Goal: Task Accomplishment & Management: Manage account settings

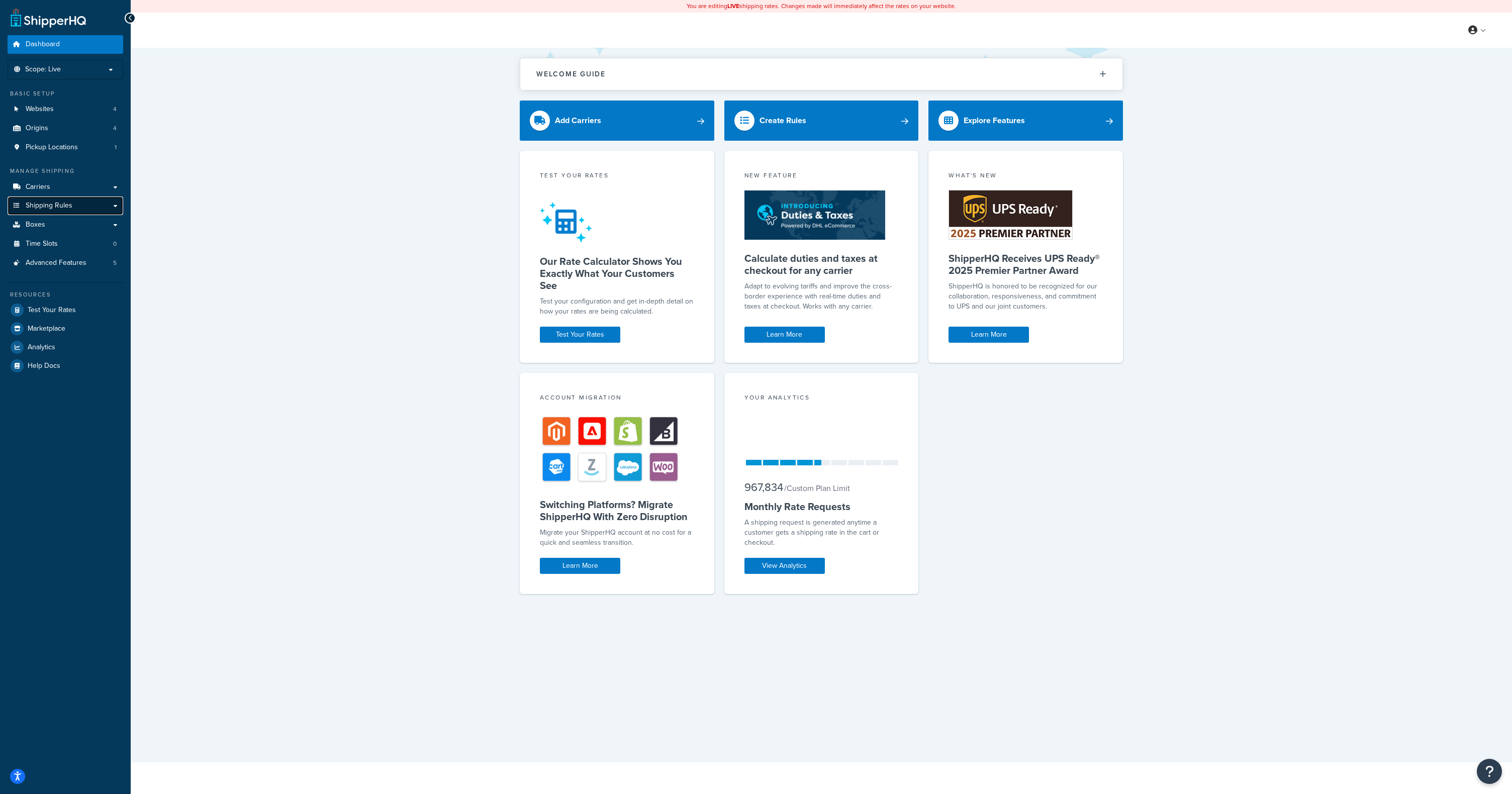
click at [49, 214] on link "Shipping Rules" at bounding box center [66, 206] width 115 height 19
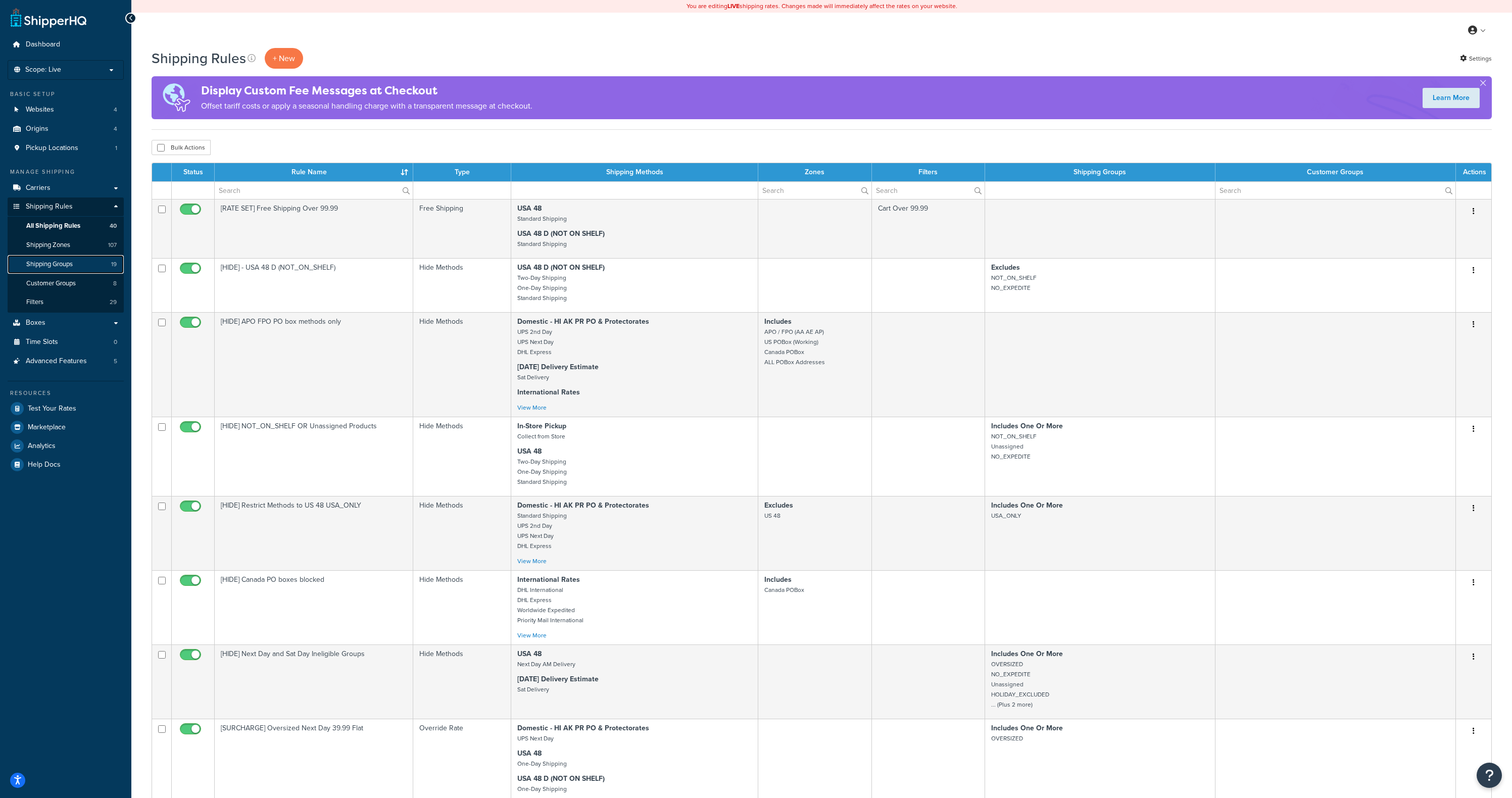
click at [77, 272] on link "Shipping Groups 19" at bounding box center [66, 264] width 116 height 19
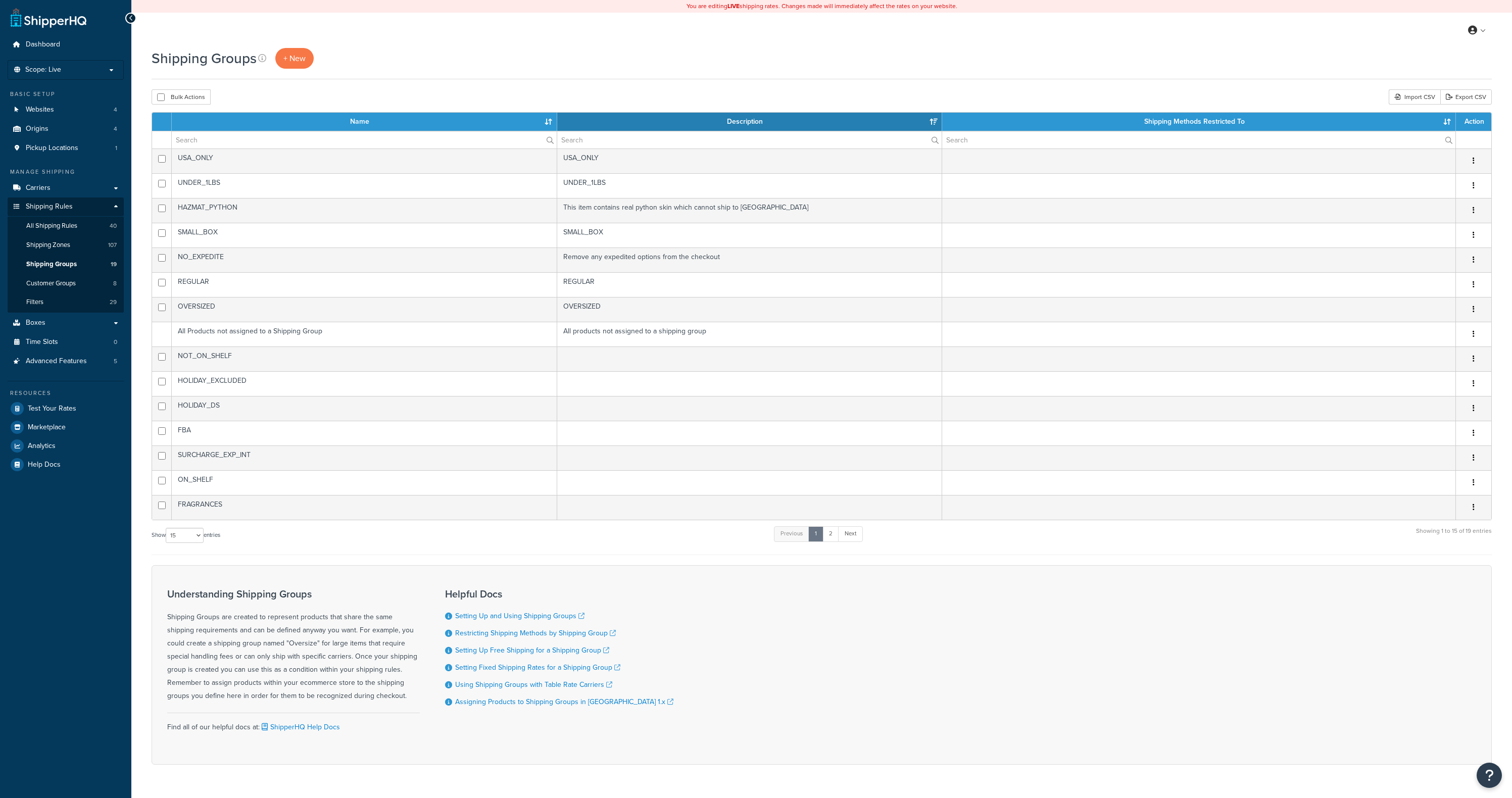
select select "15"
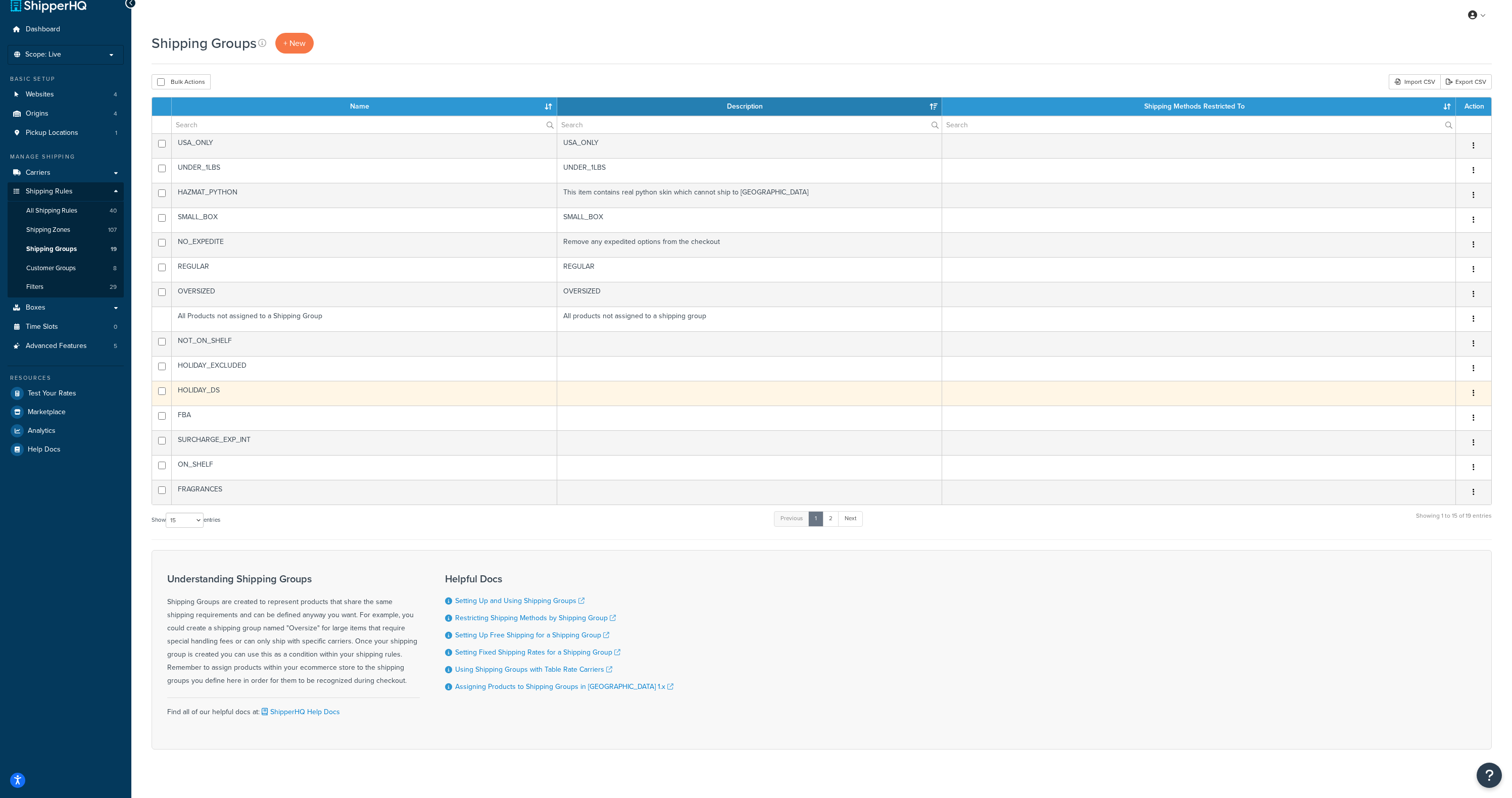
scroll to position [27, 0]
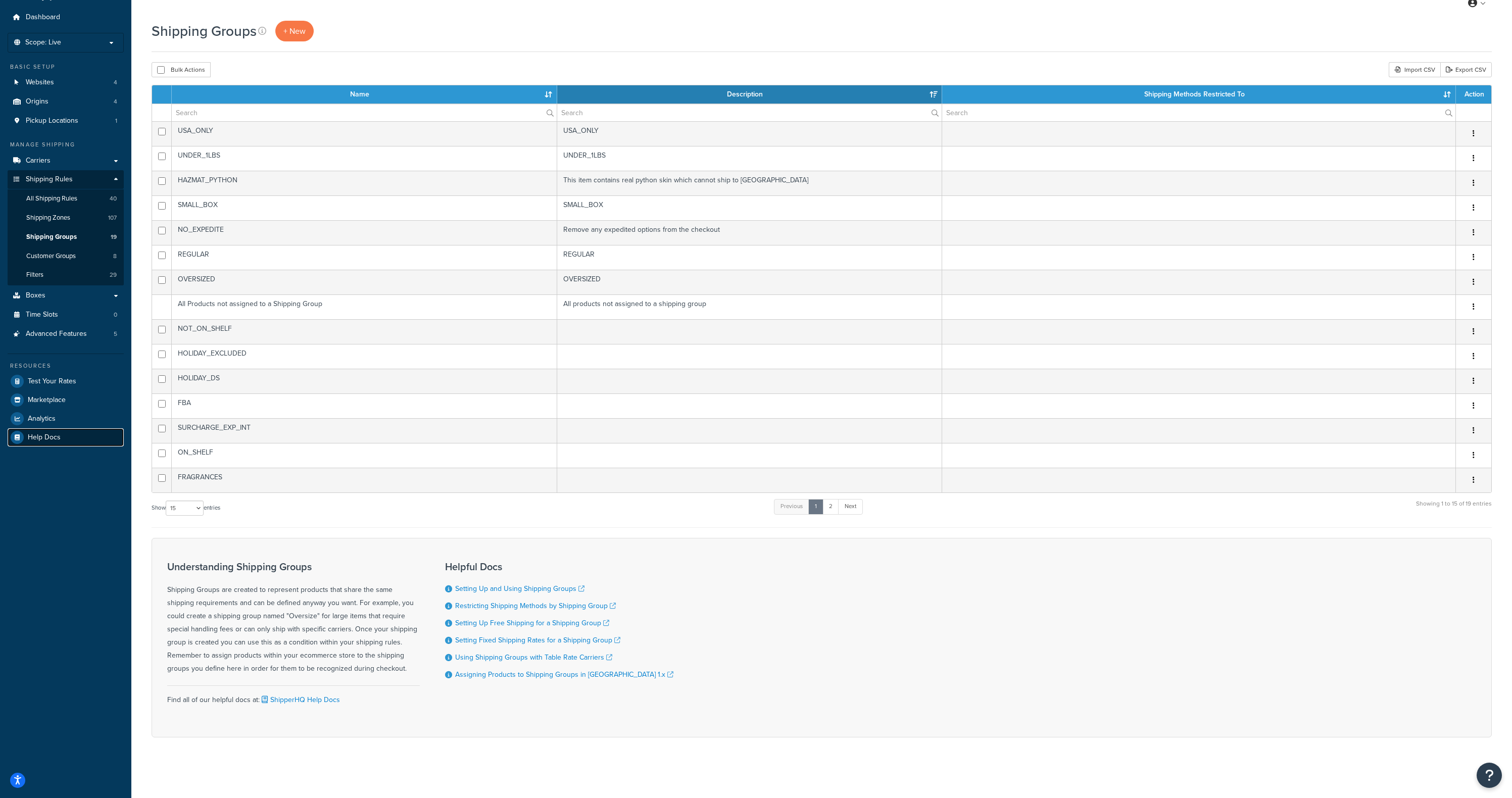
click at [97, 444] on link "Help Docs" at bounding box center [66, 437] width 116 height 18
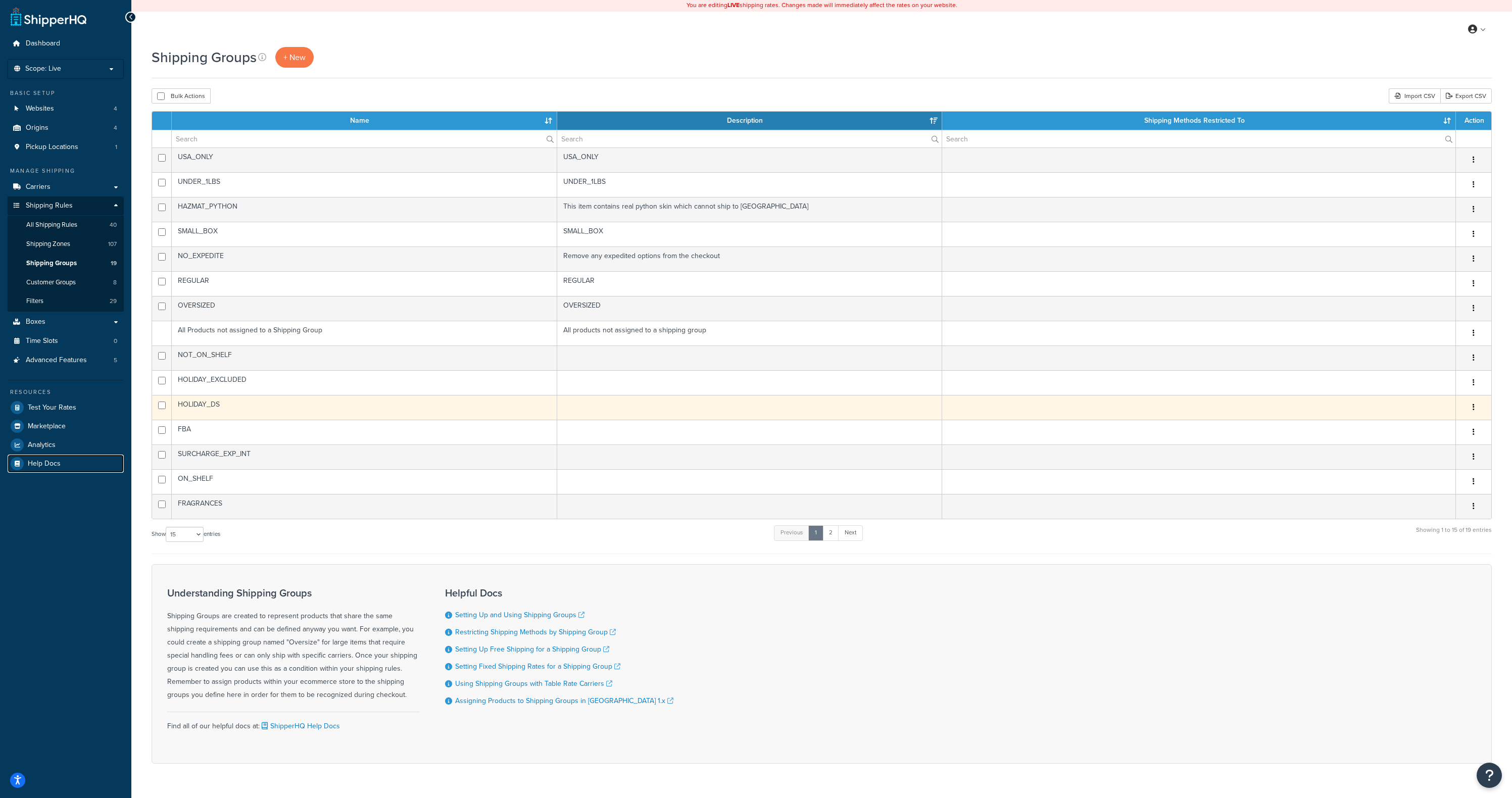
scroll to position [0, 0]
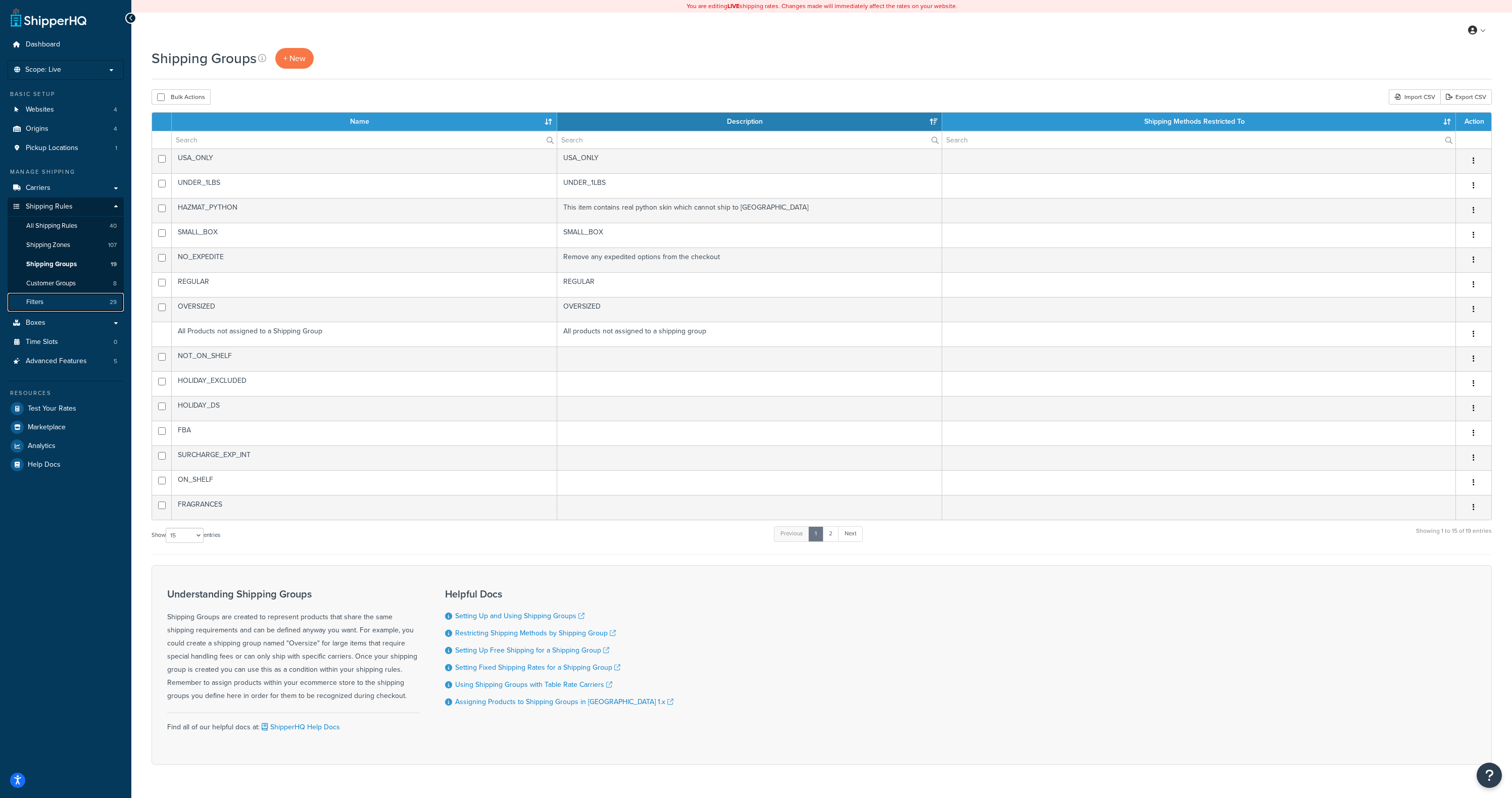
click at [92, 301] on link "Filters 29" at bounding box center [66, 302] width 116 height 19
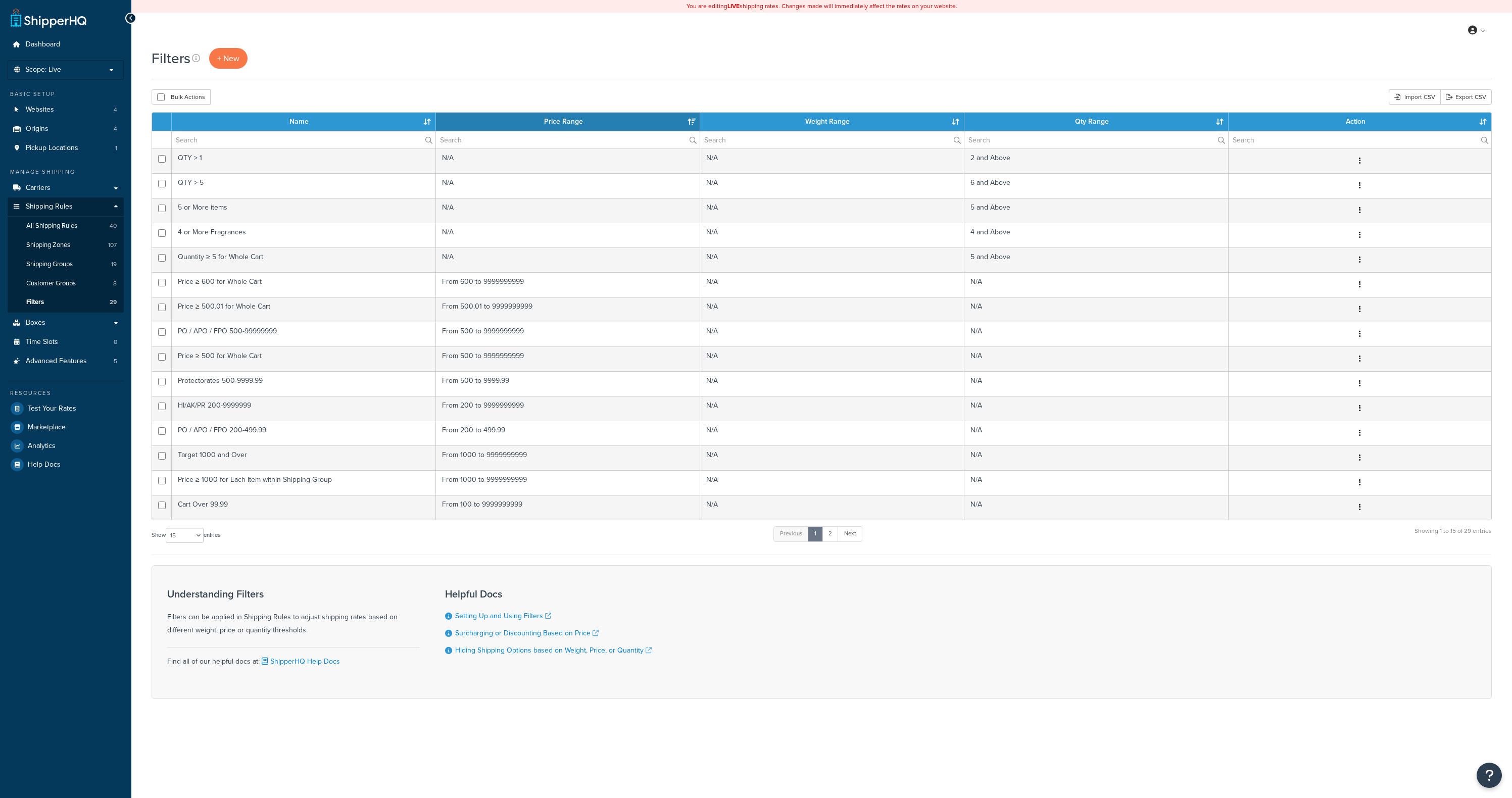
select select "15"
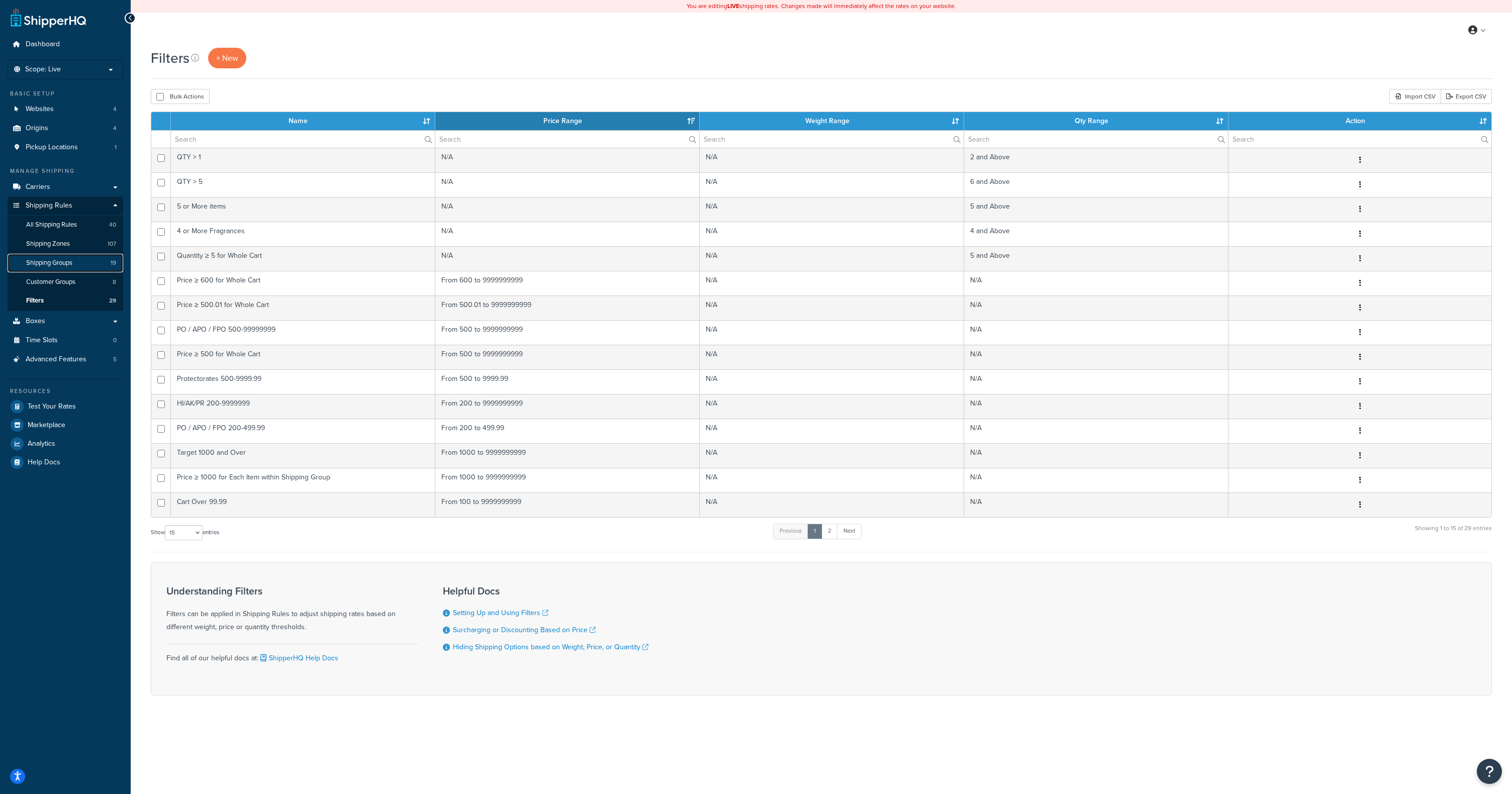
click at [76, 269] on link "Shipping Groups 19" at bounding box center [66, 263] width 115 height 19
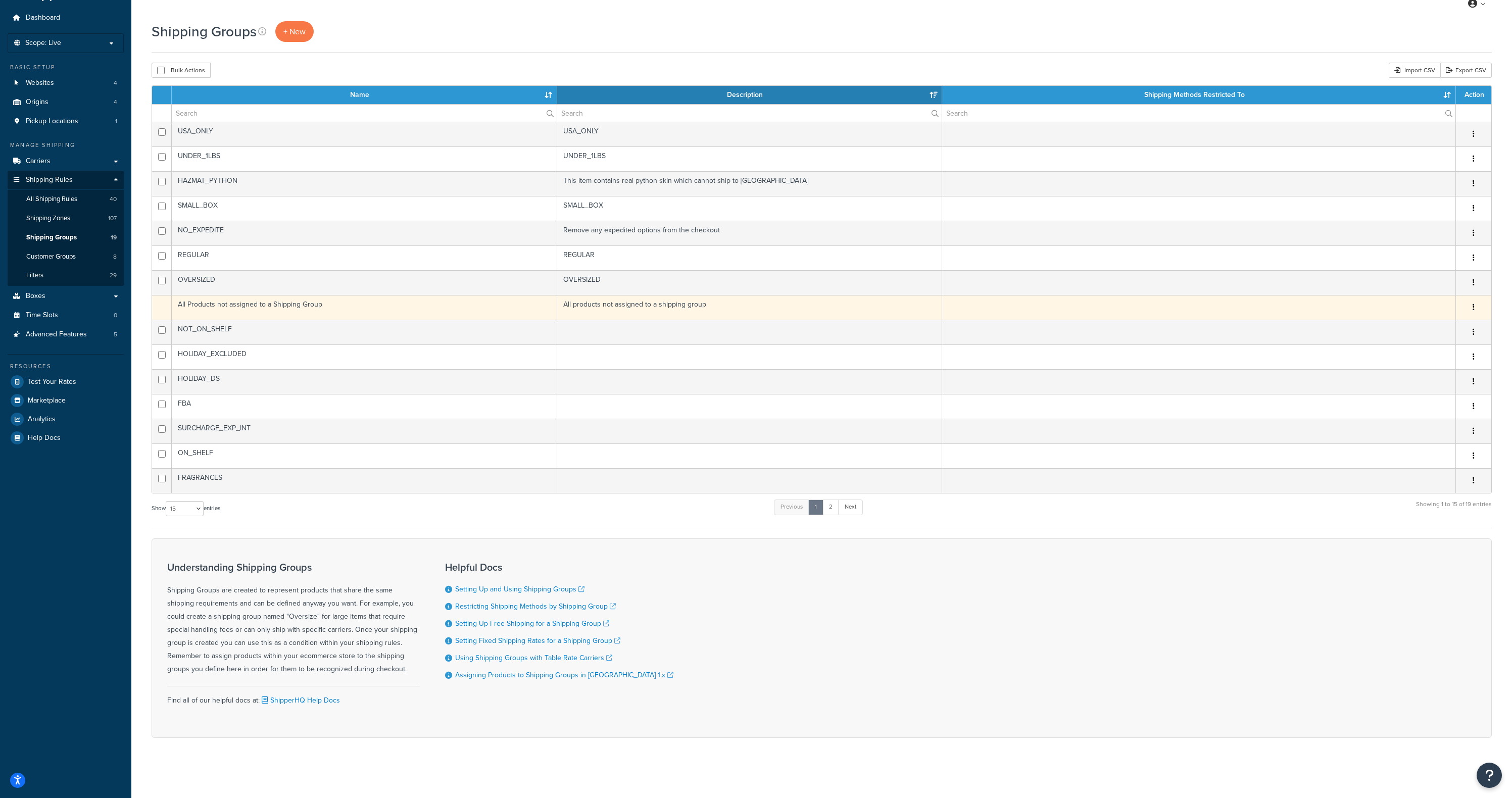
scroll to position [27, 0]
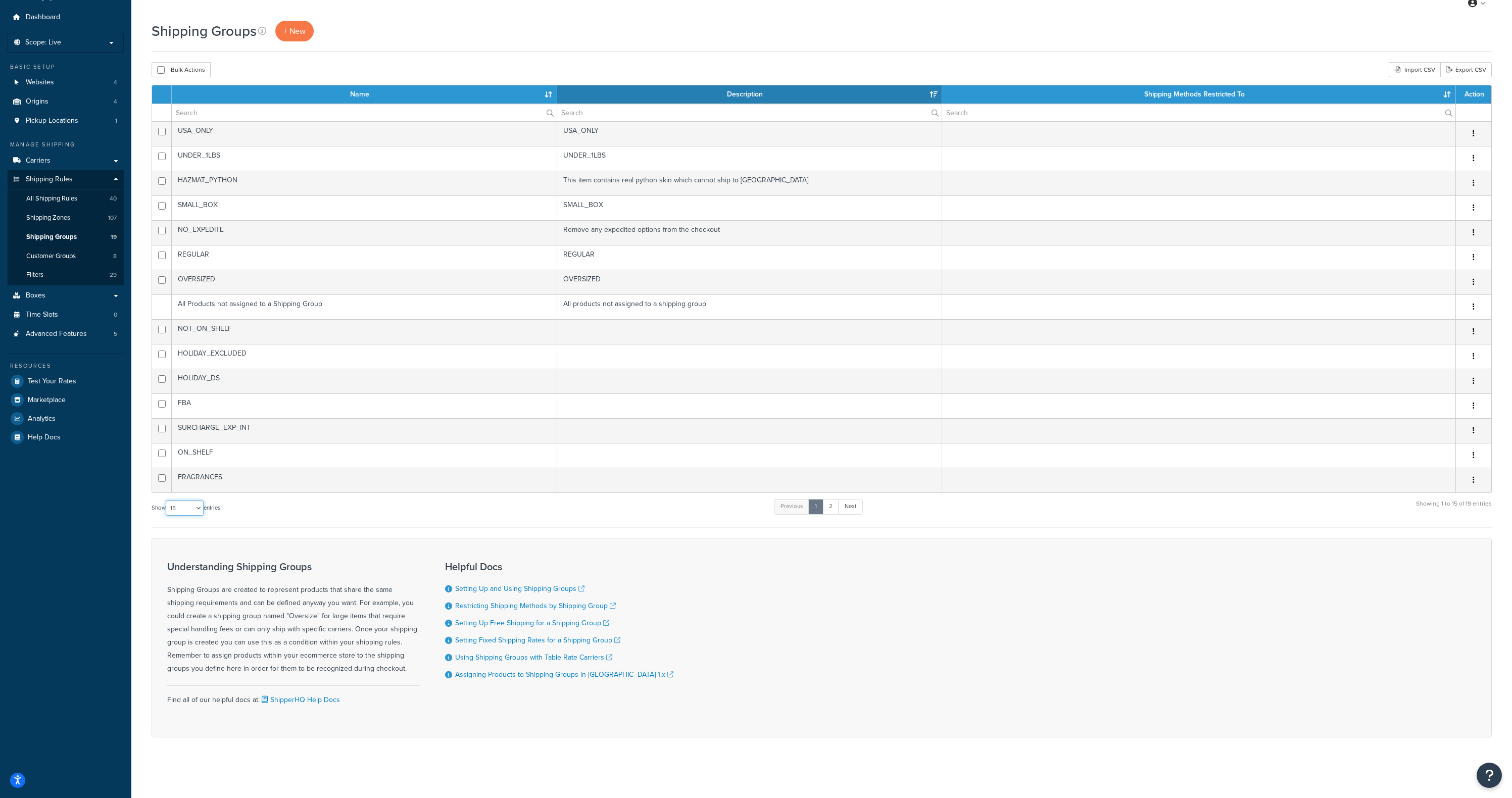
click at [199, 512] on select "10 15 25 50 100" at bounding box center [184, 507] width 38 height 15
select select "50"
click at [167, 515] on select "10 15 25 50 100" at bounding box center [184, 507] width 38 height 15
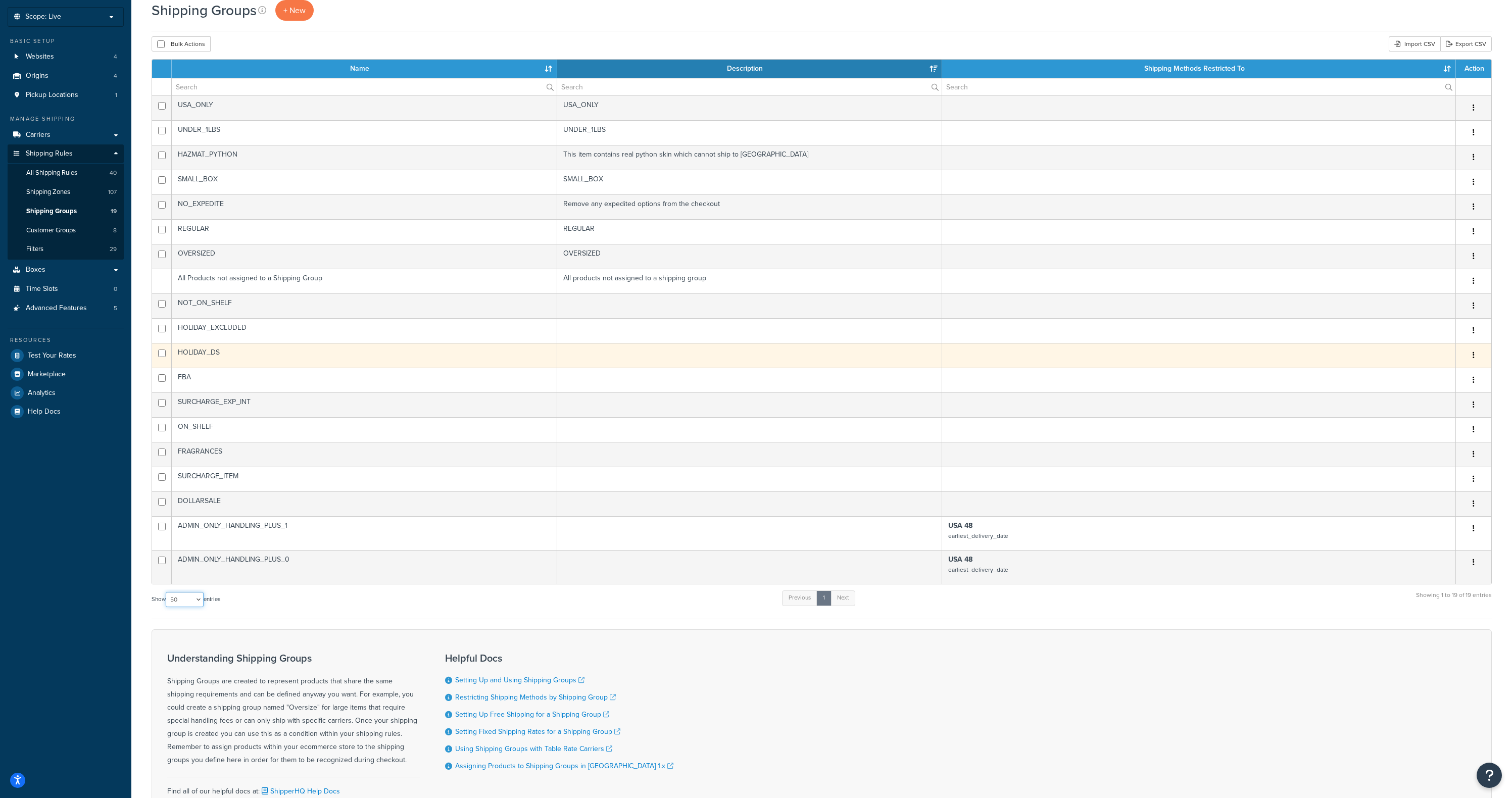
scroll to position [43, 0]
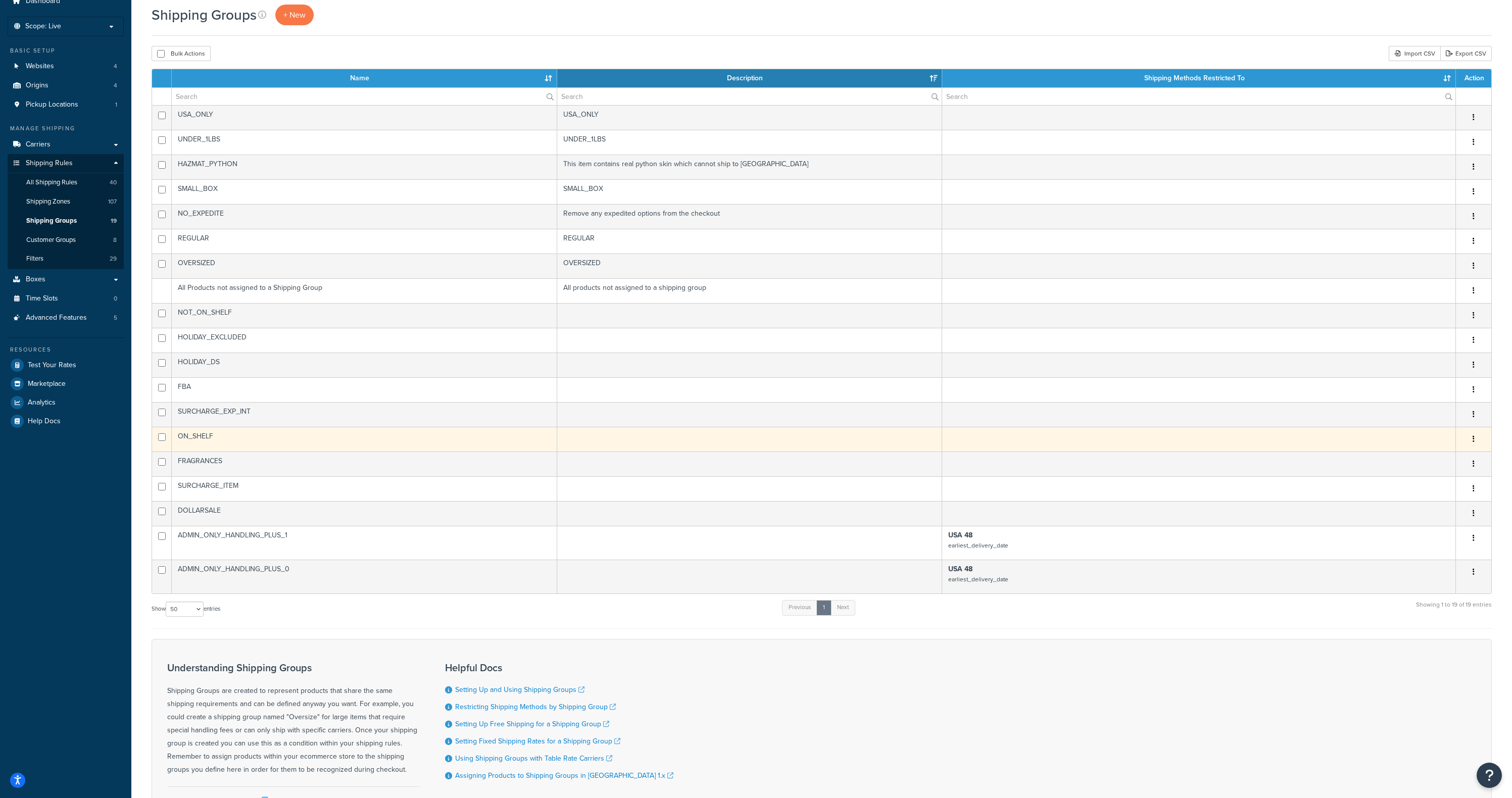
click at [357, 433] on td "ON_SHELF" at bounding box center [364, 439] width 386 height 25
click at [164, 436] on input "checkbox" at bounding box center [162, 437] width 8 height 8
checkbox input "true"
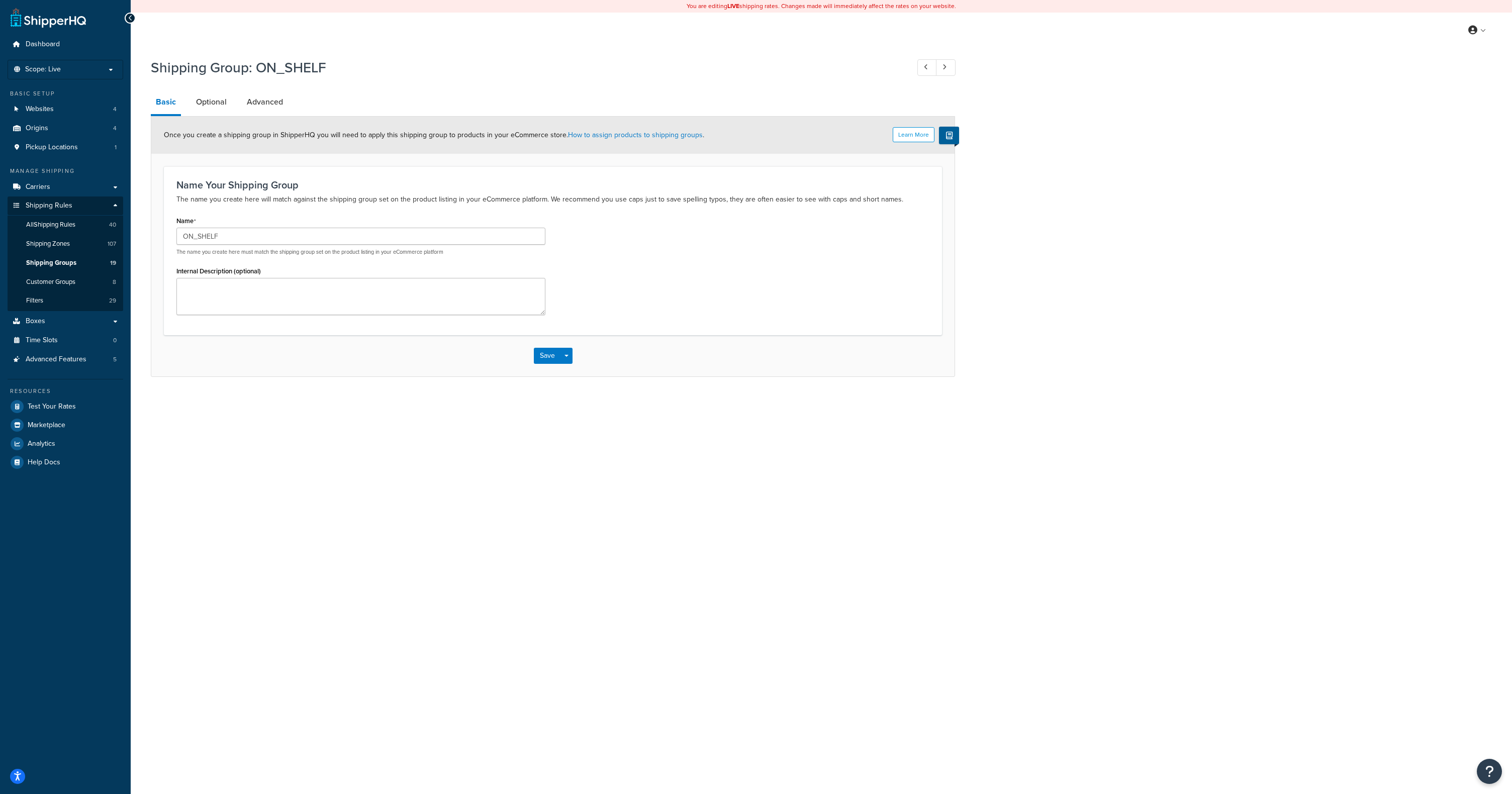
click at [132, 16] on icon at bounding box center [131, 18] width 5 height 7
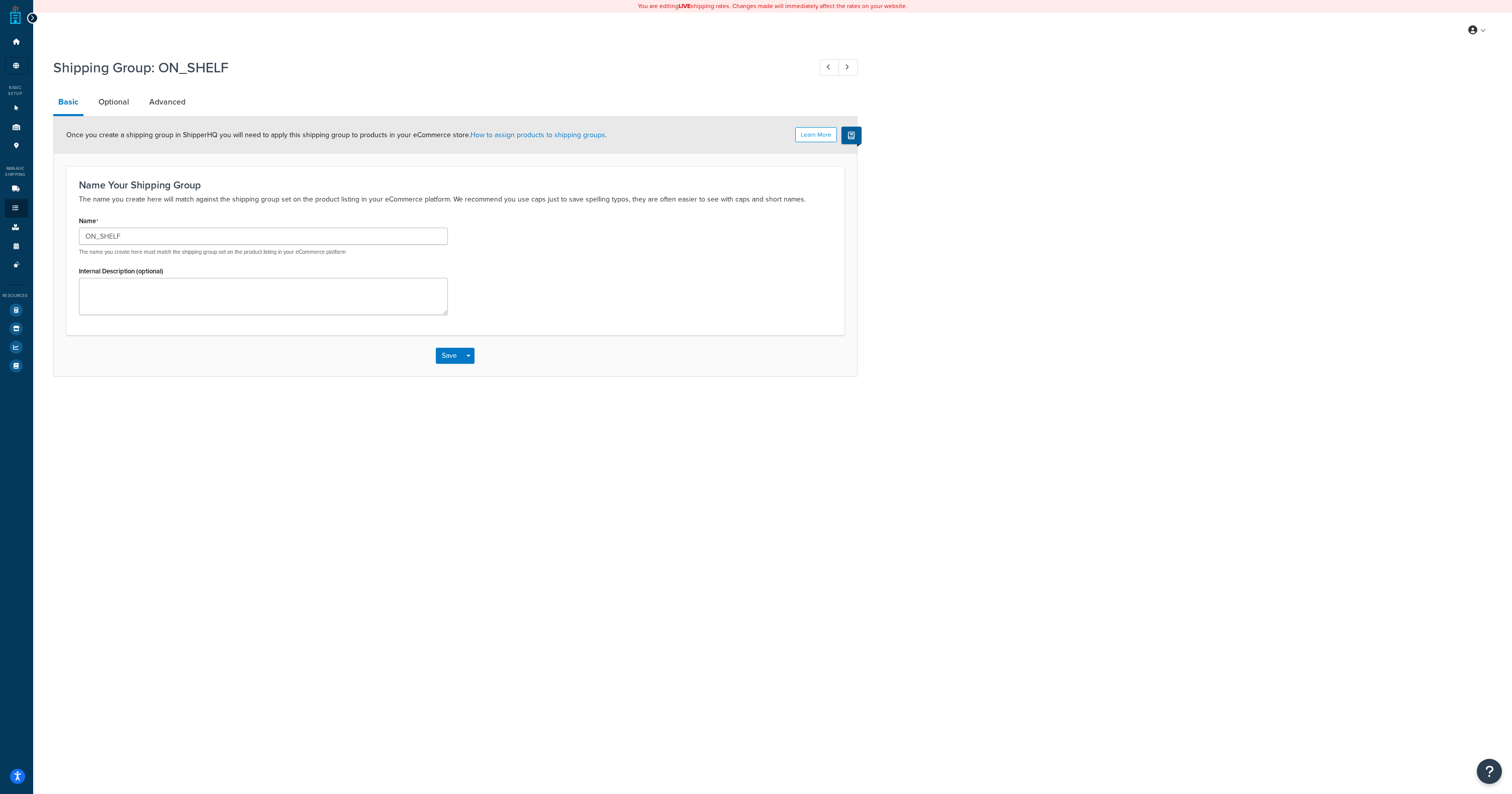
click at [29, 17] on div at bounding box center [32, 18] width 11 height 11
click at [27, 18] on div at bounding box center [32, 18] width 11 height 11
click at [824, 69] on link at bounding box center [829, 68] width 20 height 17
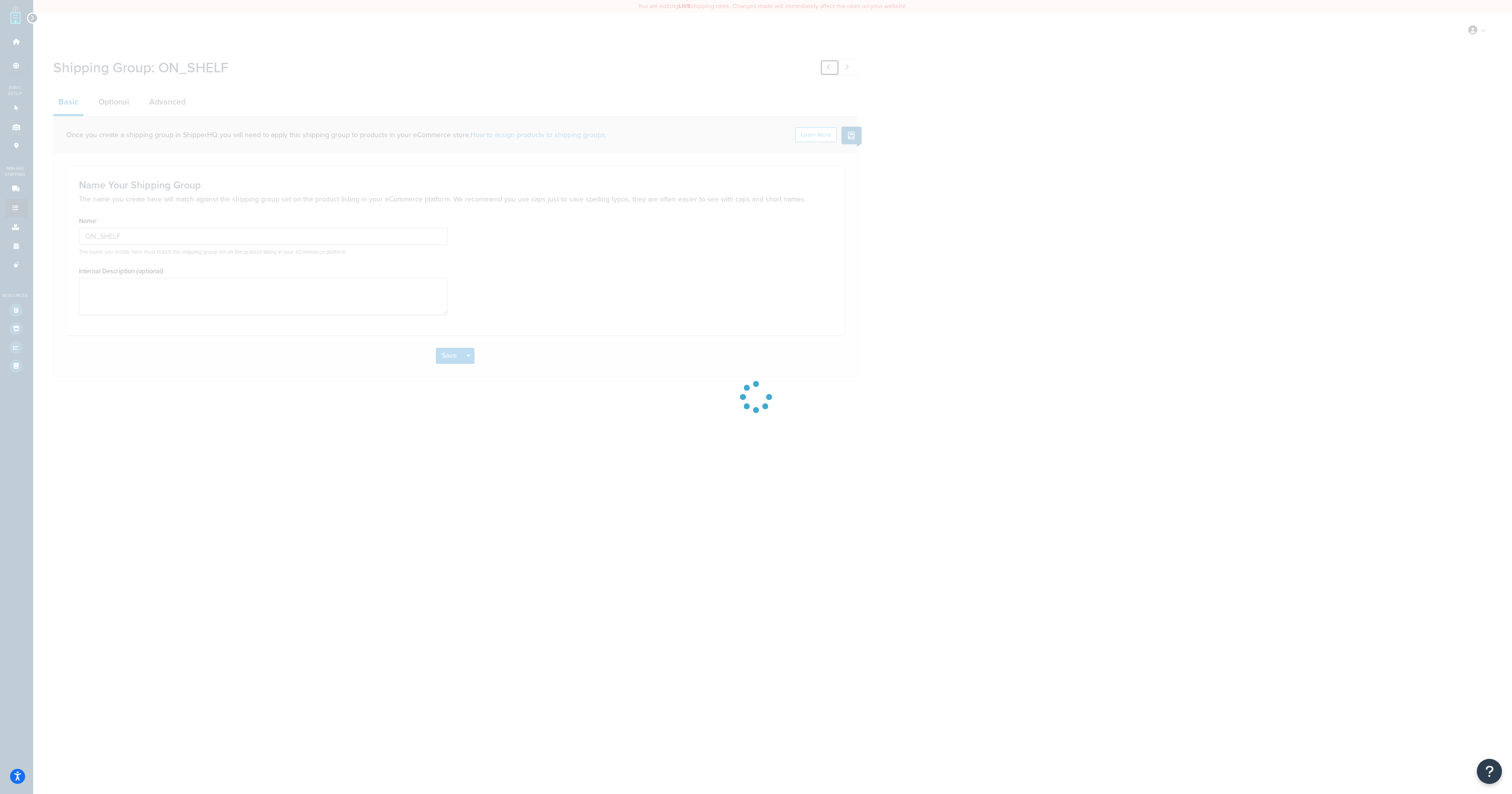
type input "SURCHARGE_EXP_INT"
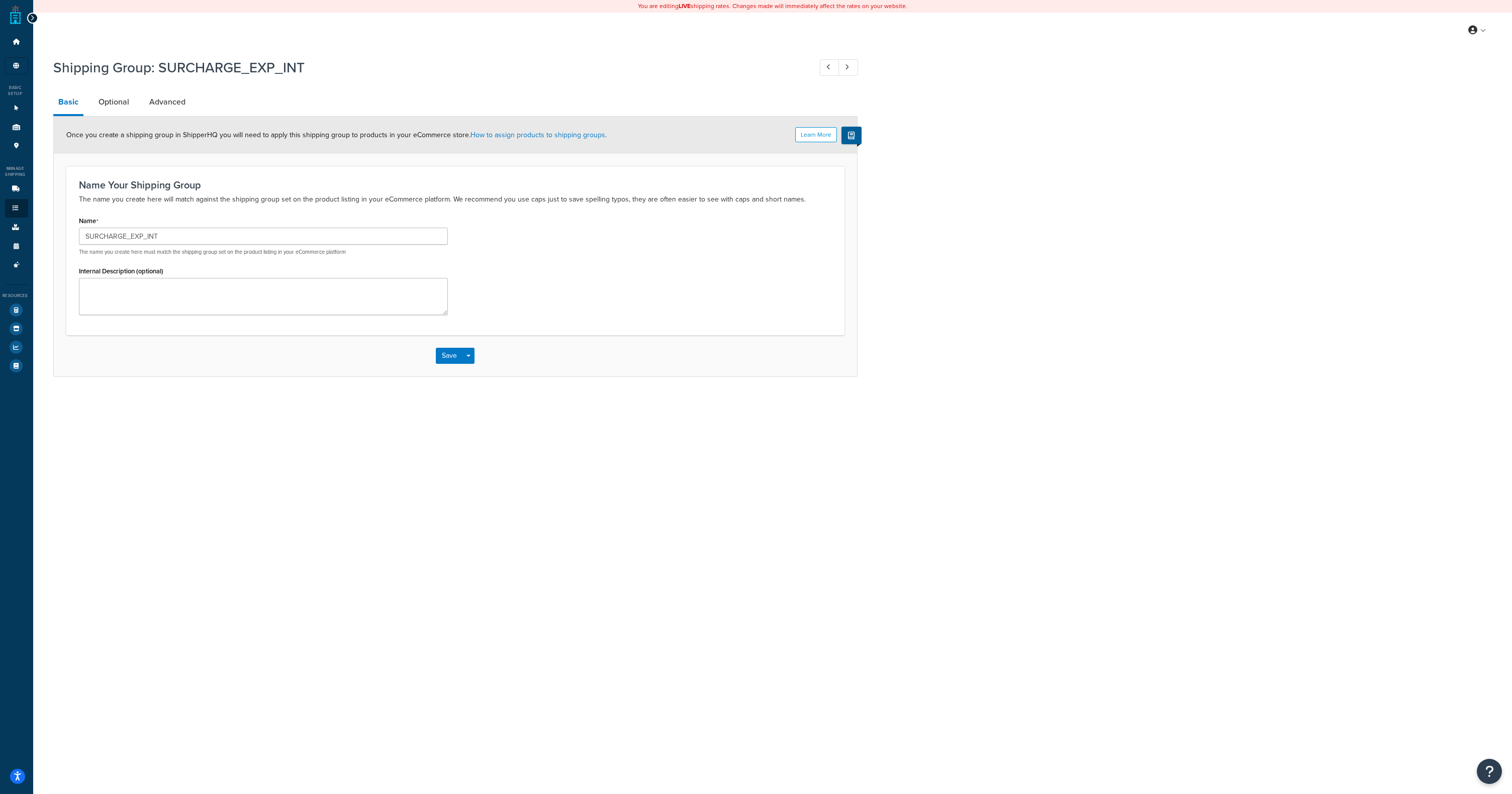
click at [32, 17] on icon at bounding box center [32, 18] width 5 height 7
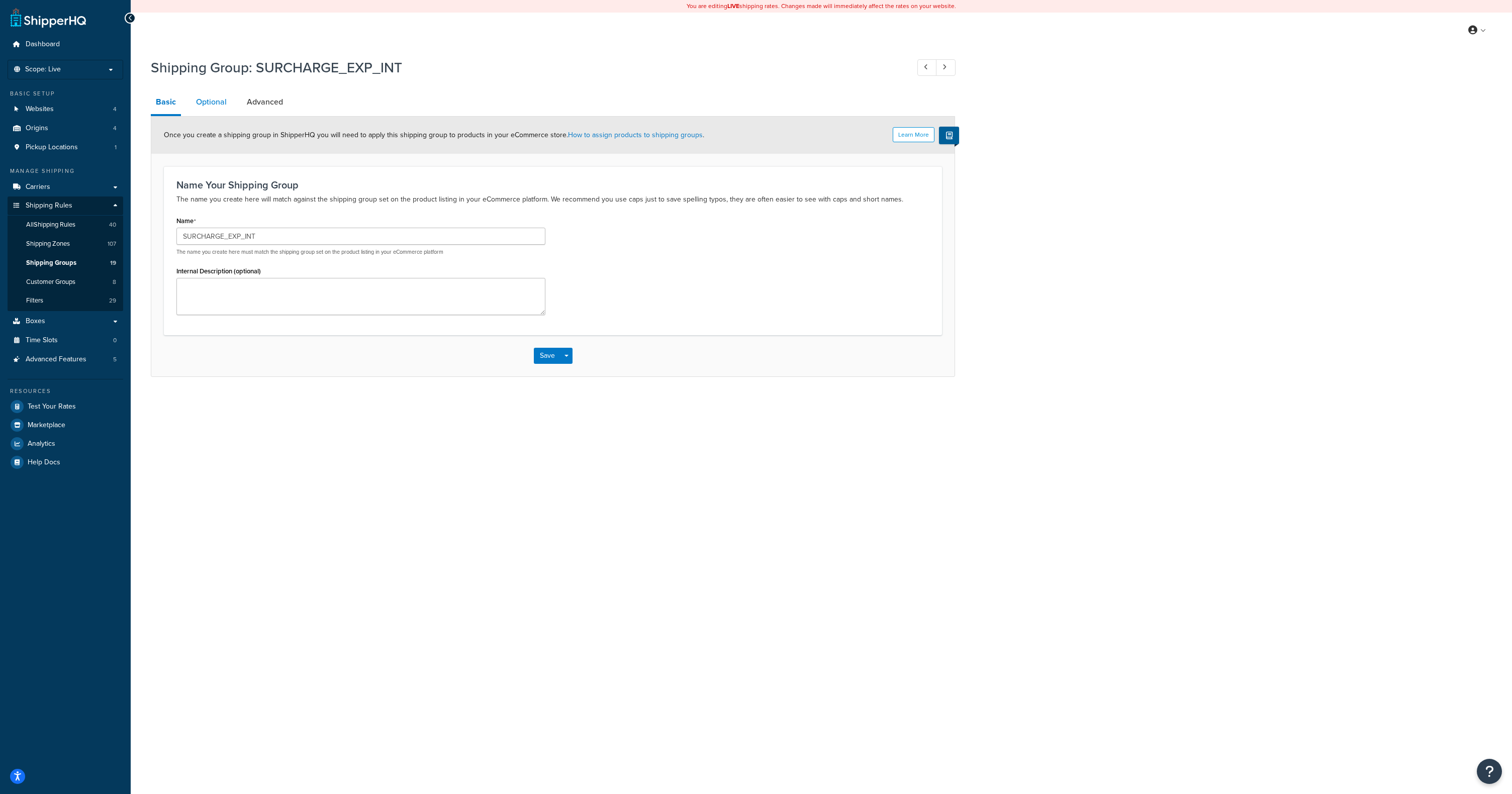
click at [224, 109] on link "Optional" at bounding box center [212, 102] width 41 height 24
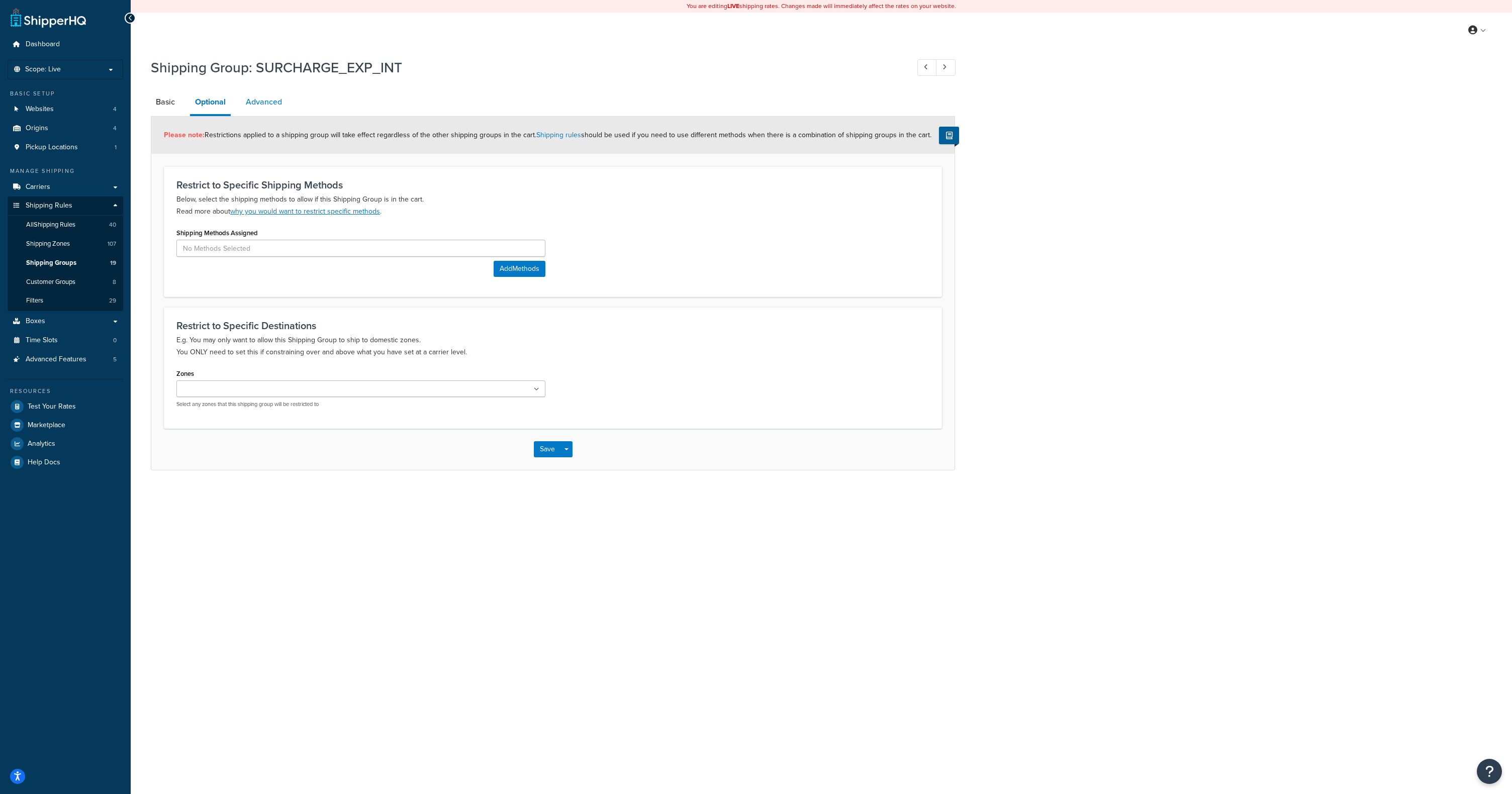
click at [262, 106] on link "Advanced" at bounding box center [263, 102] width 46 height 24
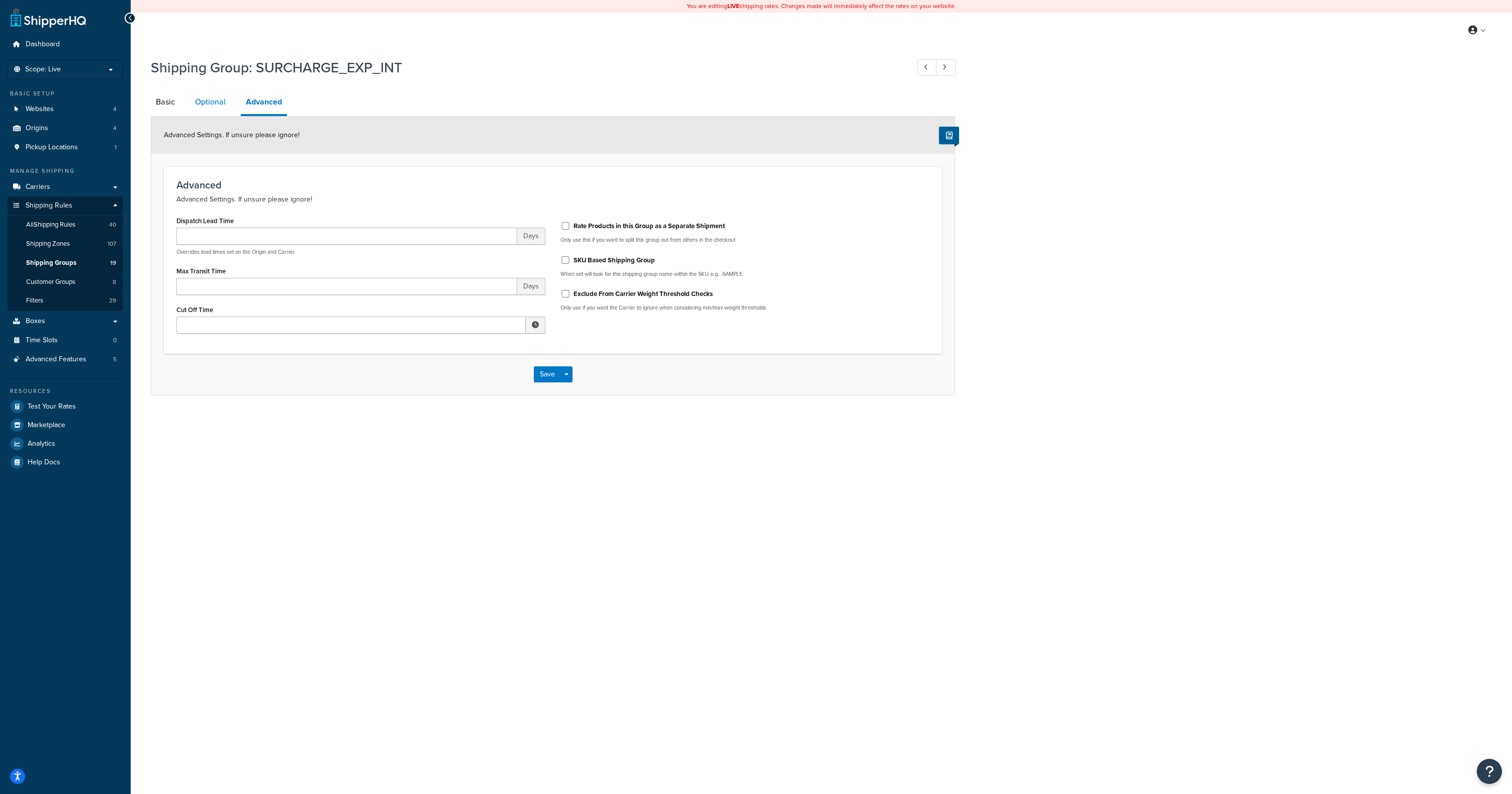
click at [210, 97] on link "Optional" at bounding box center [211, 102] width 41 height 24
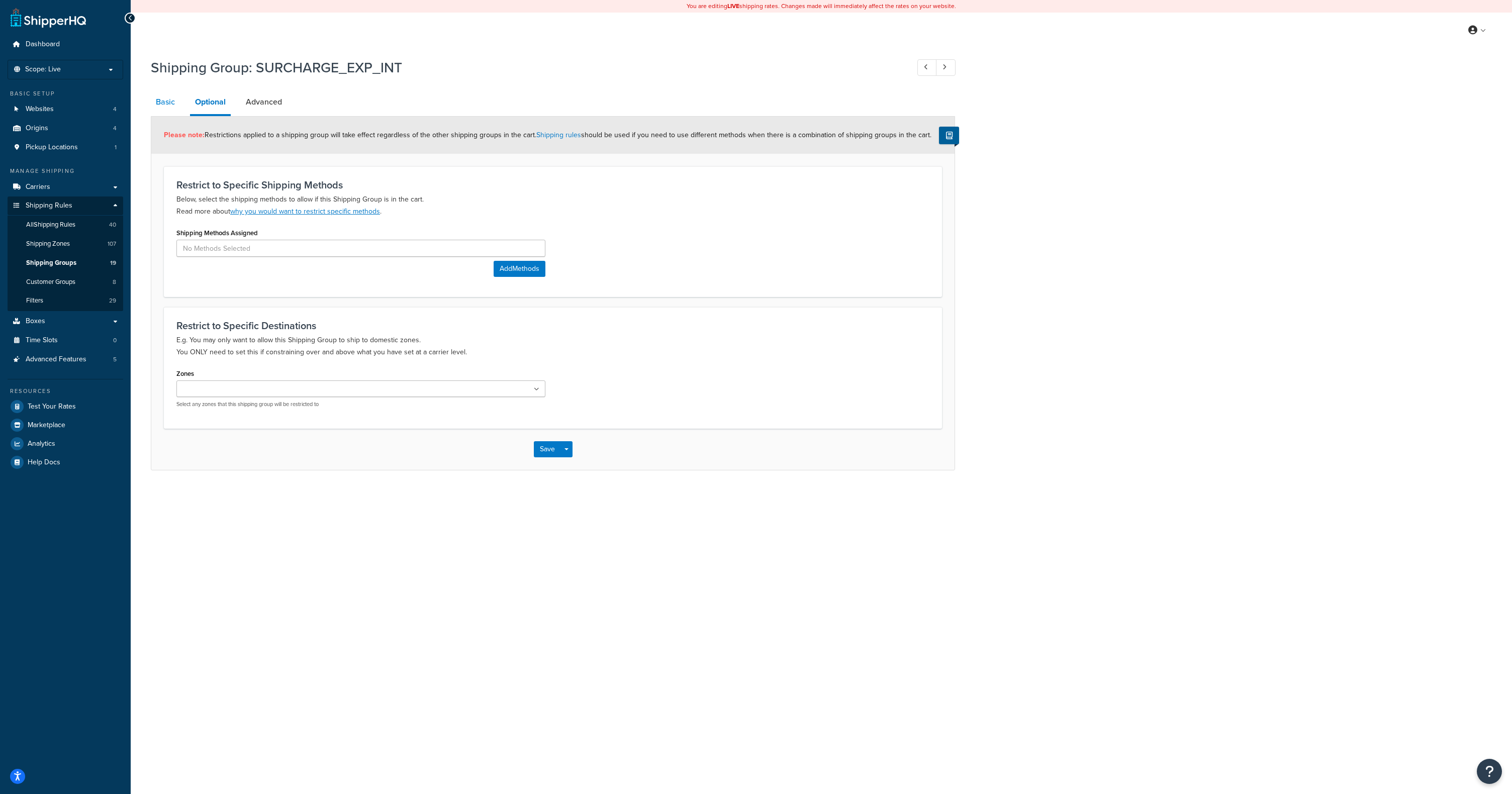
click at [171, 103] on link "Basic" at bounding box center [165, 102] width 29 height 24
click at [93, 70] on p "Scope: Live" at bounding box center [65, 70] width 106 height 8
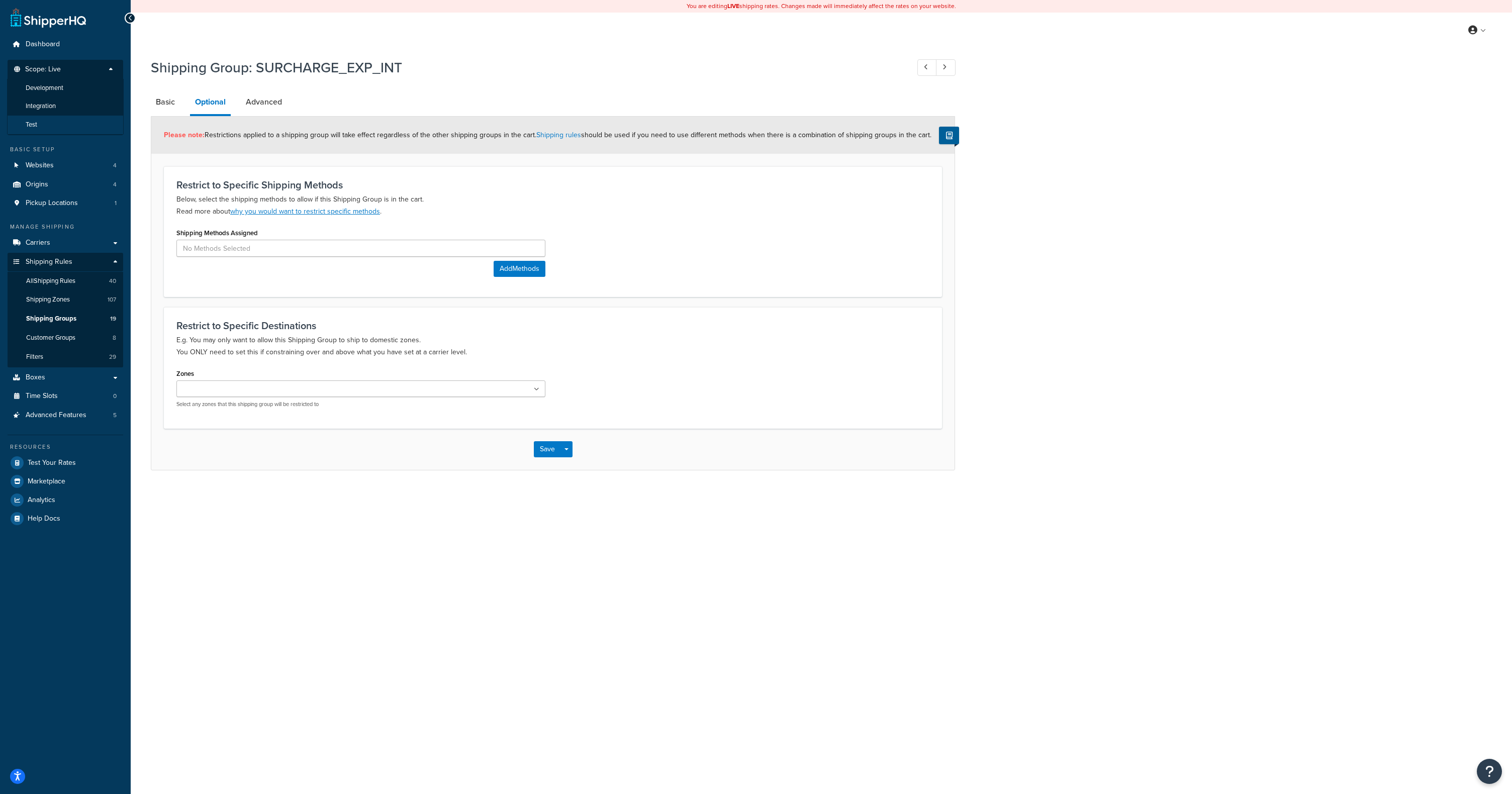
click at [76, 124] on li "Test" at bounding box center [66, 124] width 117 height 19
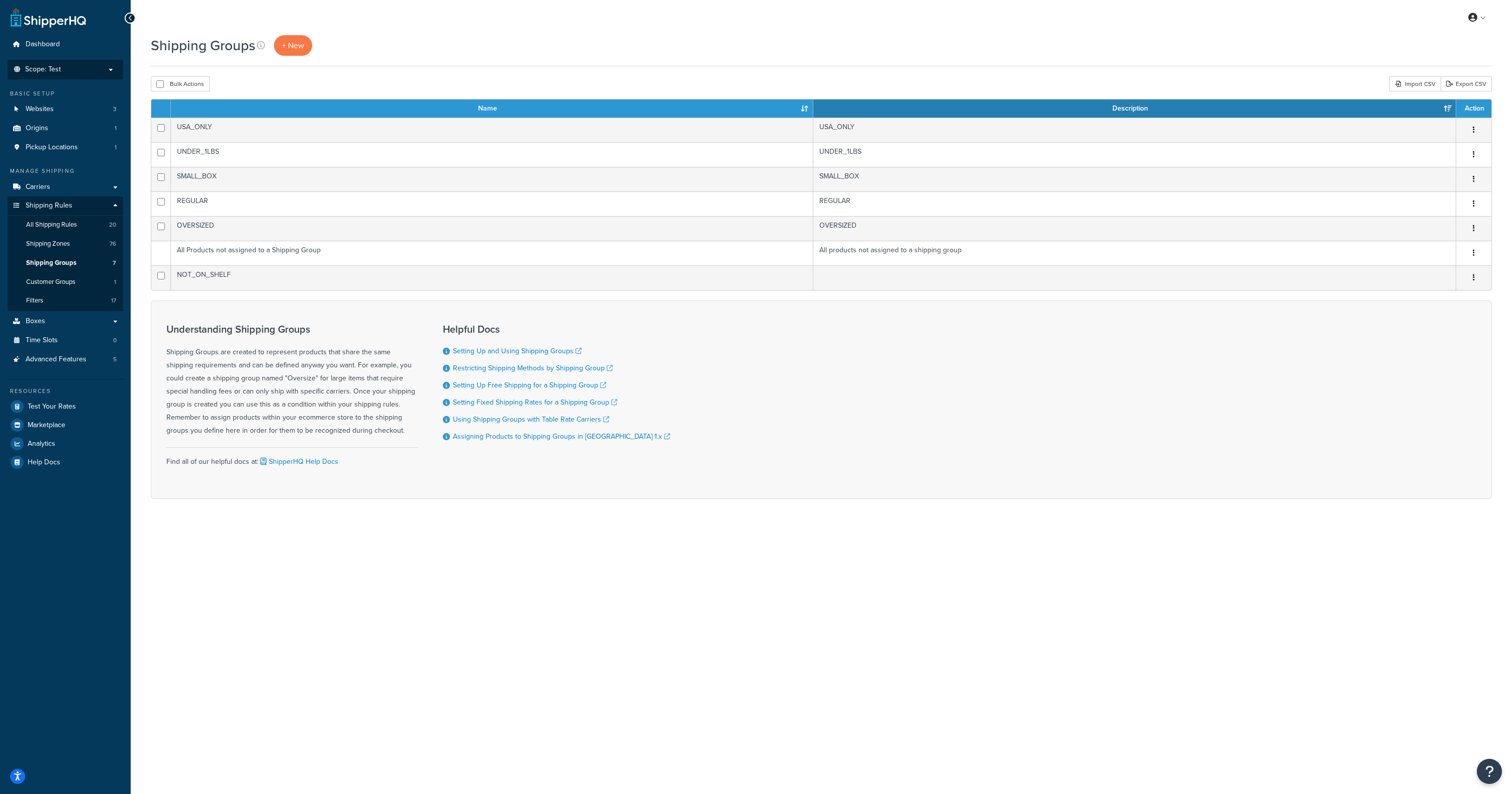
click at [82, 72] on p "Scope: Test" at bounding box center [65, 70] width 106 height 8
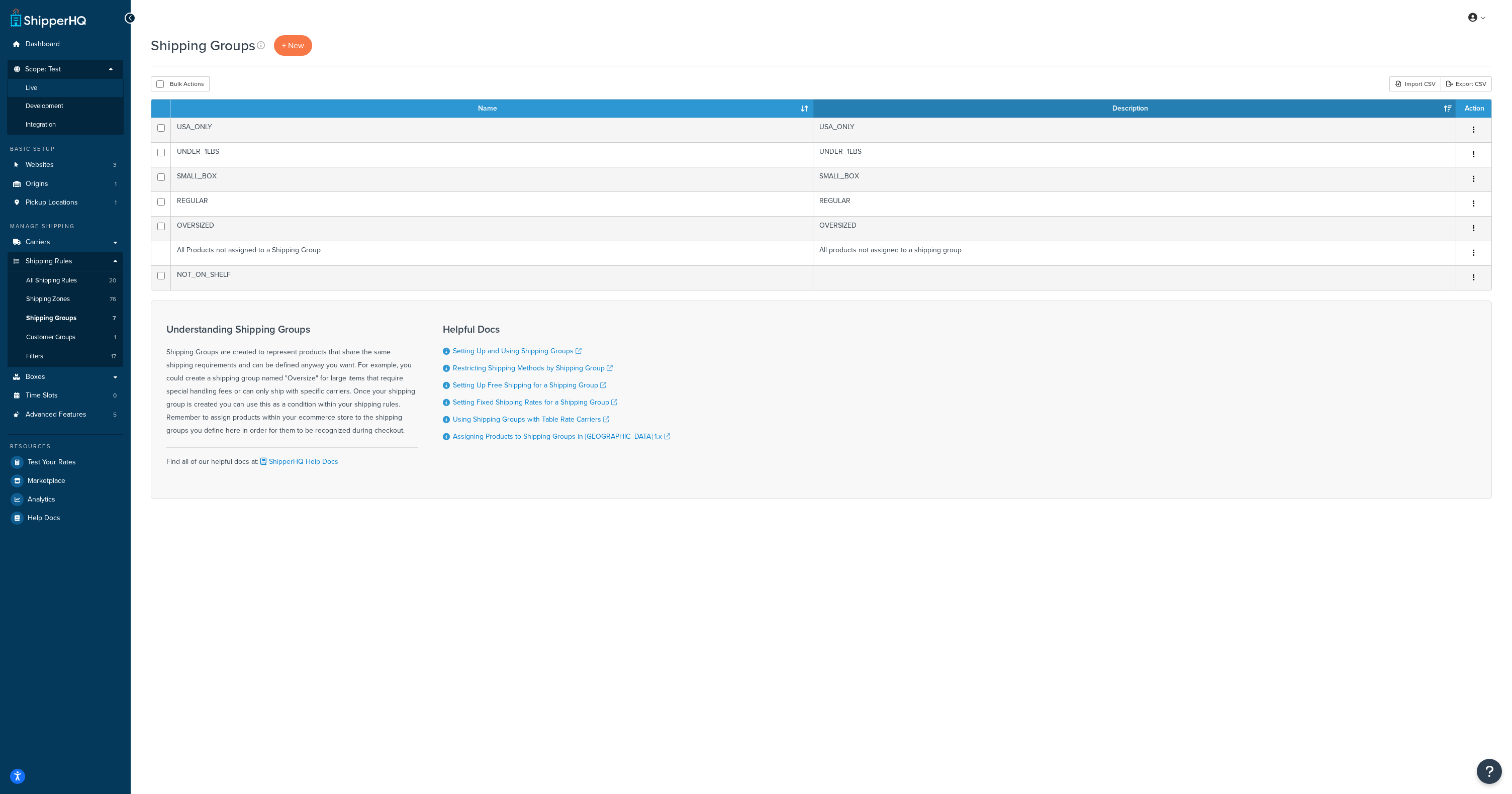
click at [77, 90] on li "Live" at bounding box center [66, 88] width 117 height 19
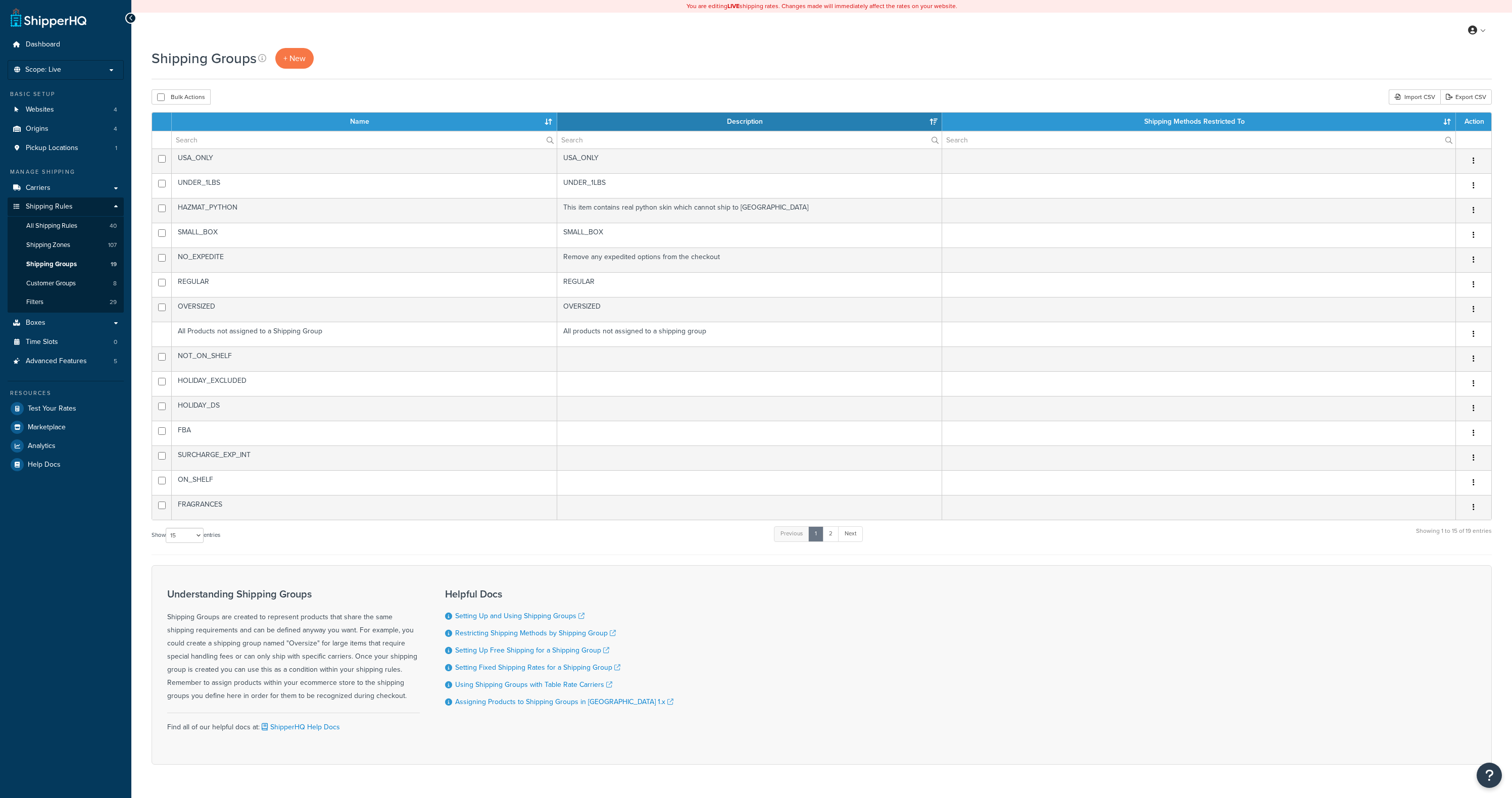
select select "15"
click at [65, 286] on span "Customer Groups" at bounding box center [51, 283] width 50 height 8
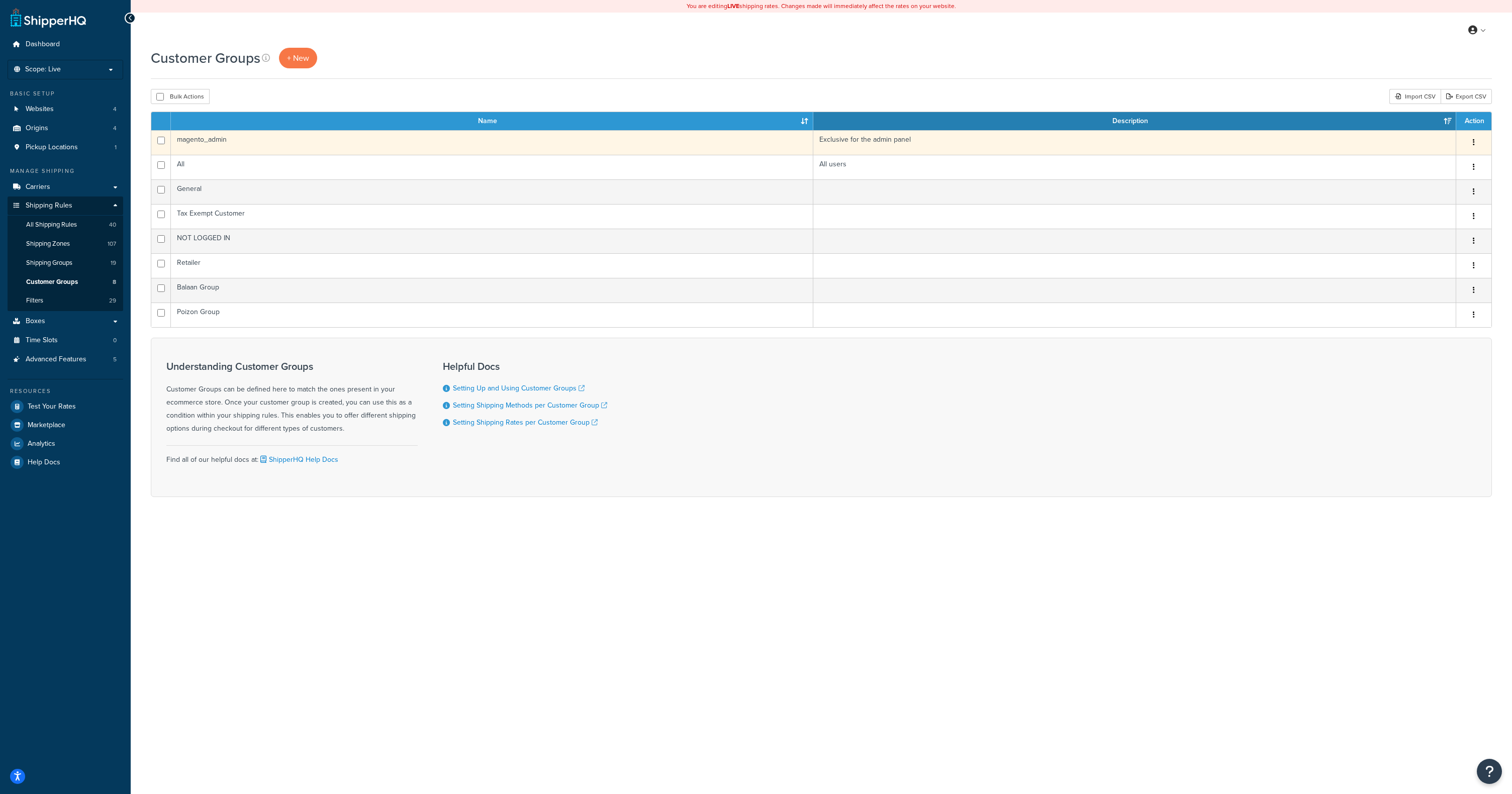
click at [376, 144] on td "magento_admin" at bounding box center [492, 142] width 642 height 25
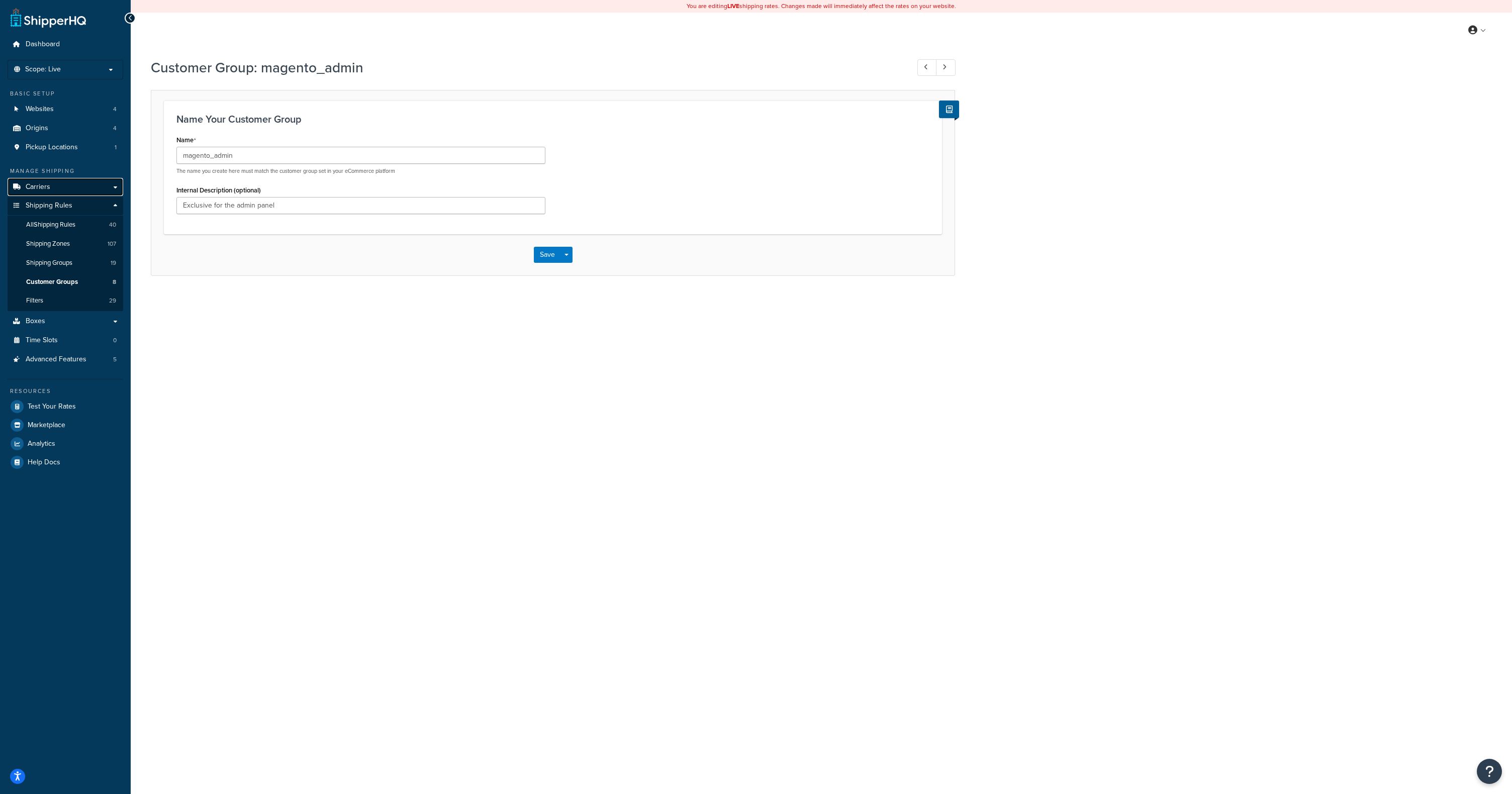
click at [72, 185] on link "Carriers" at bounding box center [66, 187] width 115 height 19
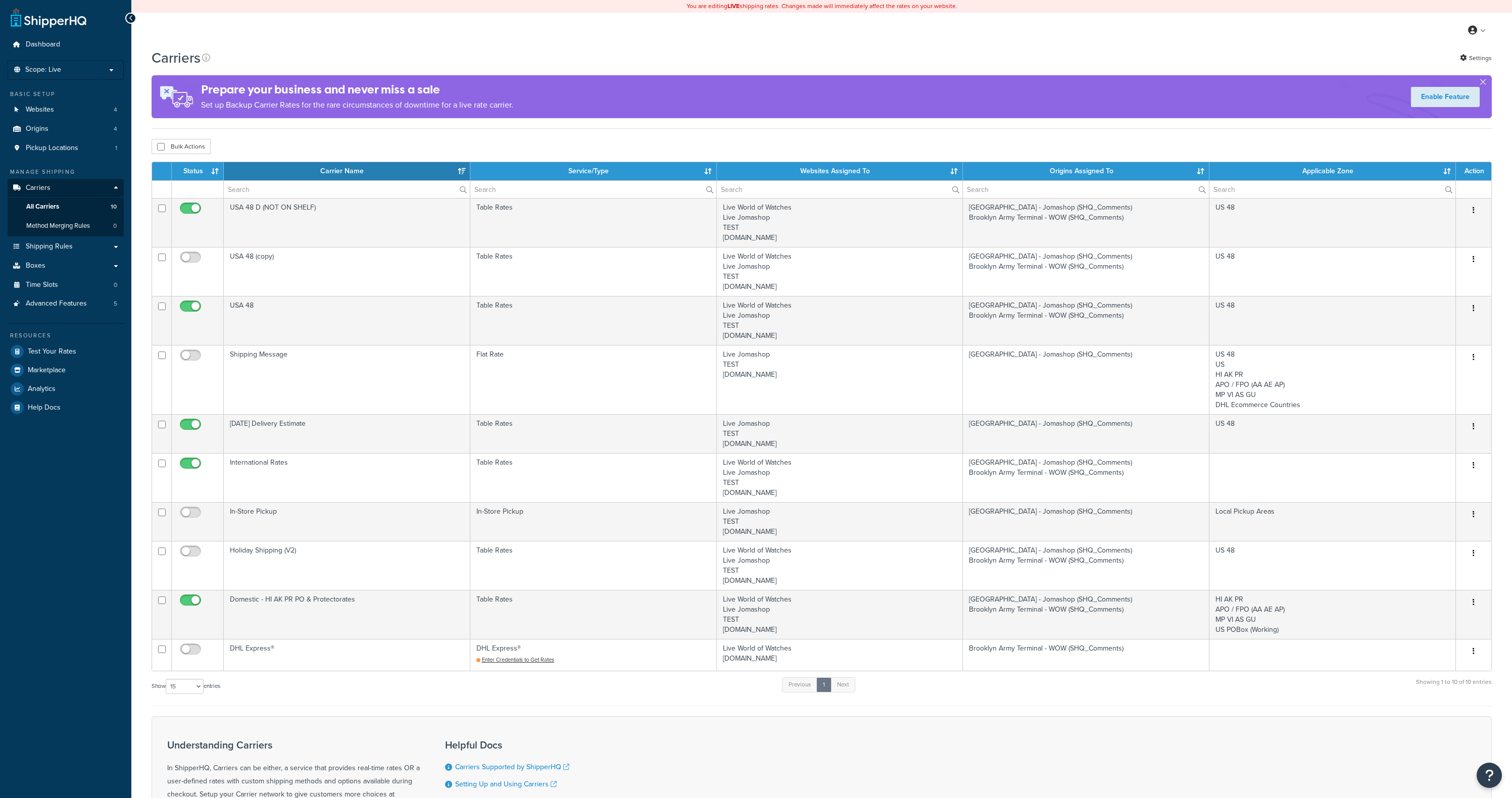
select select "15"
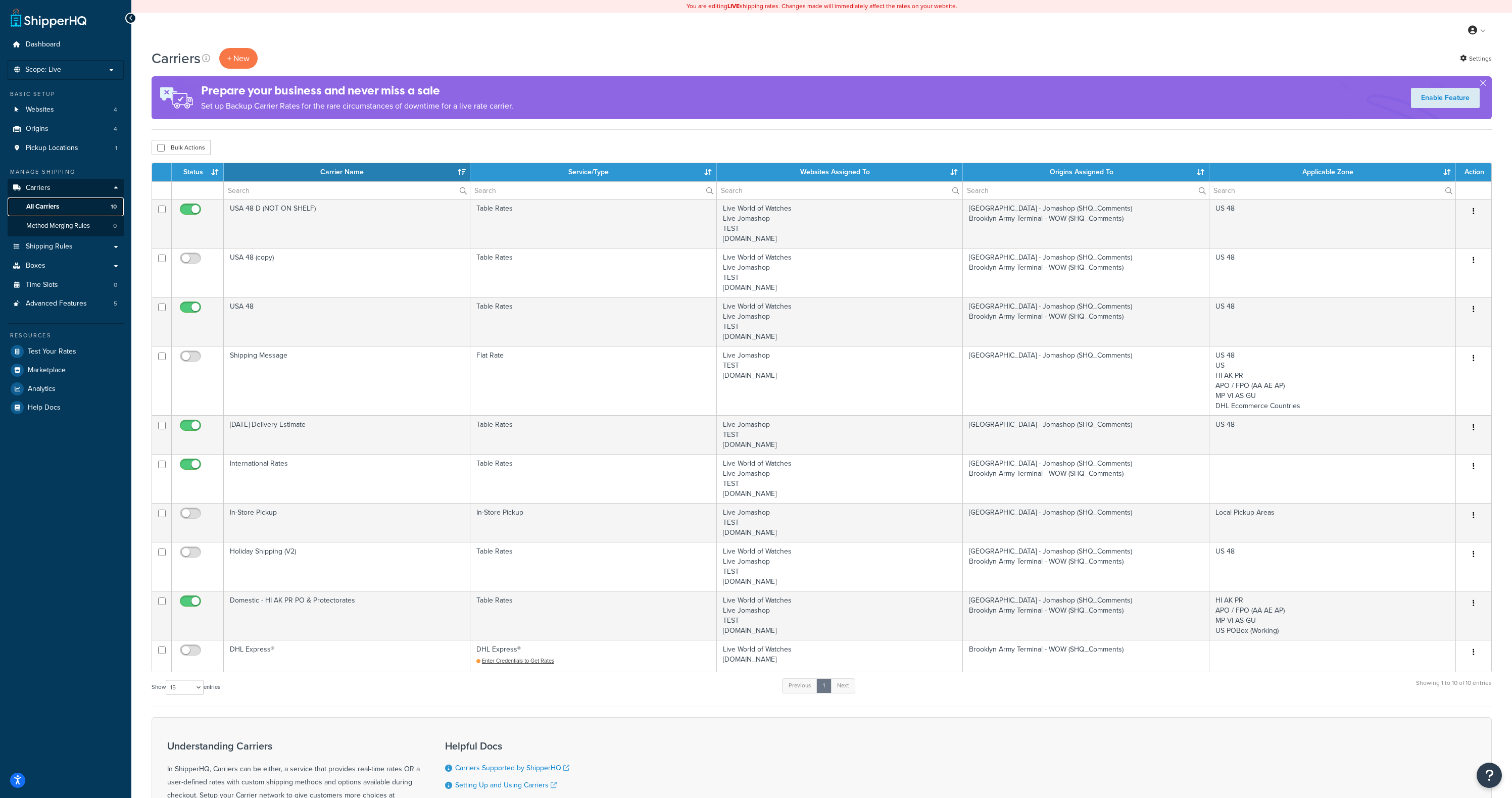
click at [85, 204] on link "All Carriers 10" at bounding box center [66, 207] width 116 height 19
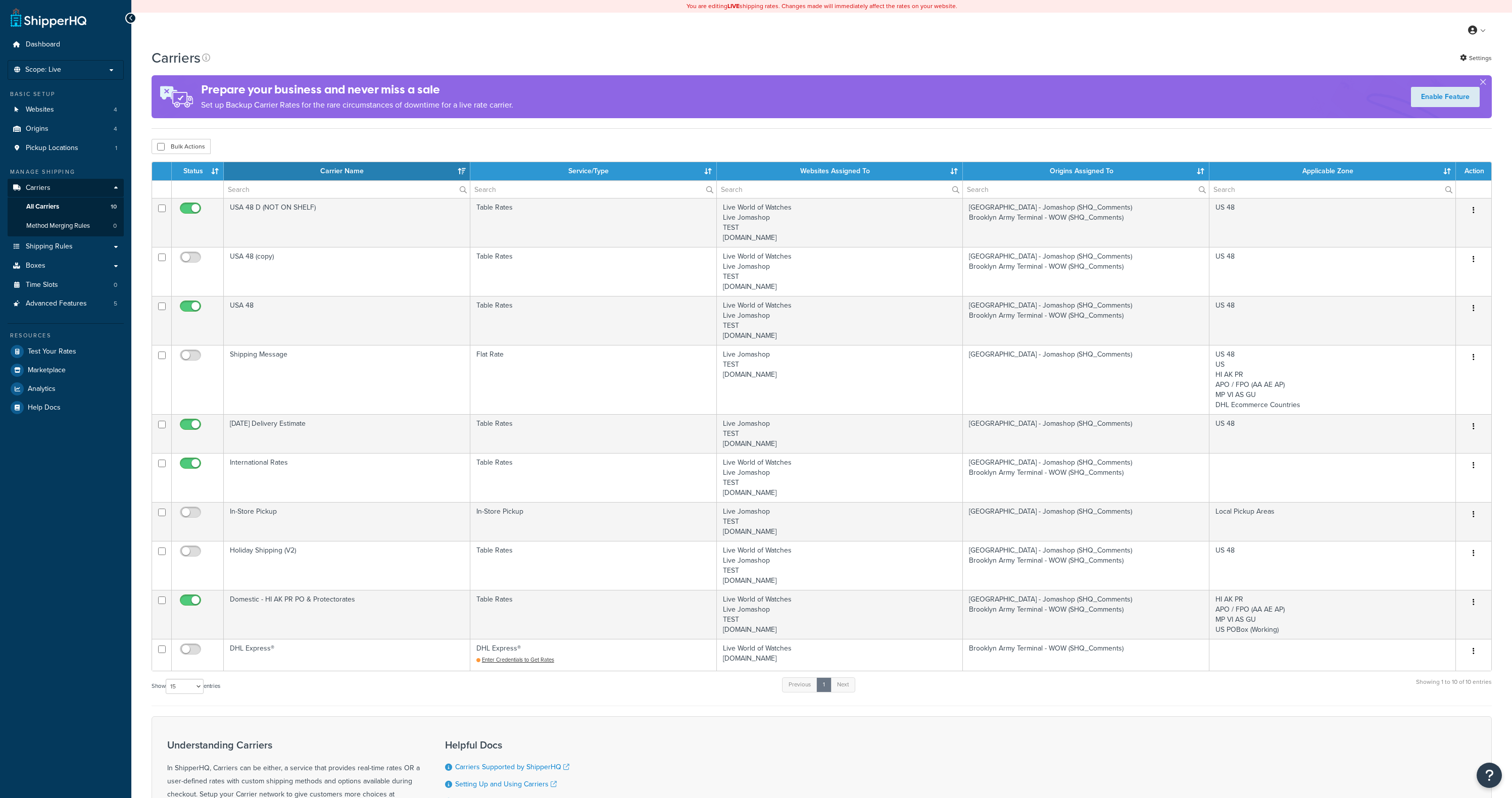
select select "15"
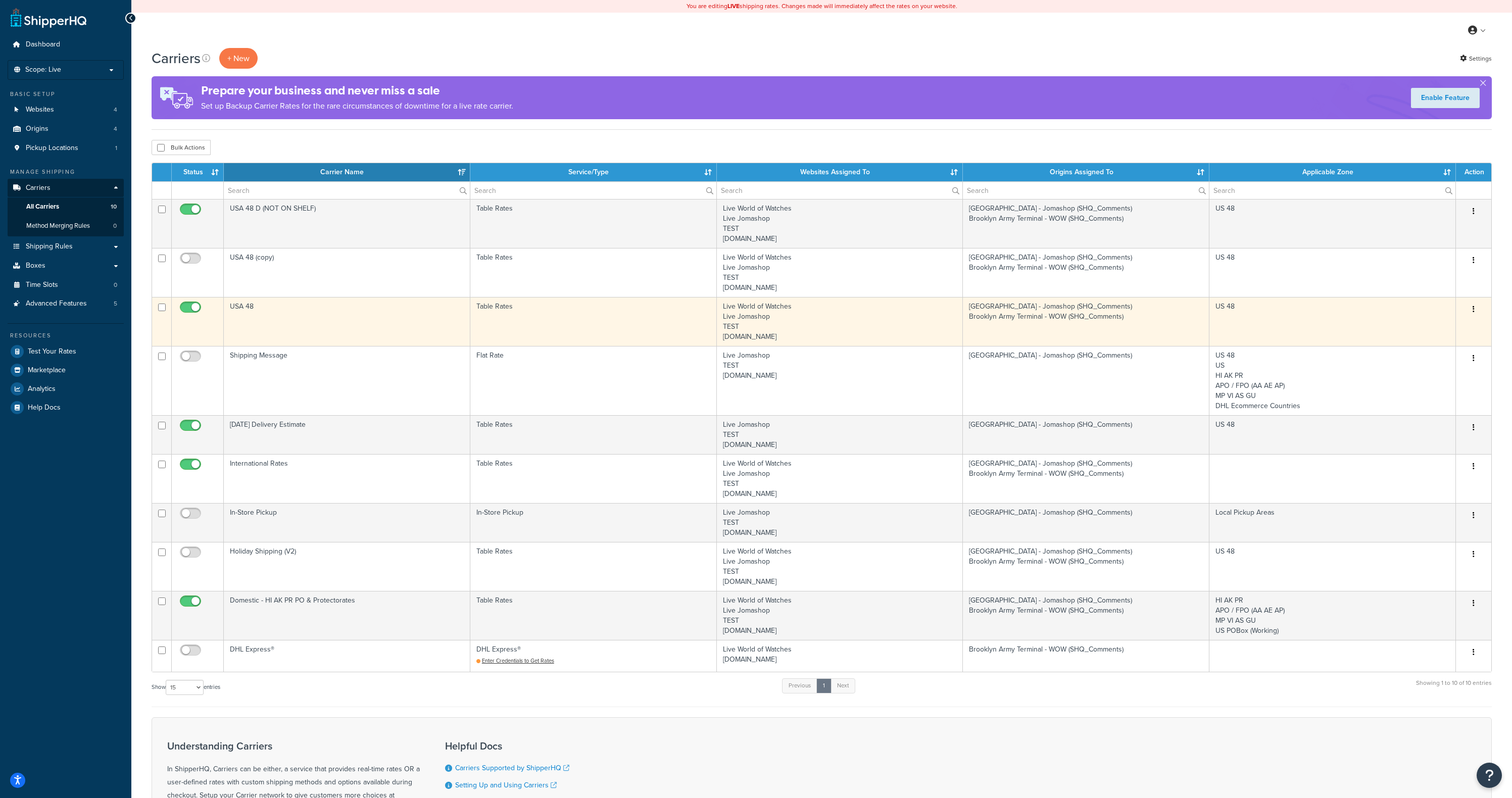
click at [448, 307] on td "USA 48" at bounding box center [347, 321] width 247 height 49
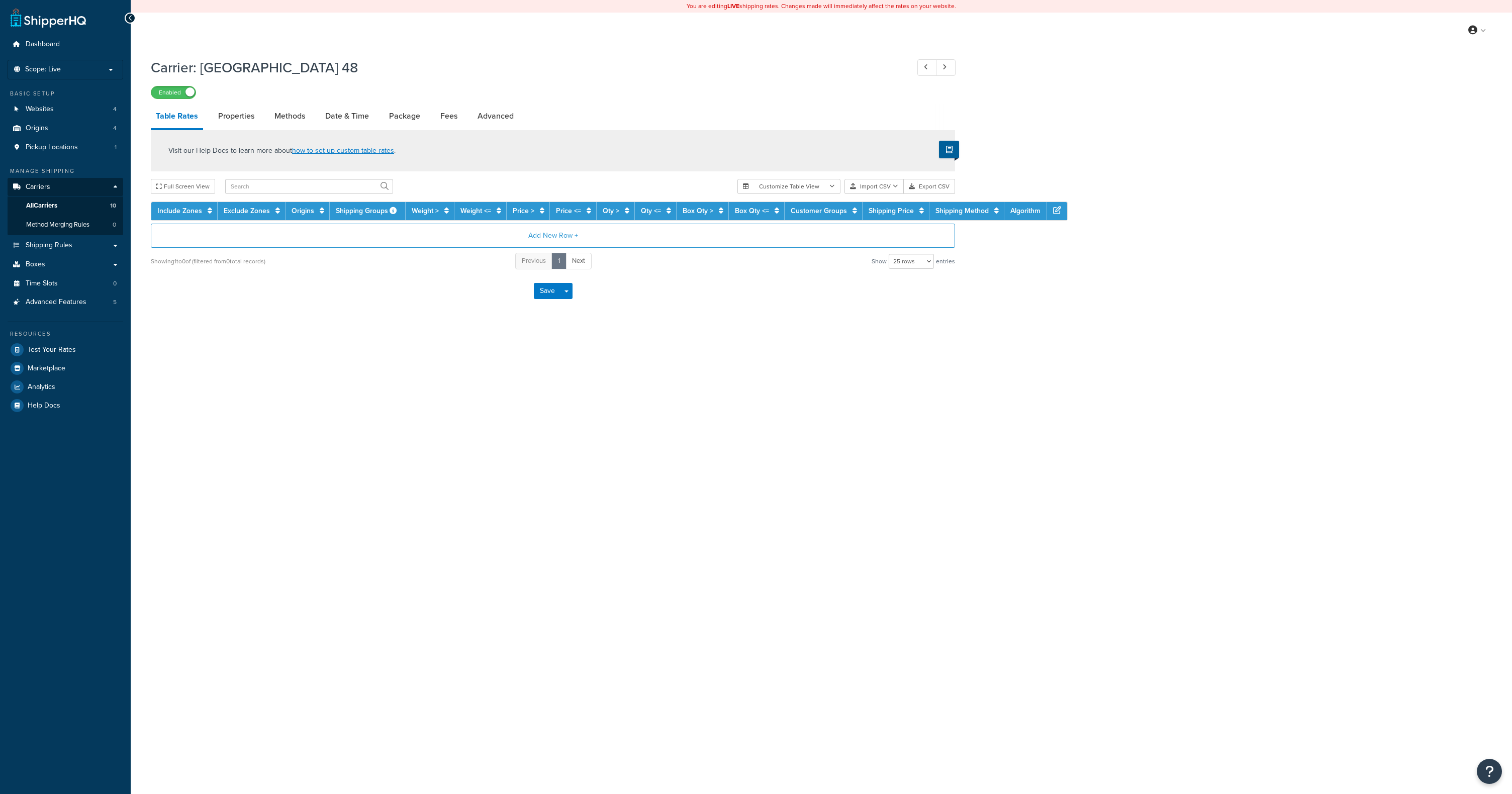
select select "25"
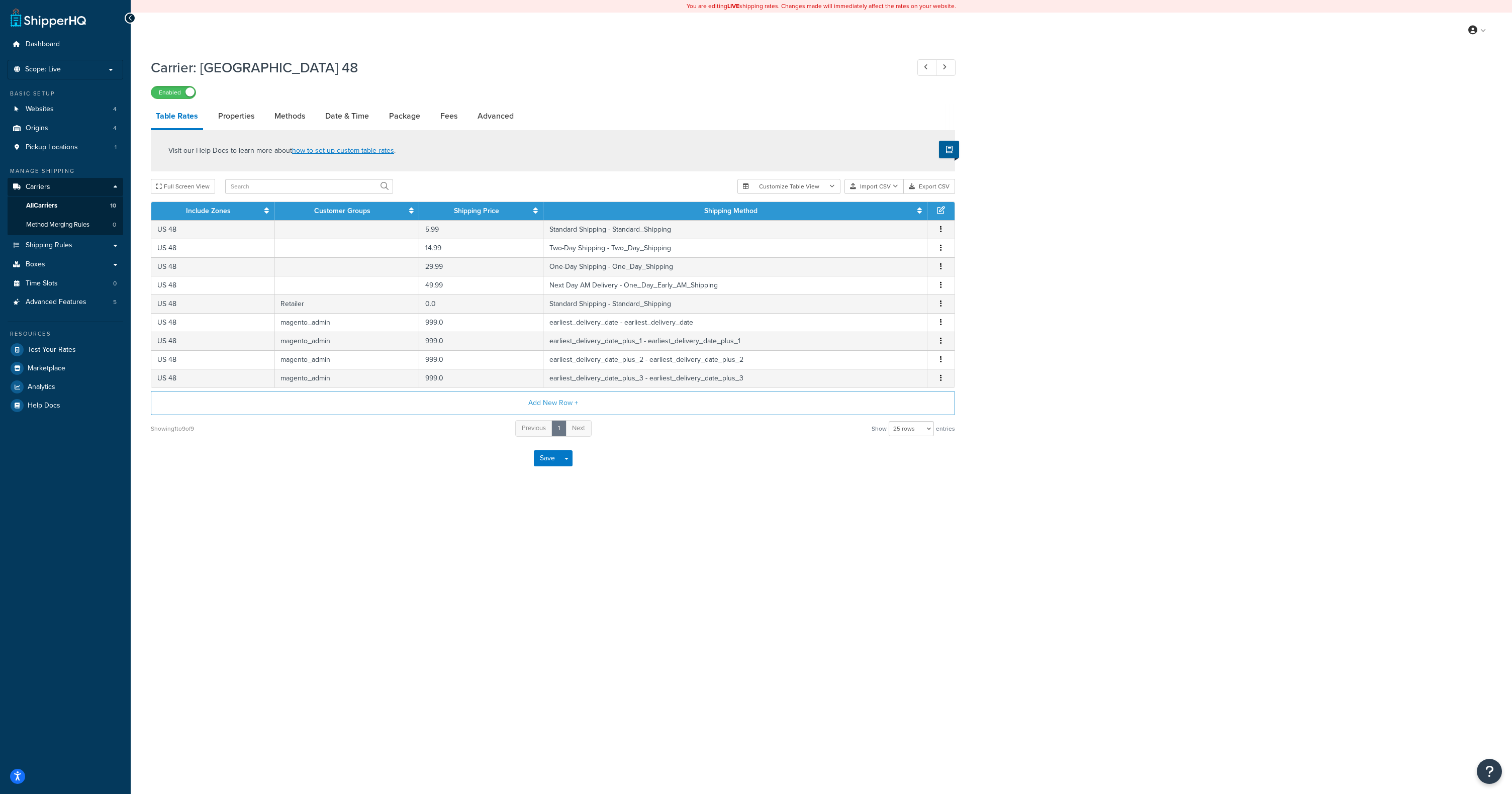
click at [299, 53] on div "Carrier: [GEOGRAPHIC_DATA] 48 Enabled" at bounding box center [553, 76] width 804 height 46
click at [215, 120] on link "Properties" at bounding box center [236, 116] width 46 height 24
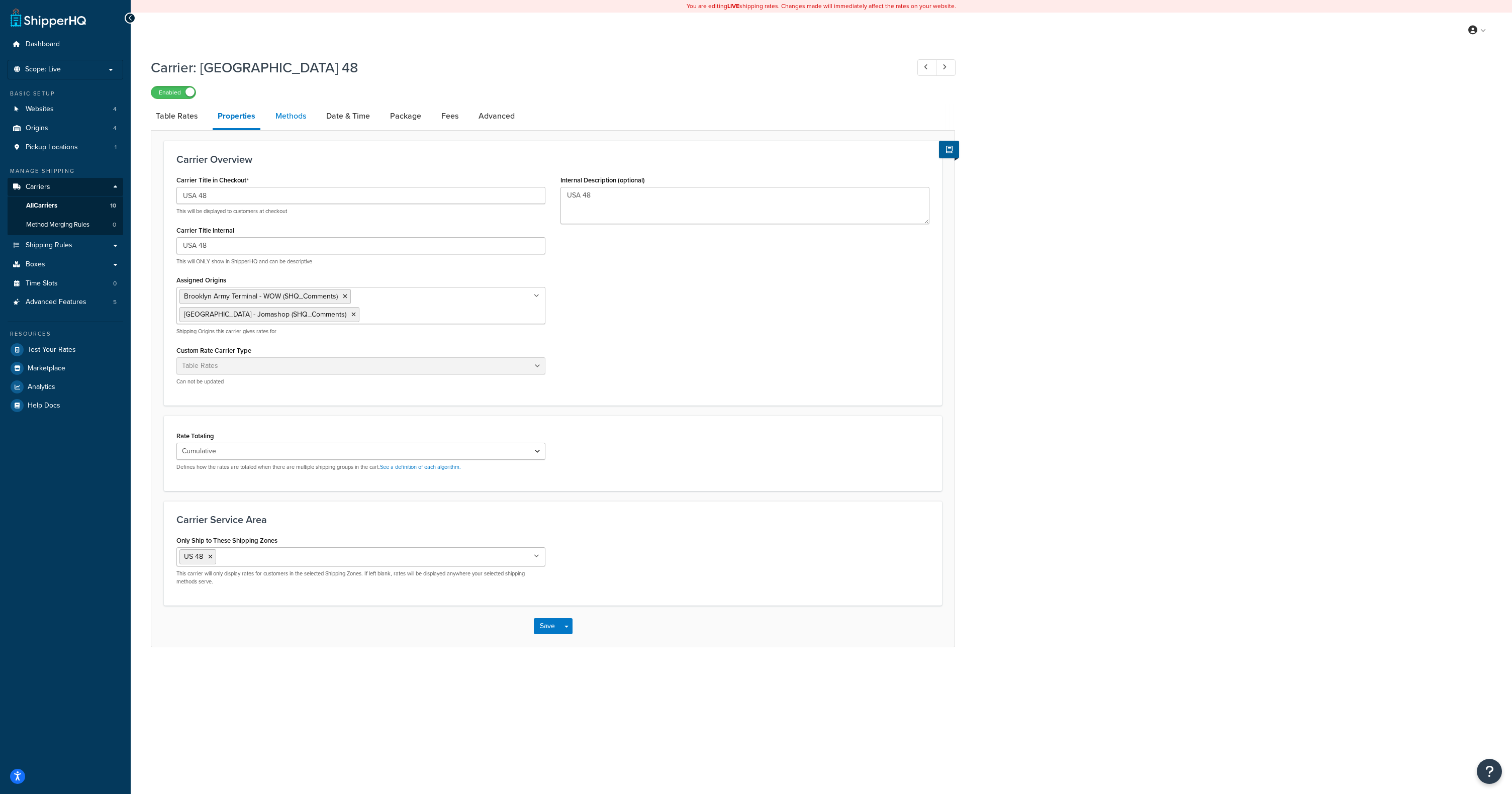
click at [299, 113] on link "Methods" at bounding box center [291, 116] width 41 height 24
select select "25"
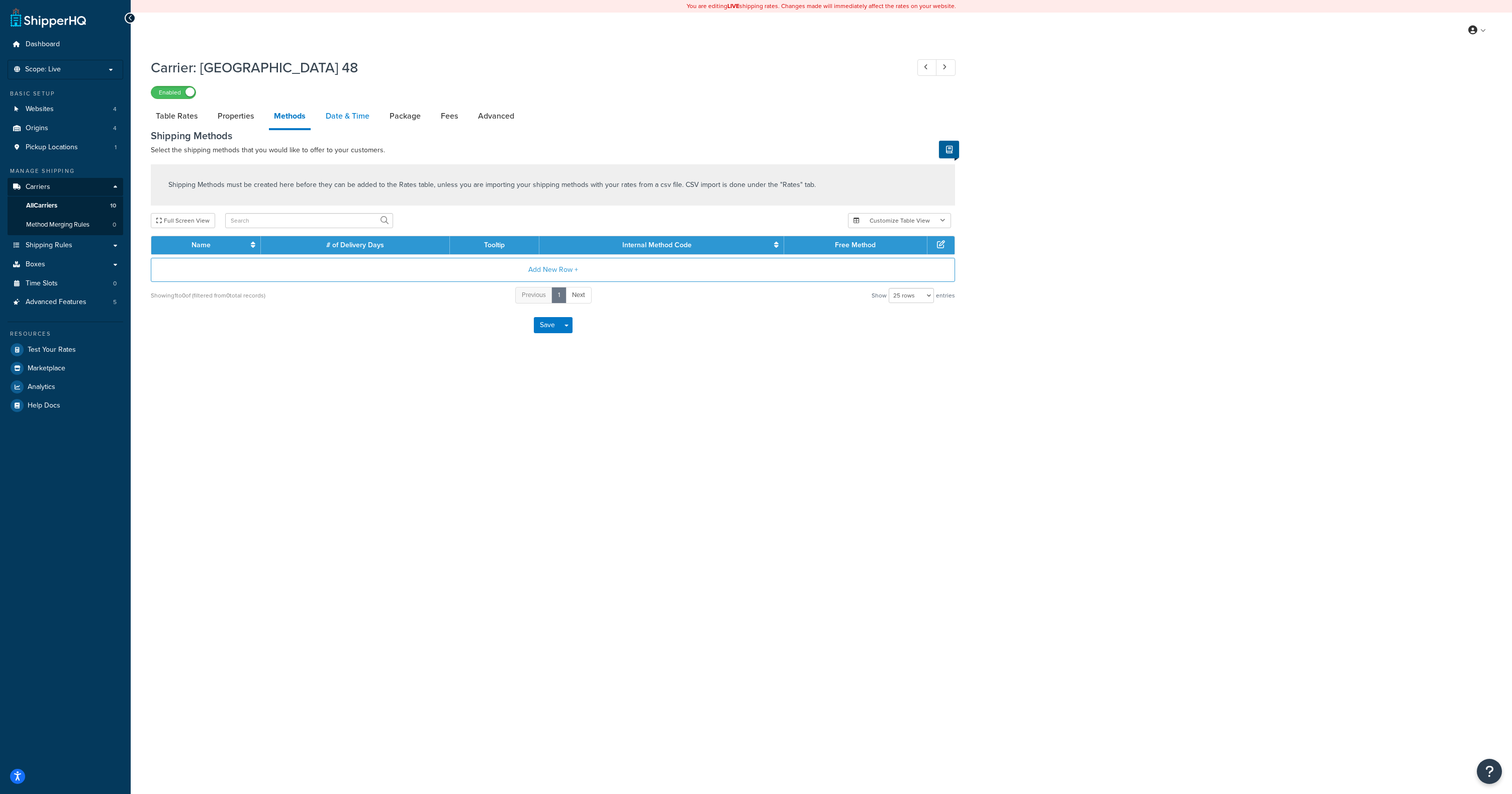
click at [330, 116] on link "Date & Time" at bounding box center [347, 116] width 54 height 24
select select "yMMMEd"
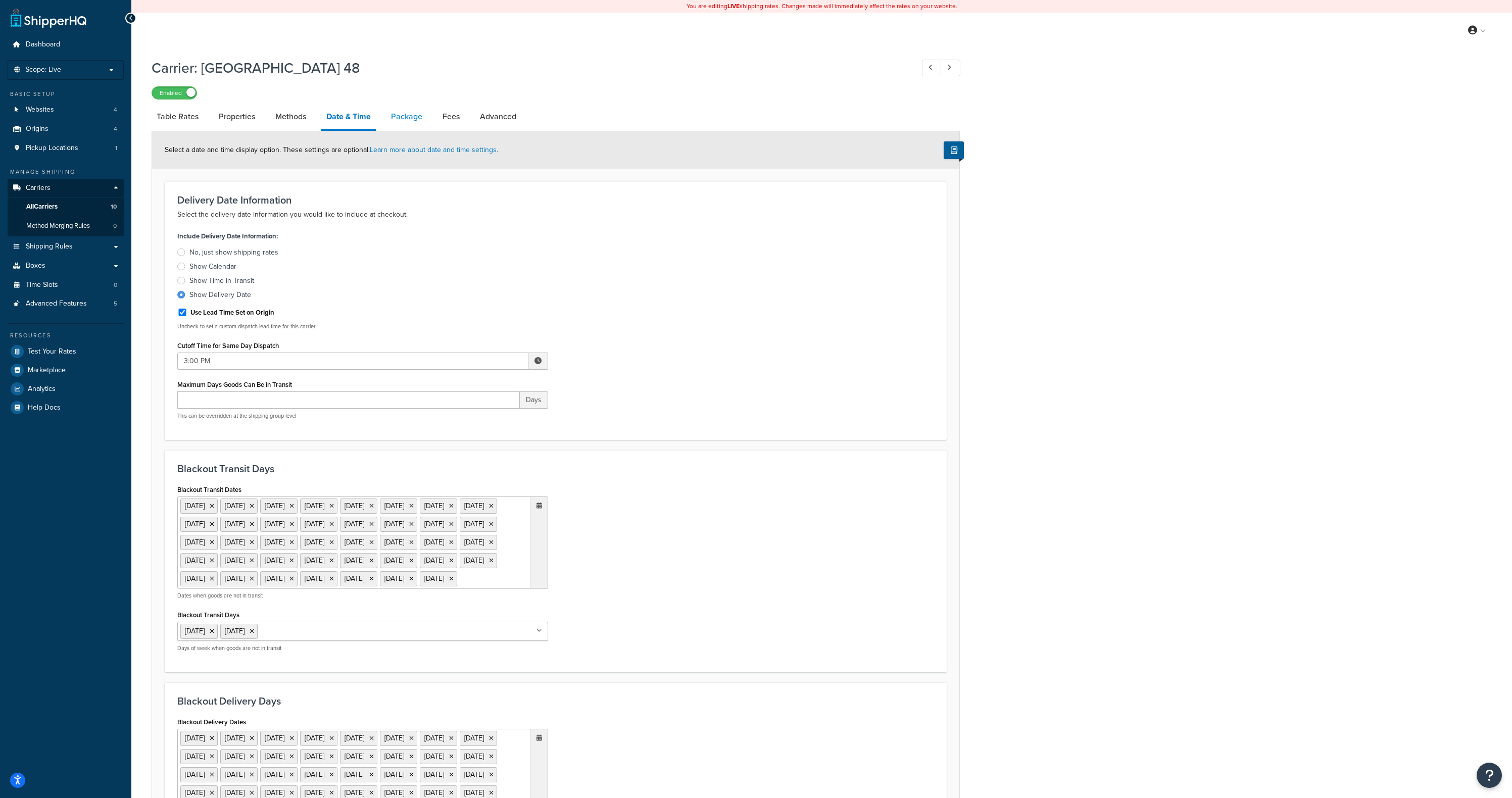
click at [400, 123] on link "Package" at bounding box center [407, 117] width 42 height 24
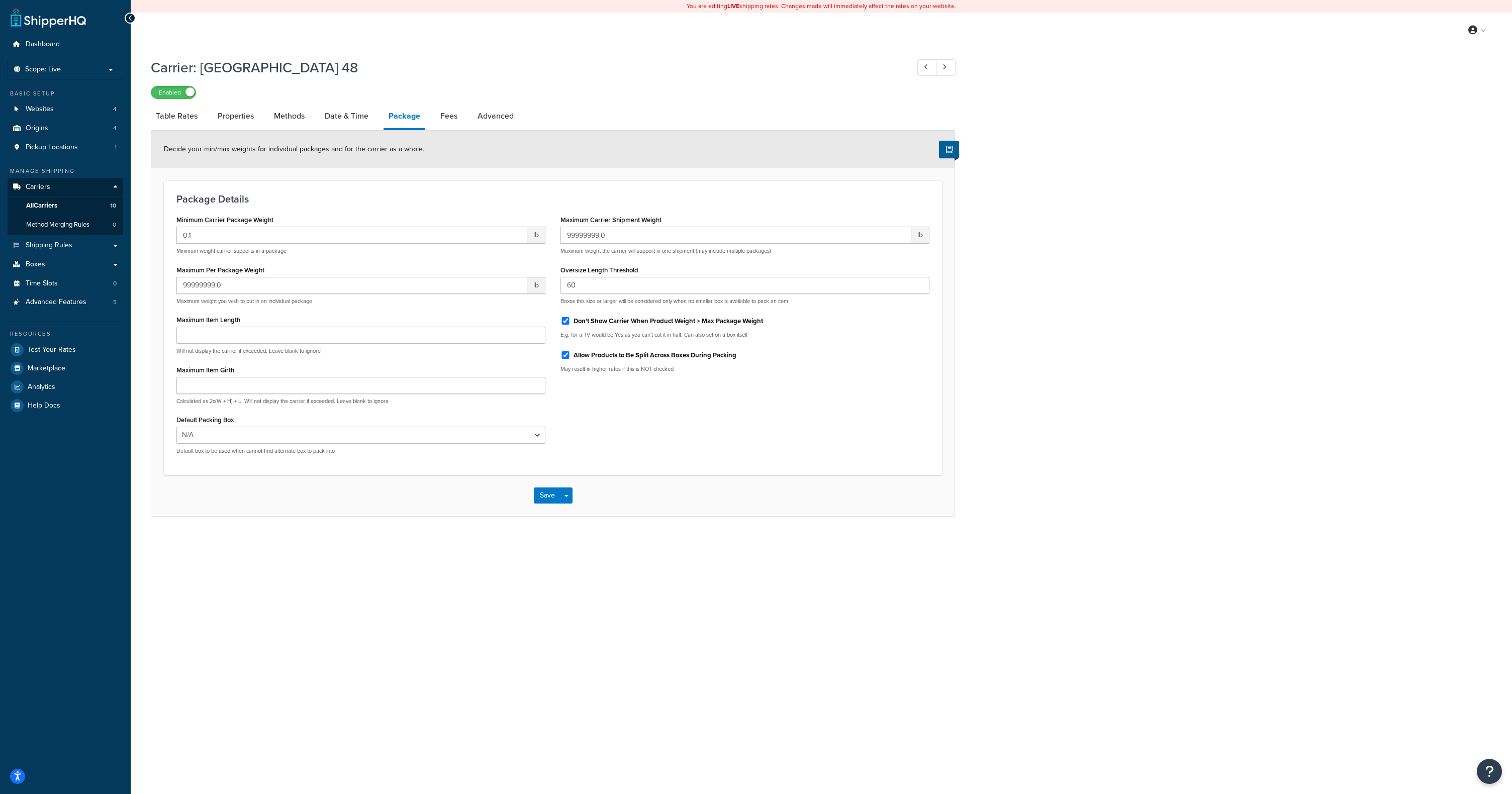
click at [434, 120] on li "Package" at bounding box center [410, 117] width 52 height 26
click at [435, 120] on link "Fees" at bounding box center [449, 116] width 27 height 24
select select "AFTER"
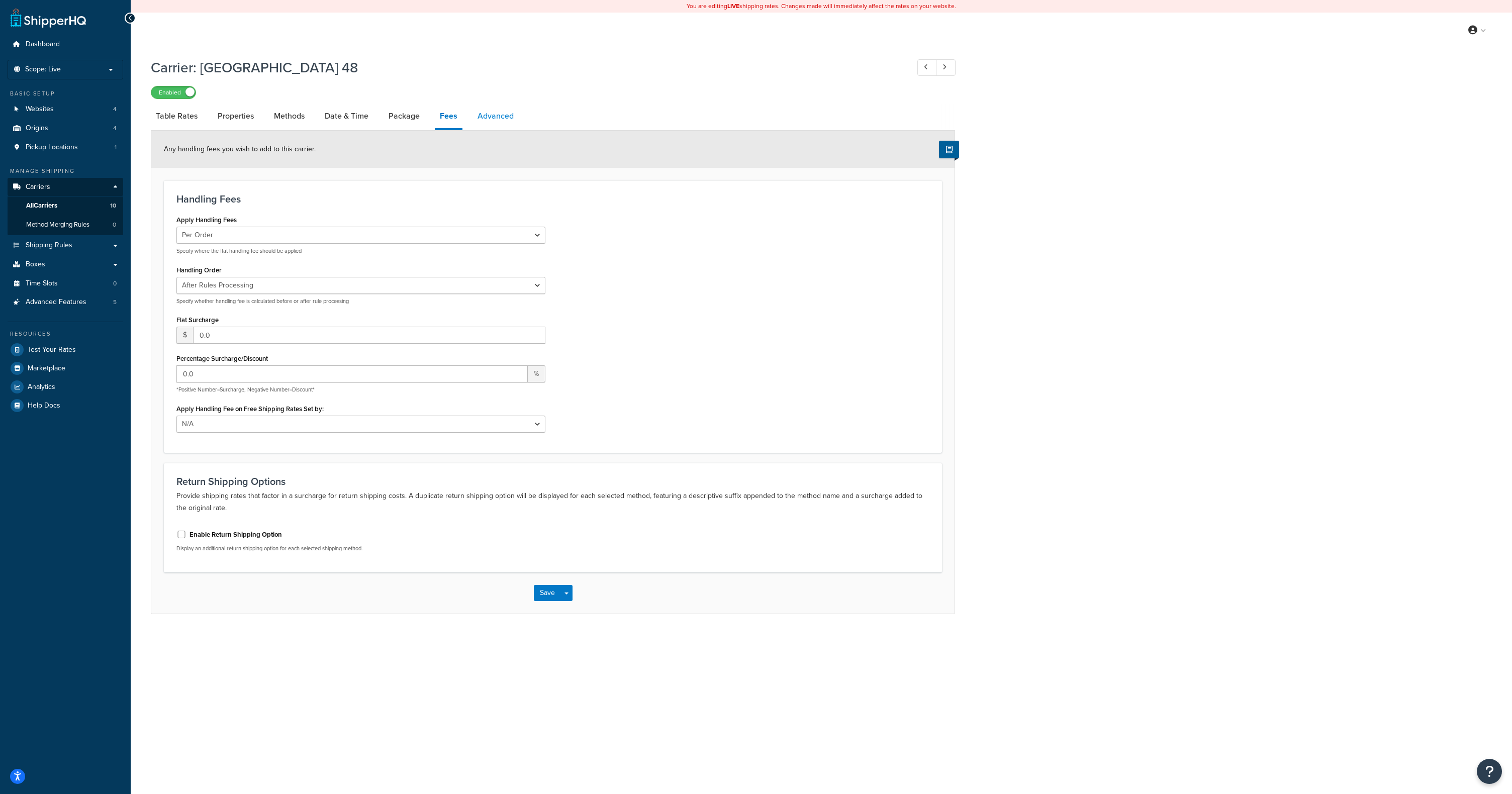
click at [491, 115] on link "Advanced" at bounding box center [496, 116] width 46 height 24
select select "false"
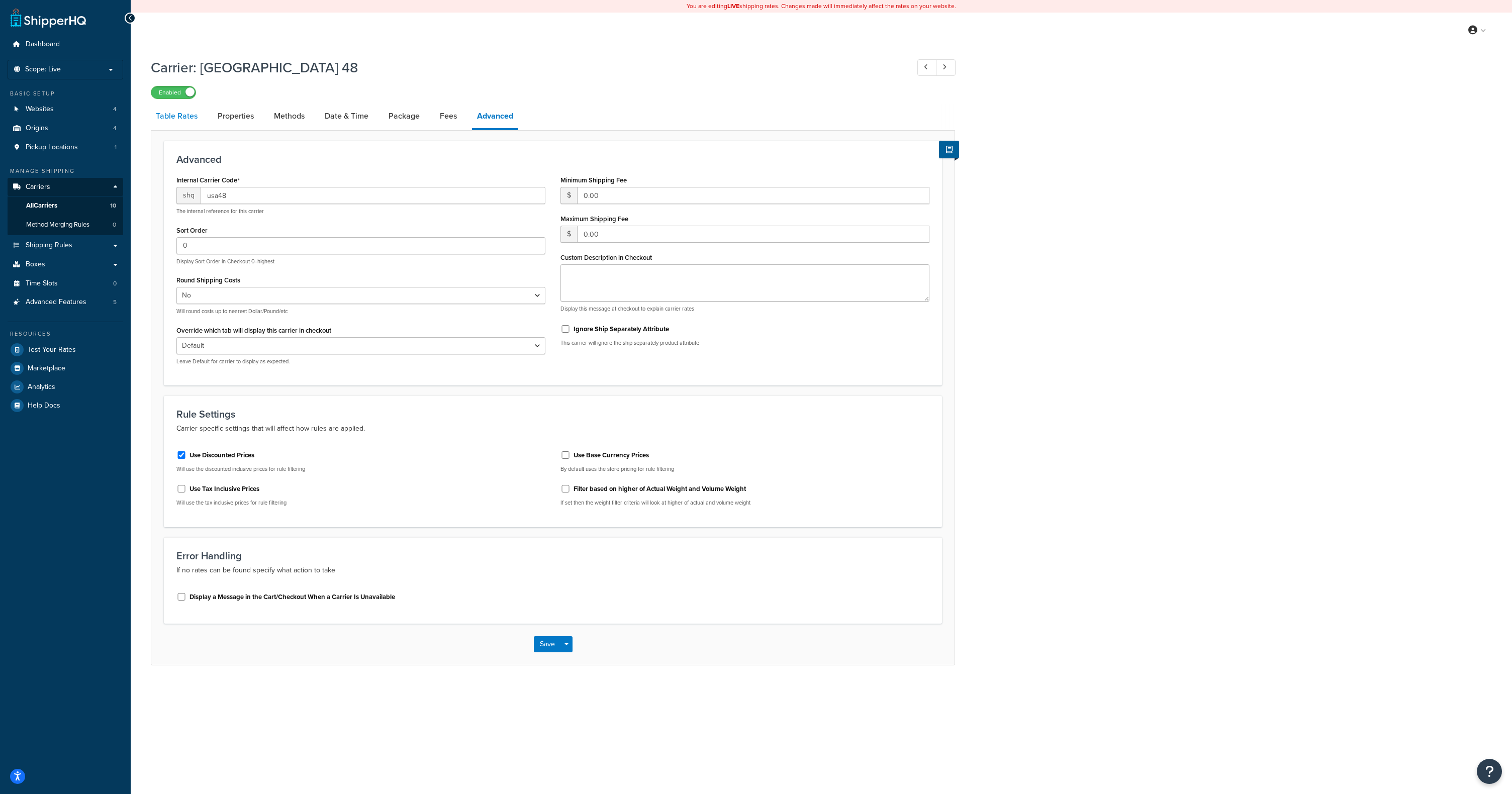
click at [188, 118] on link "Table Rates" at bounding box center [177, 116] width 52 height 24
select select "25"
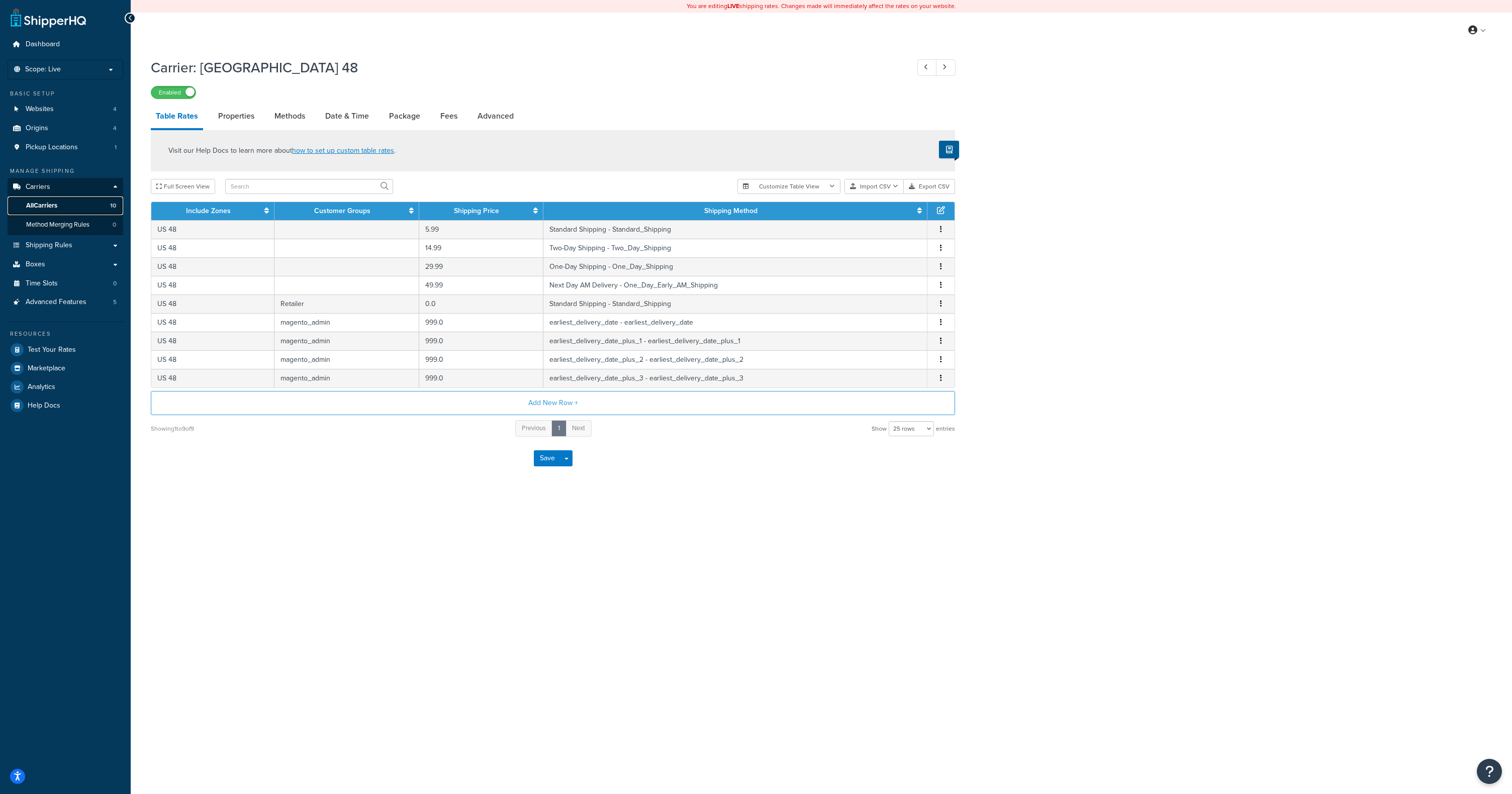
click at [72, 205] on link "All Carriers 10" at bounding box center [66, 206] width 115 height 19
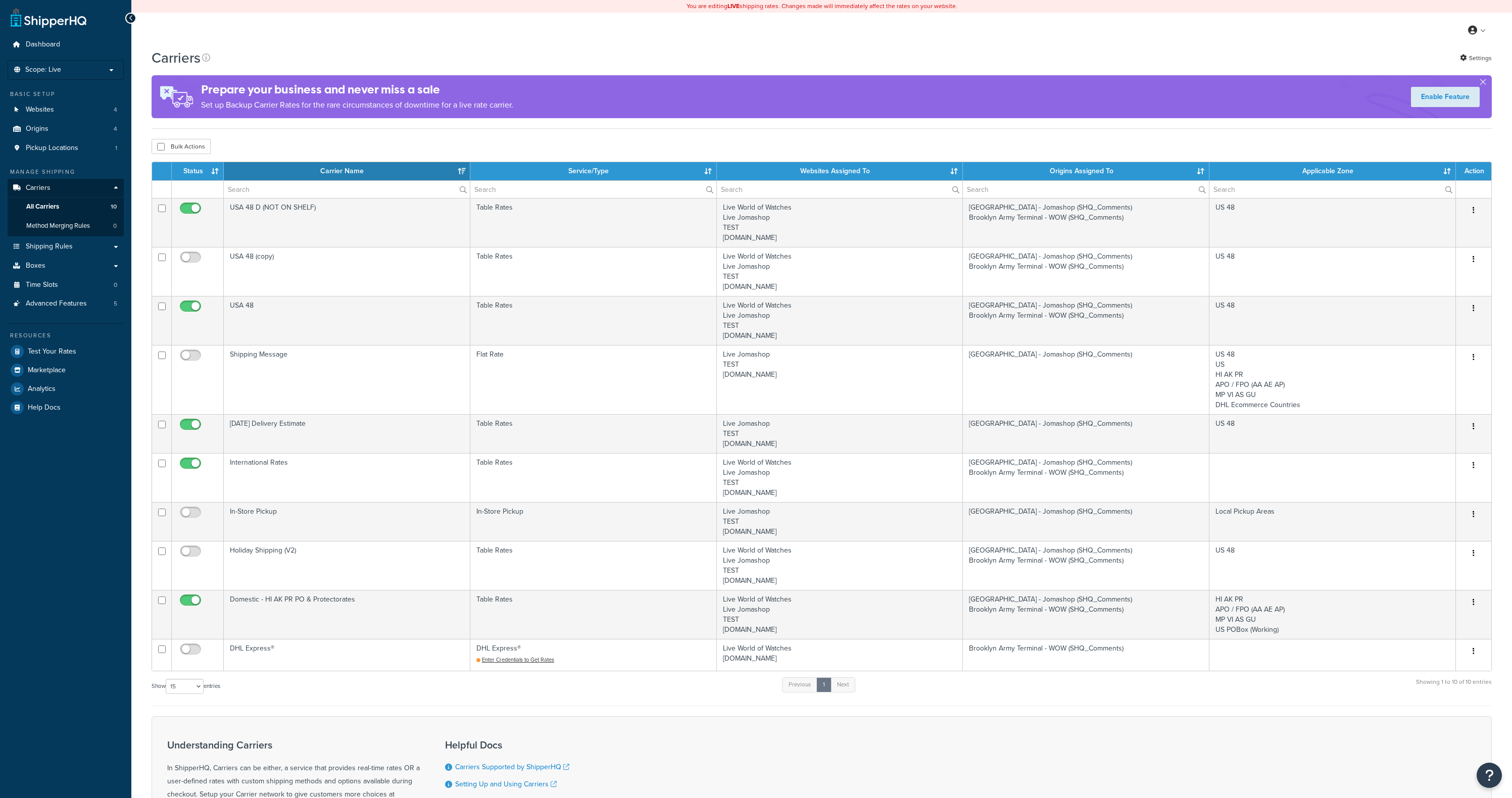
select select "15"
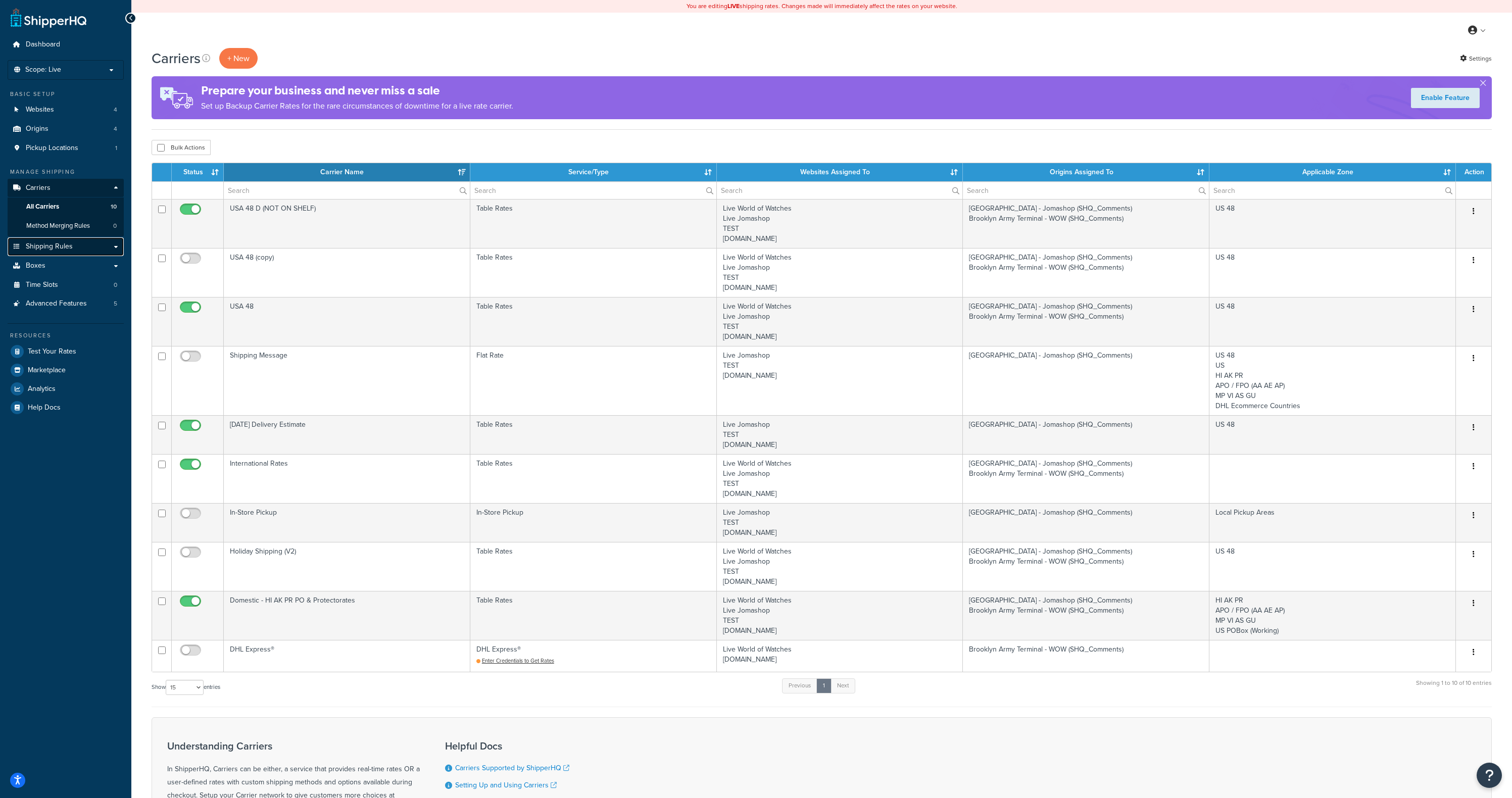
click at [112, 242] on link "Shipping Rules" at bounding box center [66, 246] width 116 height 19
click at [117, 247] on link "Shipping Rules" at bounding box center [66, 246] width 116 height 19
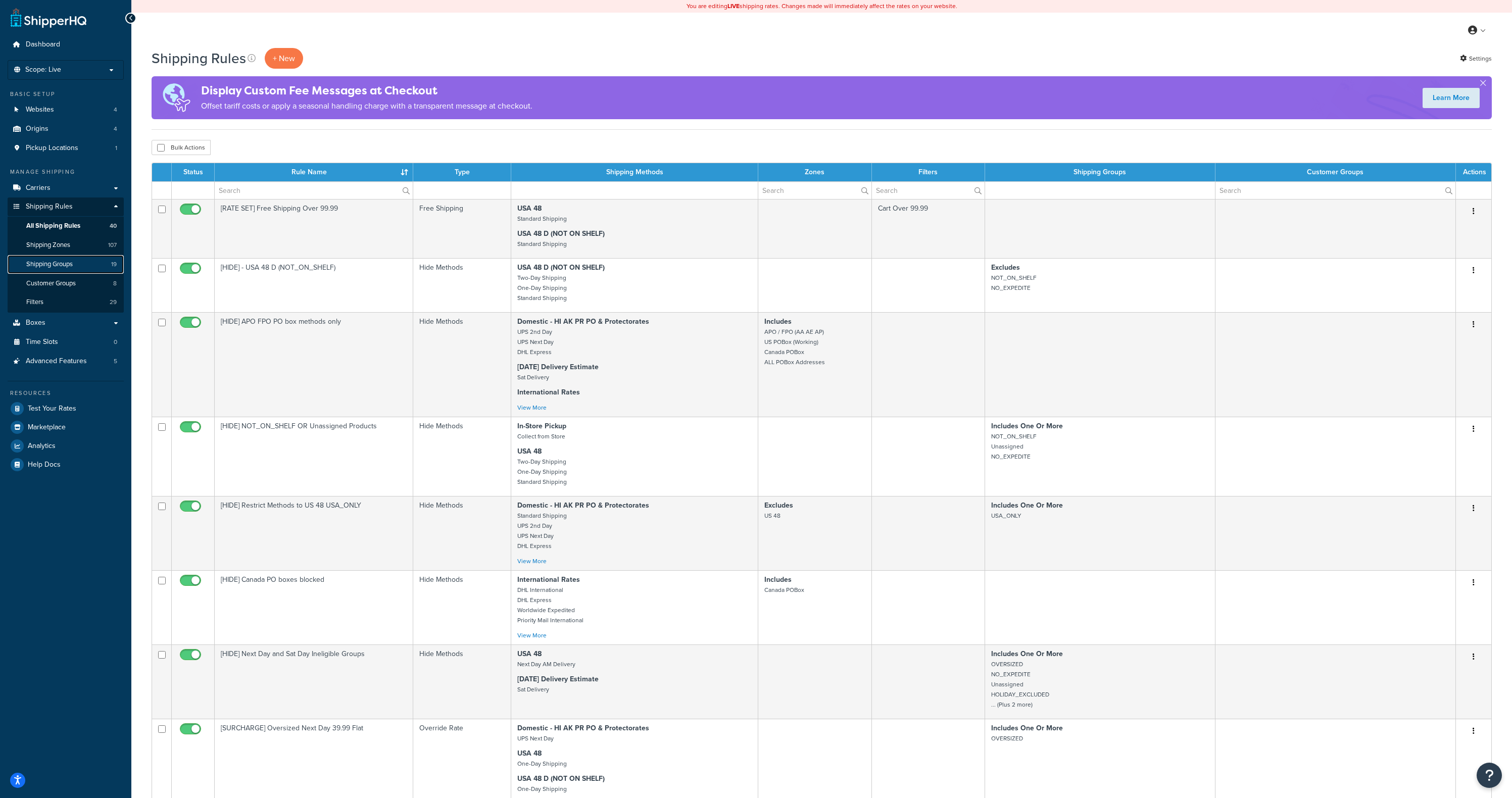
click at [97, 266] on link "Shipping Groups 19" at bounding box center [66, 264] width 116 height 19
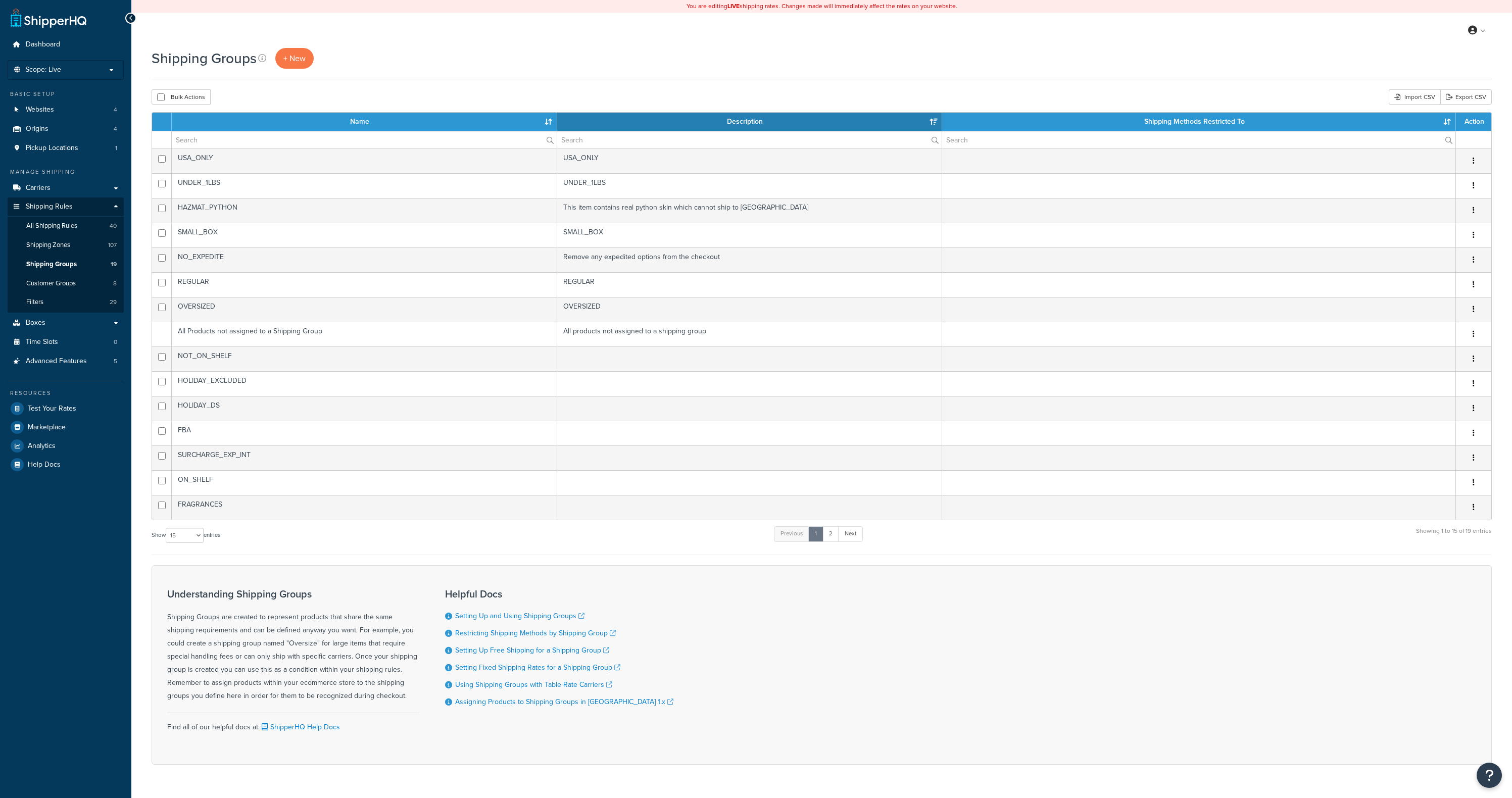
select select "15"
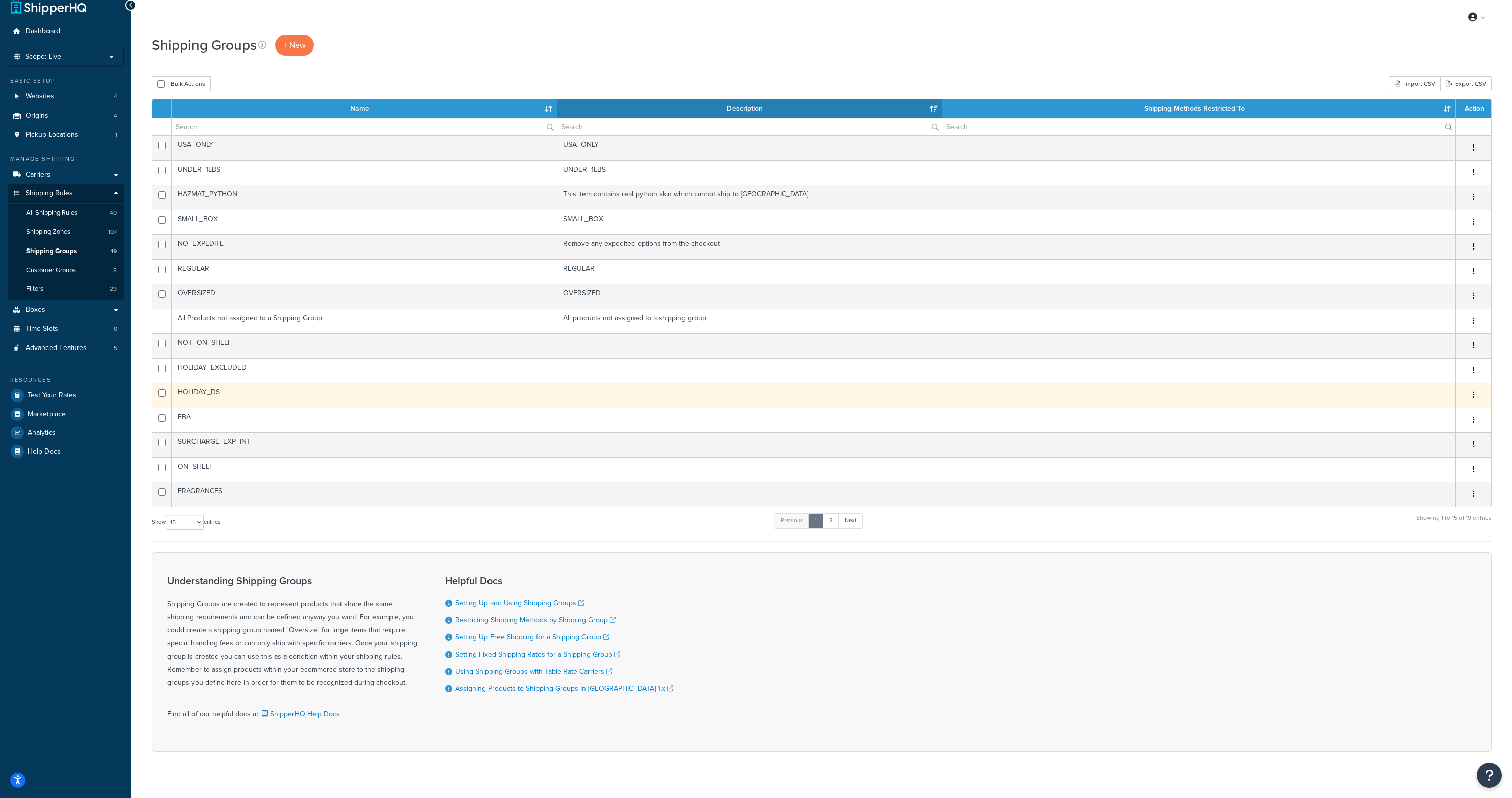
scroll to position [27, 0]
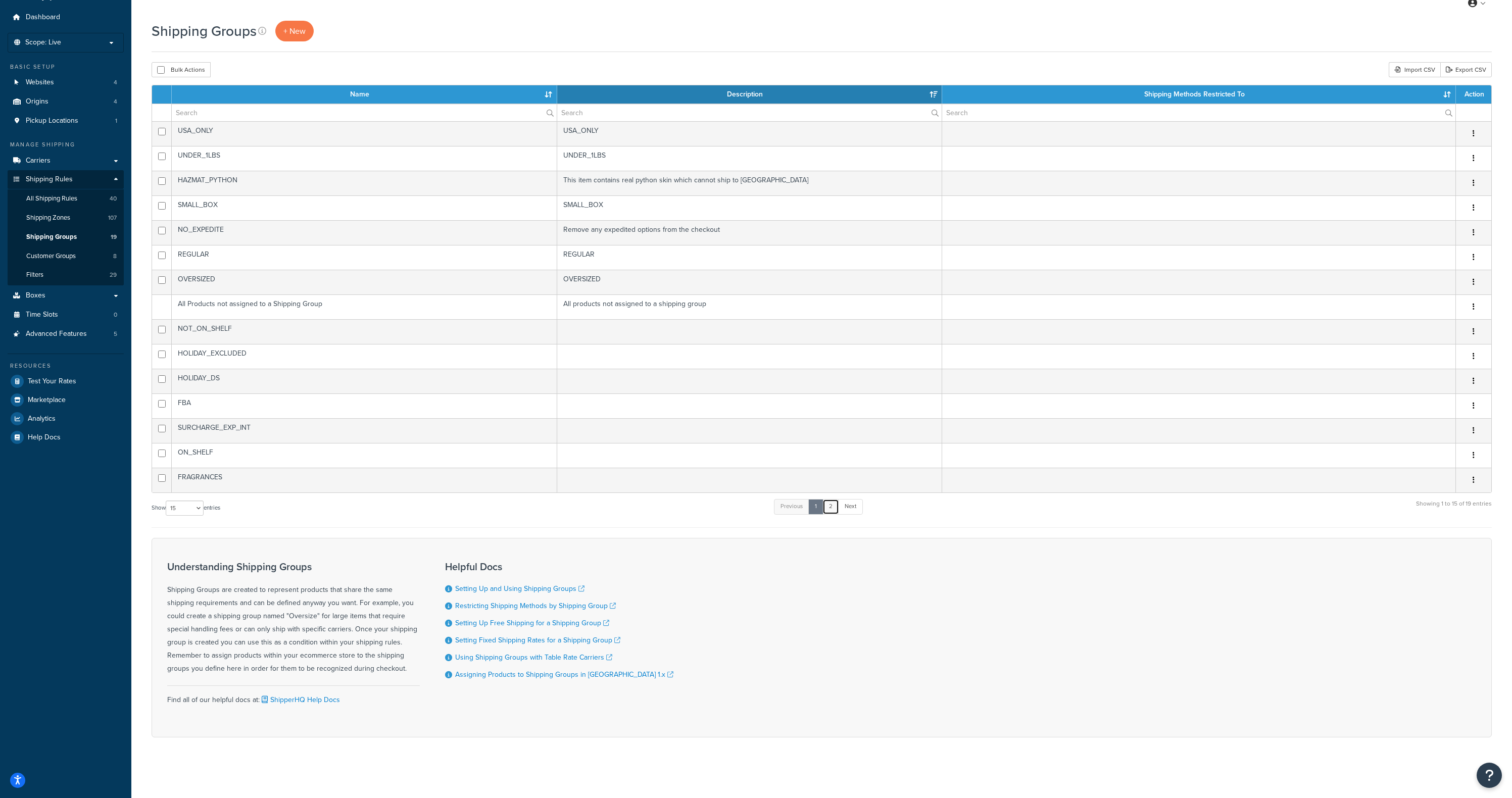
click at [836, 511] on link "2" at bounding box center [831, 506] width 17 height 15
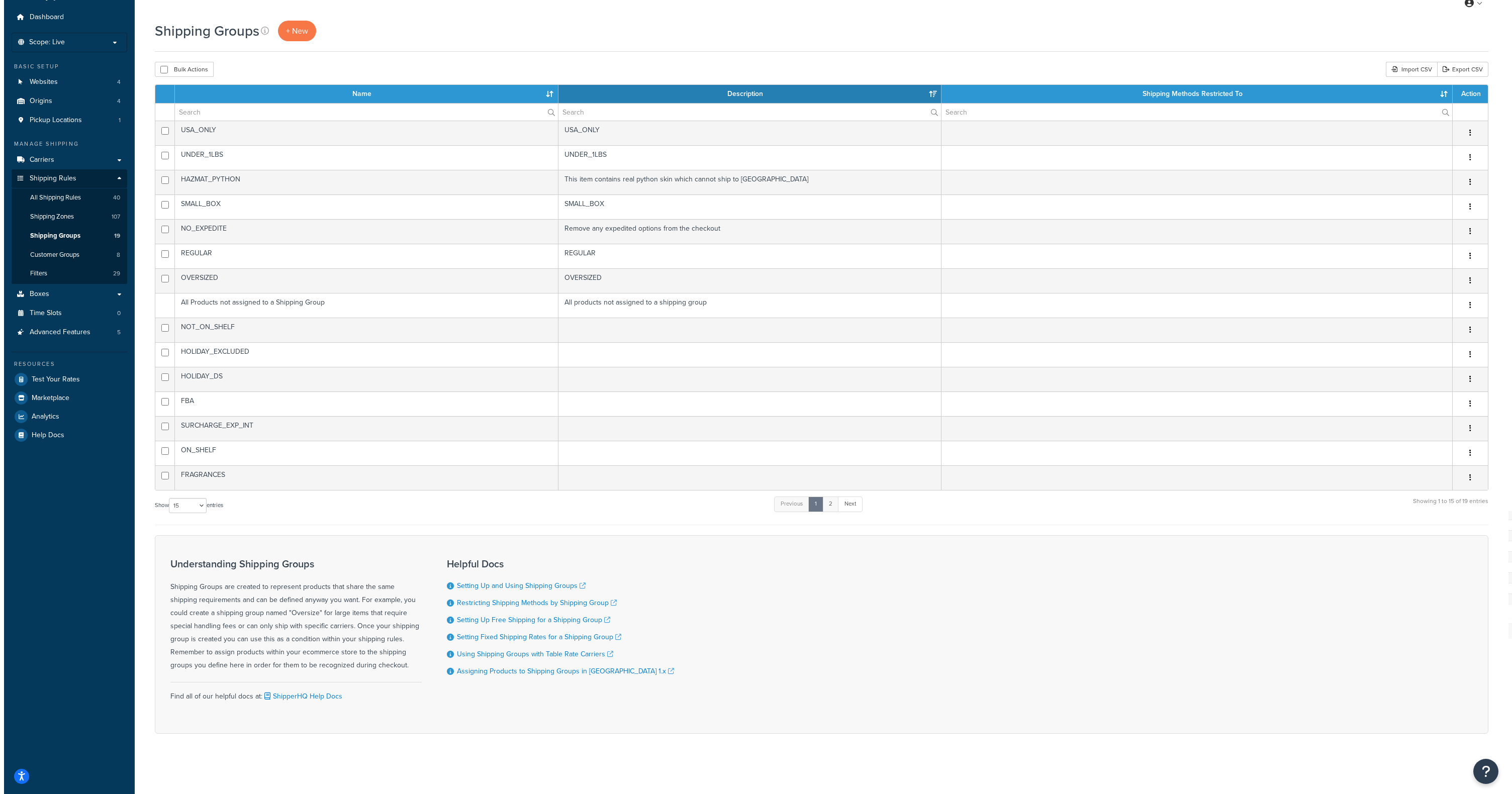
scroll to position [0, 0]
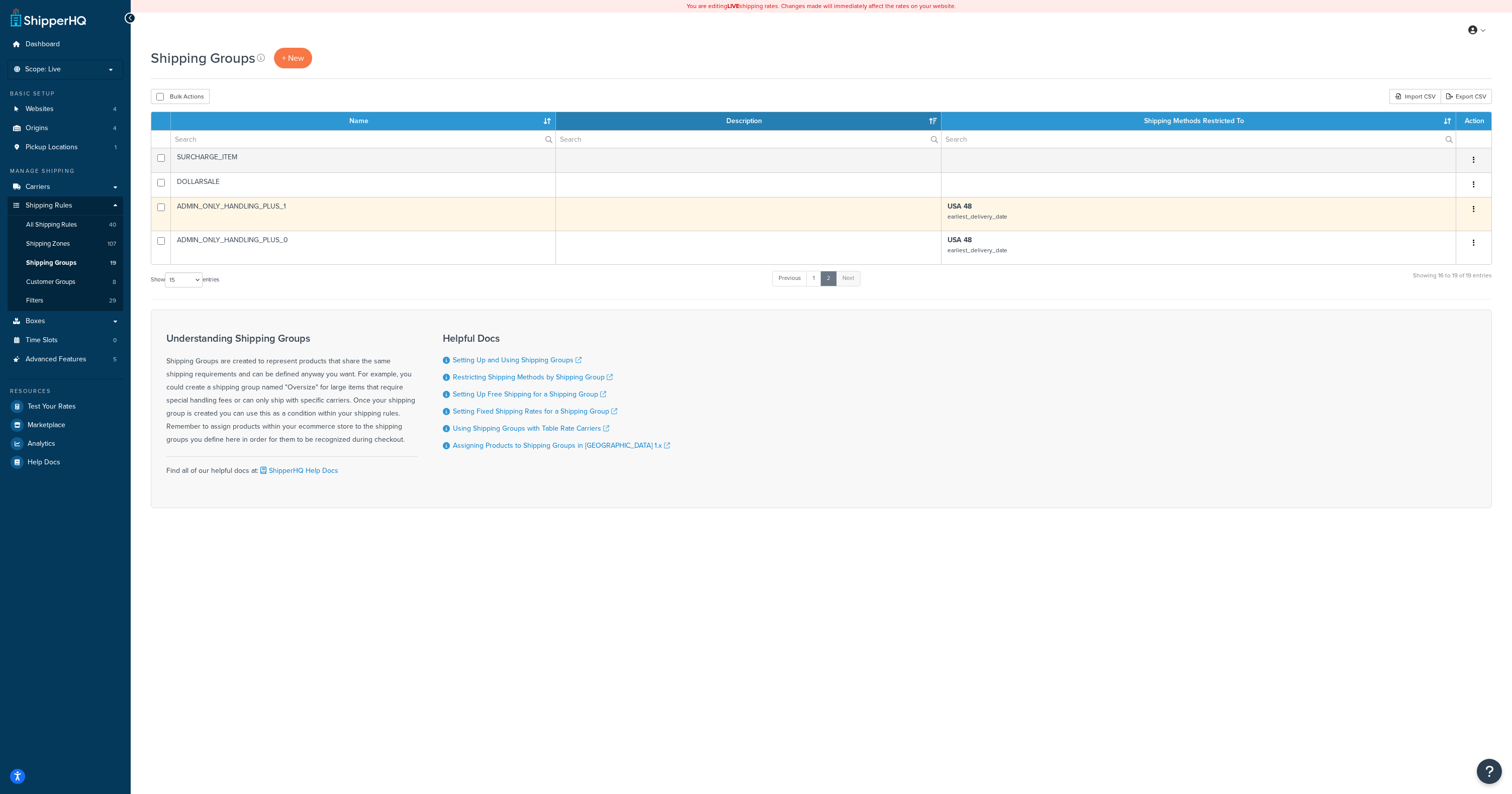
click at [1050, 226] on td "USA 48 earliest_delivery_date" at bounding box center [1199, 214] width 515 height 34
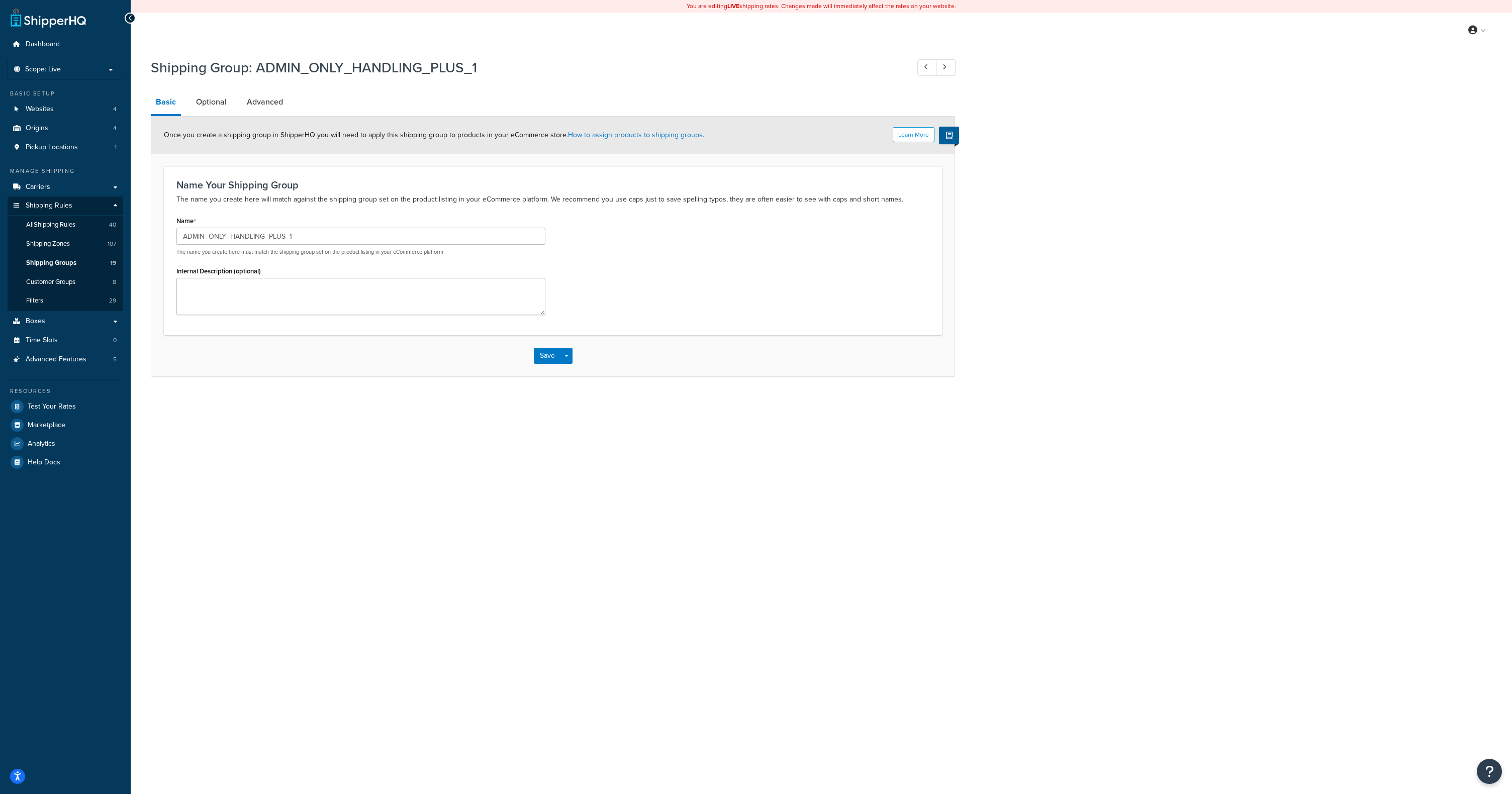
click at [134, 18] on div at bounding box center [130, 18] width 11 height 11
click at [217, 105] on link "Optional" at bounding box center [212, 102] width 41 height 24
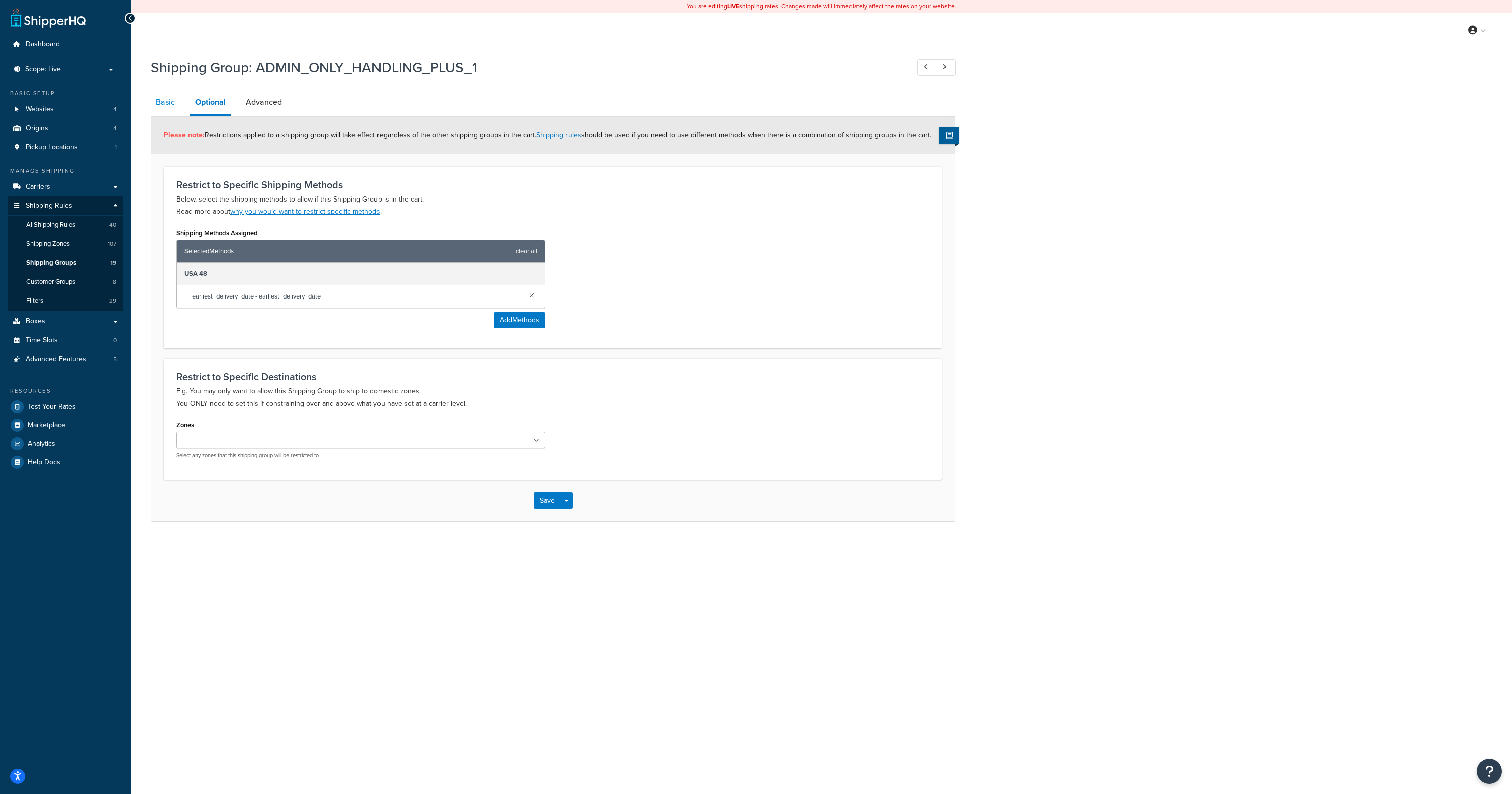
click at [159, 107] on link "Basic" at bounding box center [165, 102] width 29 height 24
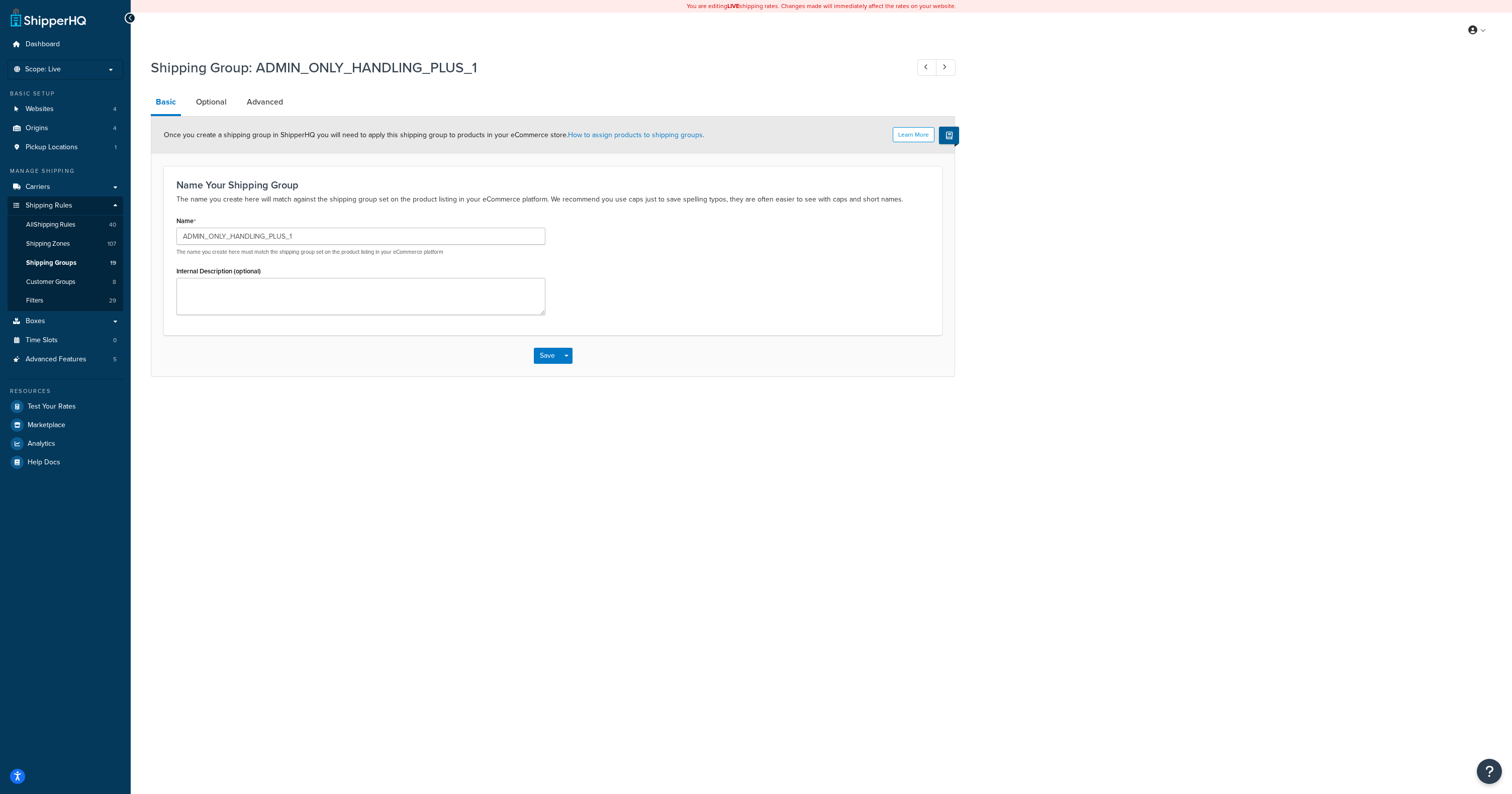
click at [130, 17] on icon at bounding box center [131, 18] width 5 height 7
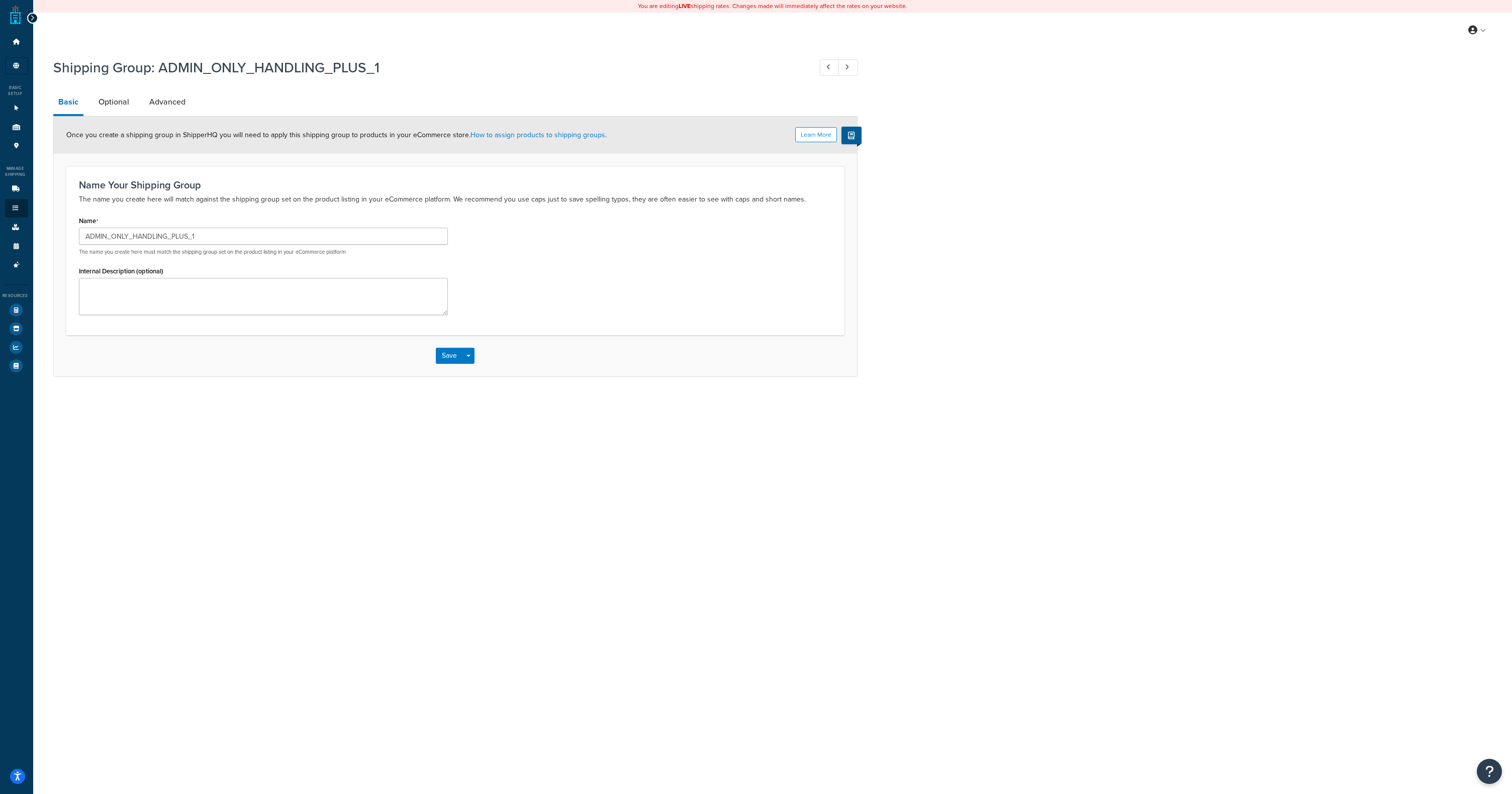
click at [32, 15] on icon at bounding box center [32, 18] width 5 height 7
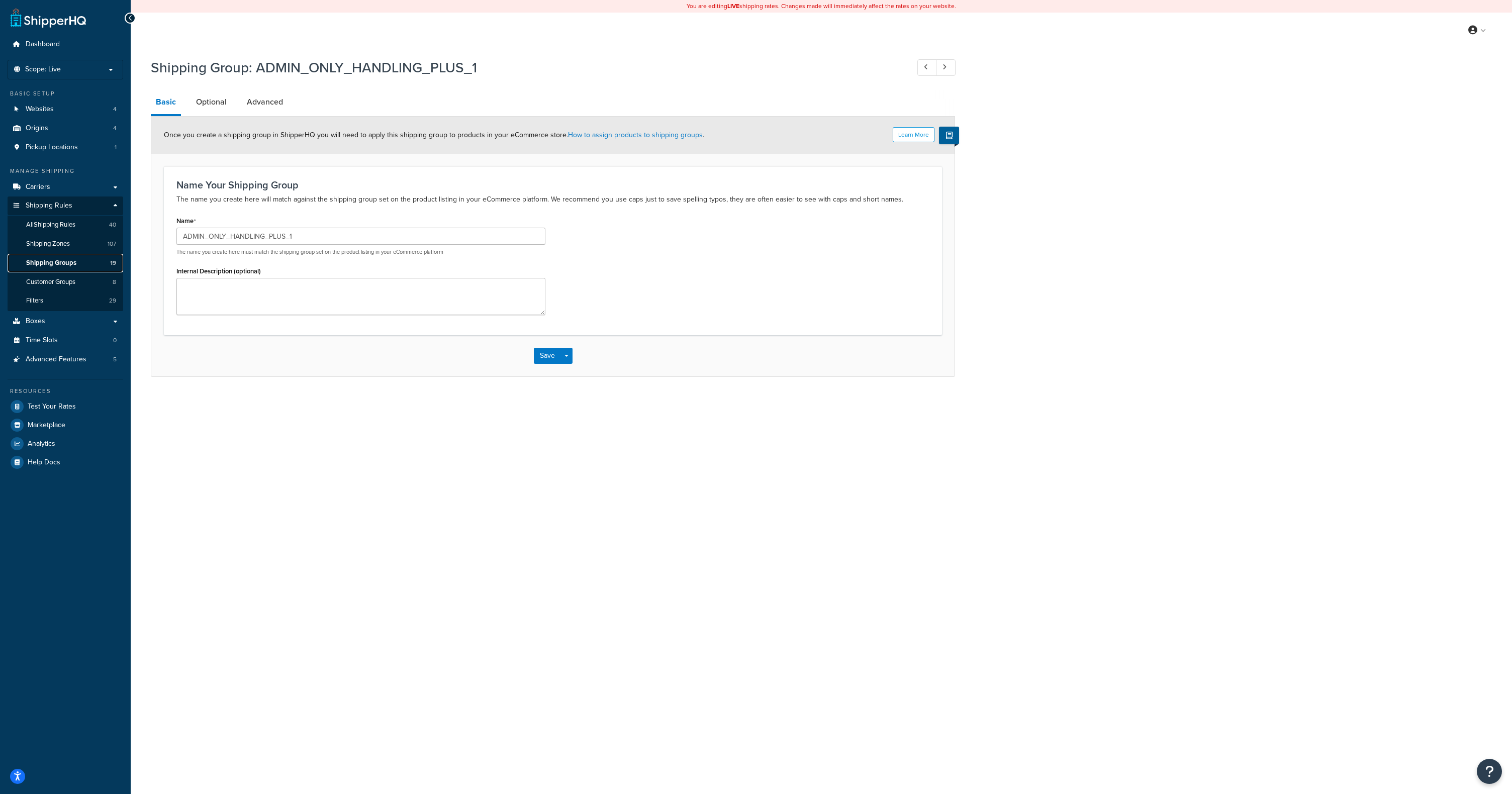
click at [57, 264] on span "Shipping Groups" at bounding box center [51, 263] width 51 height 8
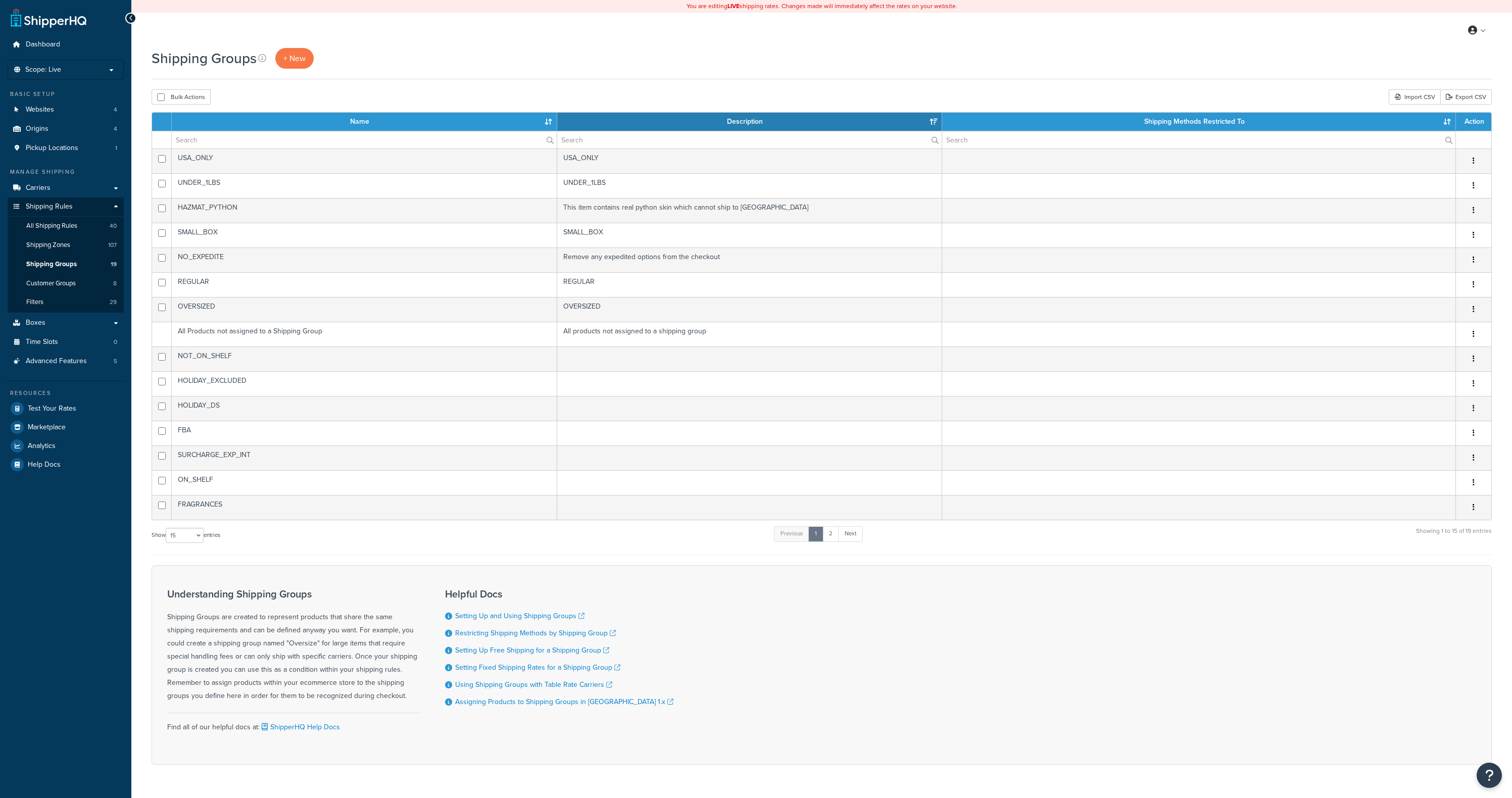
select select "15"
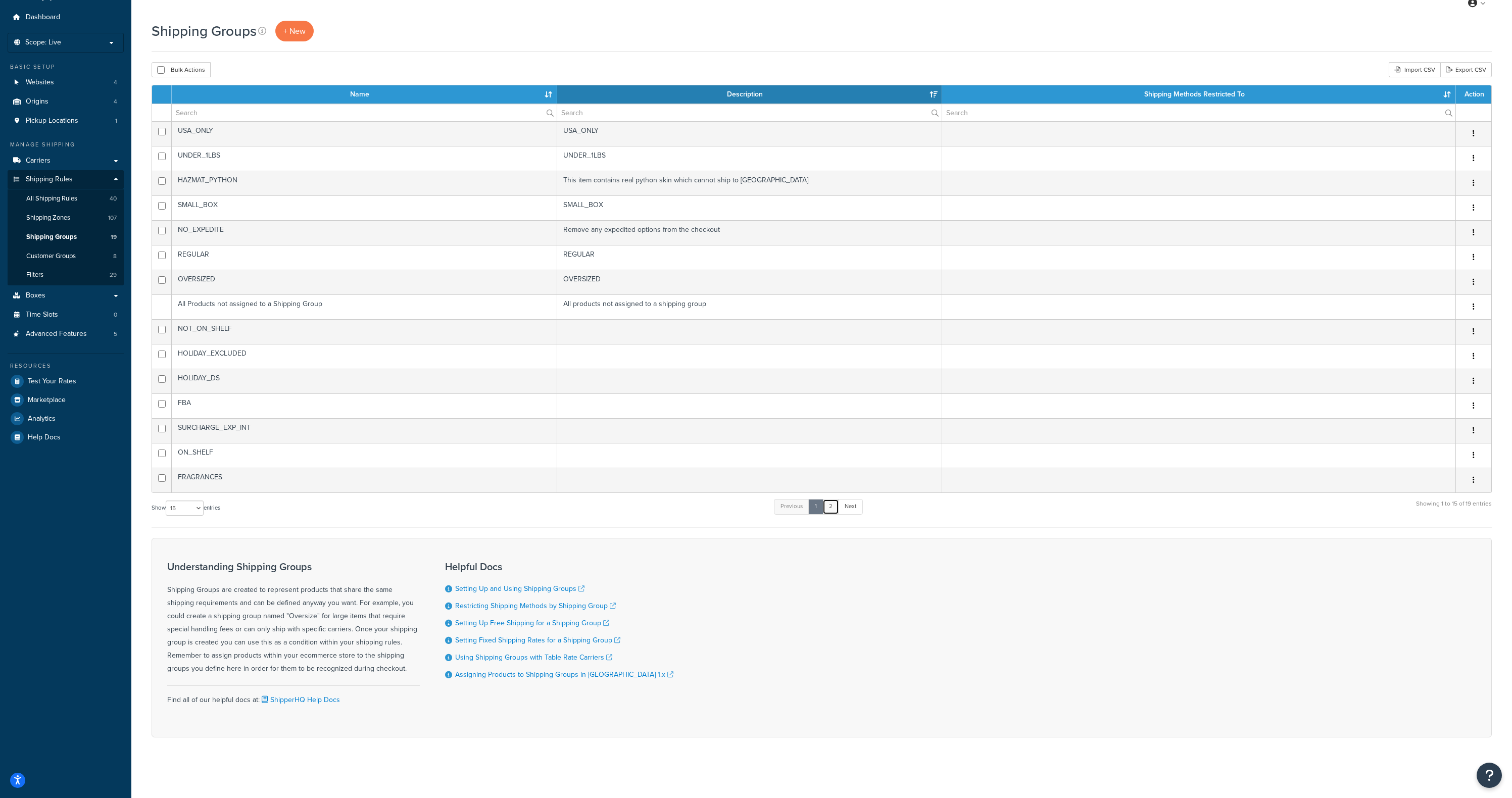
click at [830, 513] on link "2" at bounding box center [831, 506] width 17 height 15
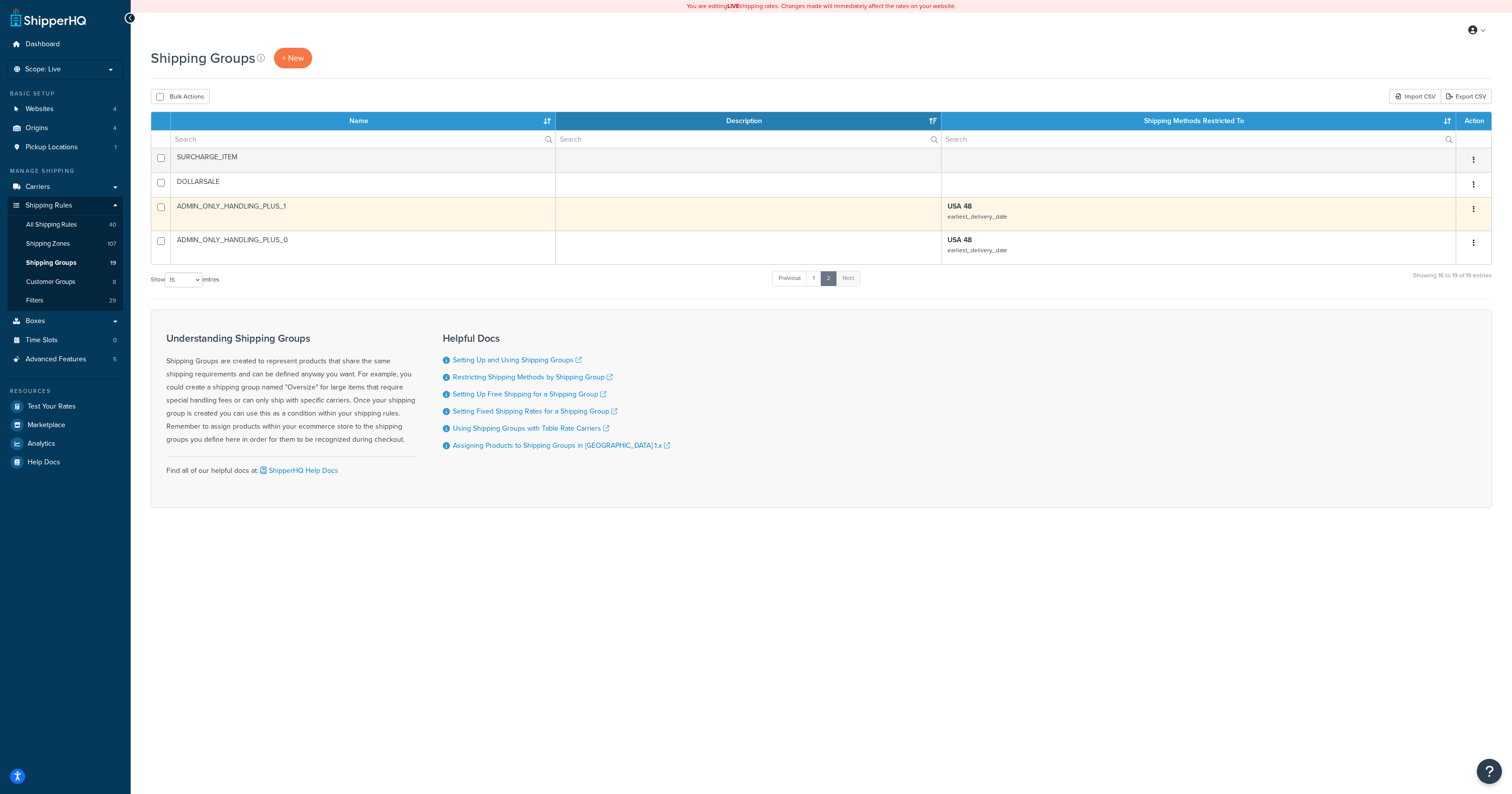
click at [990, 225] on td "USA 48 earliest_delivery_date" at bounding box center [1199, 214] width 515 height 34
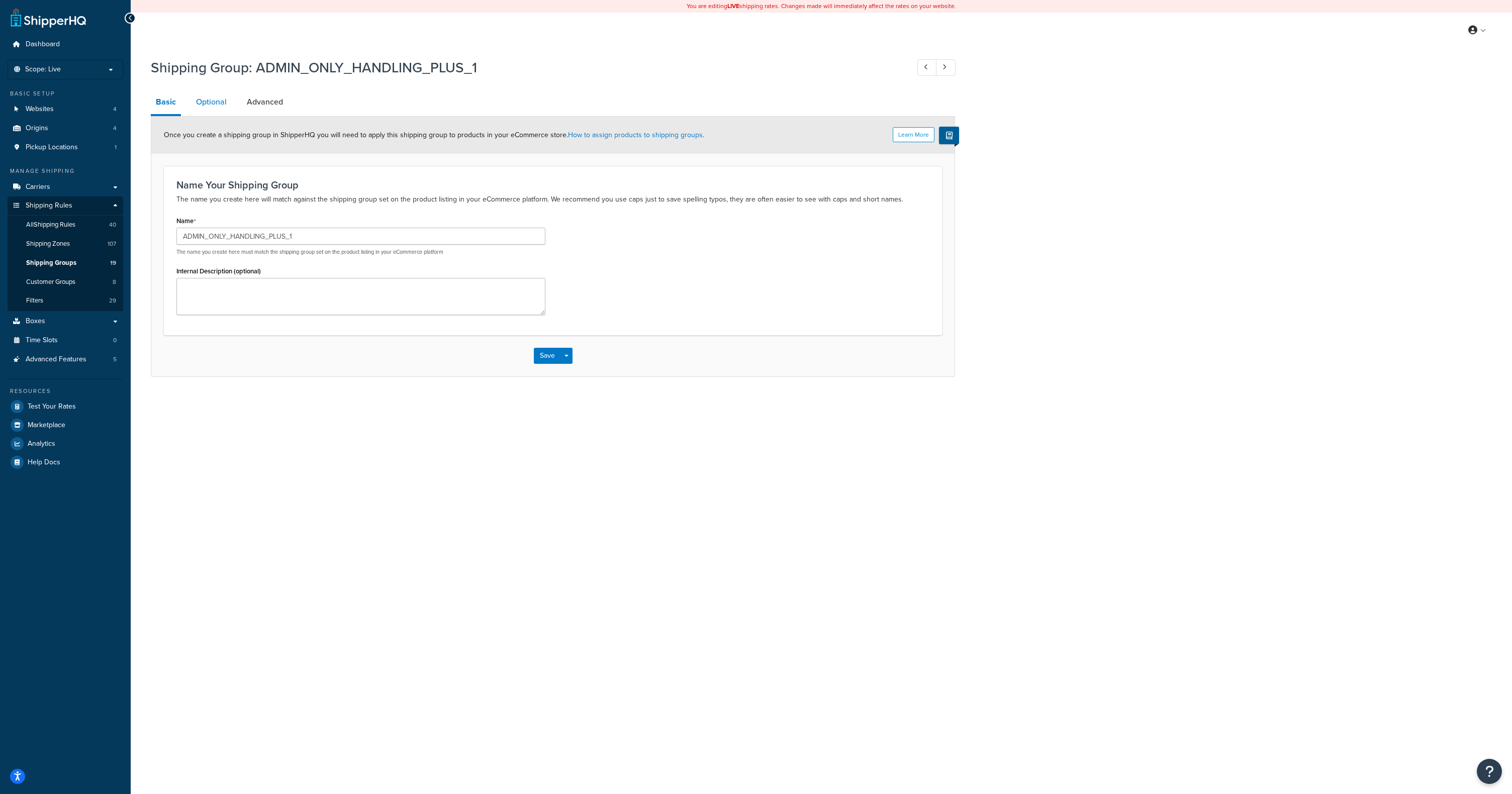
click at [210, 110] on link "Optional" at bounding box center [212, 102] width 41 height 24
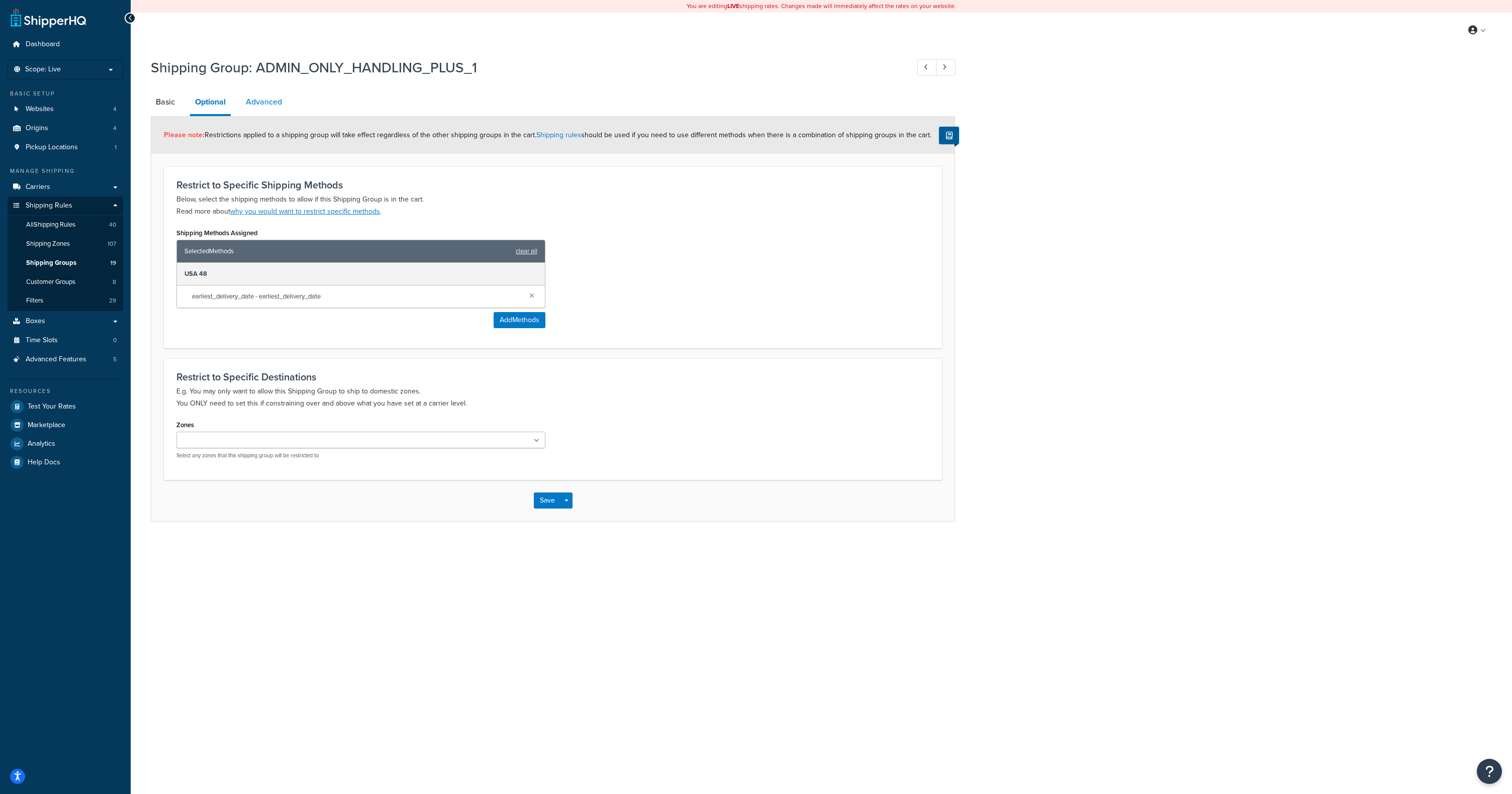
click at [268, 101] on link "Advanced" at bounding box center [263, 102] width 46 height 24
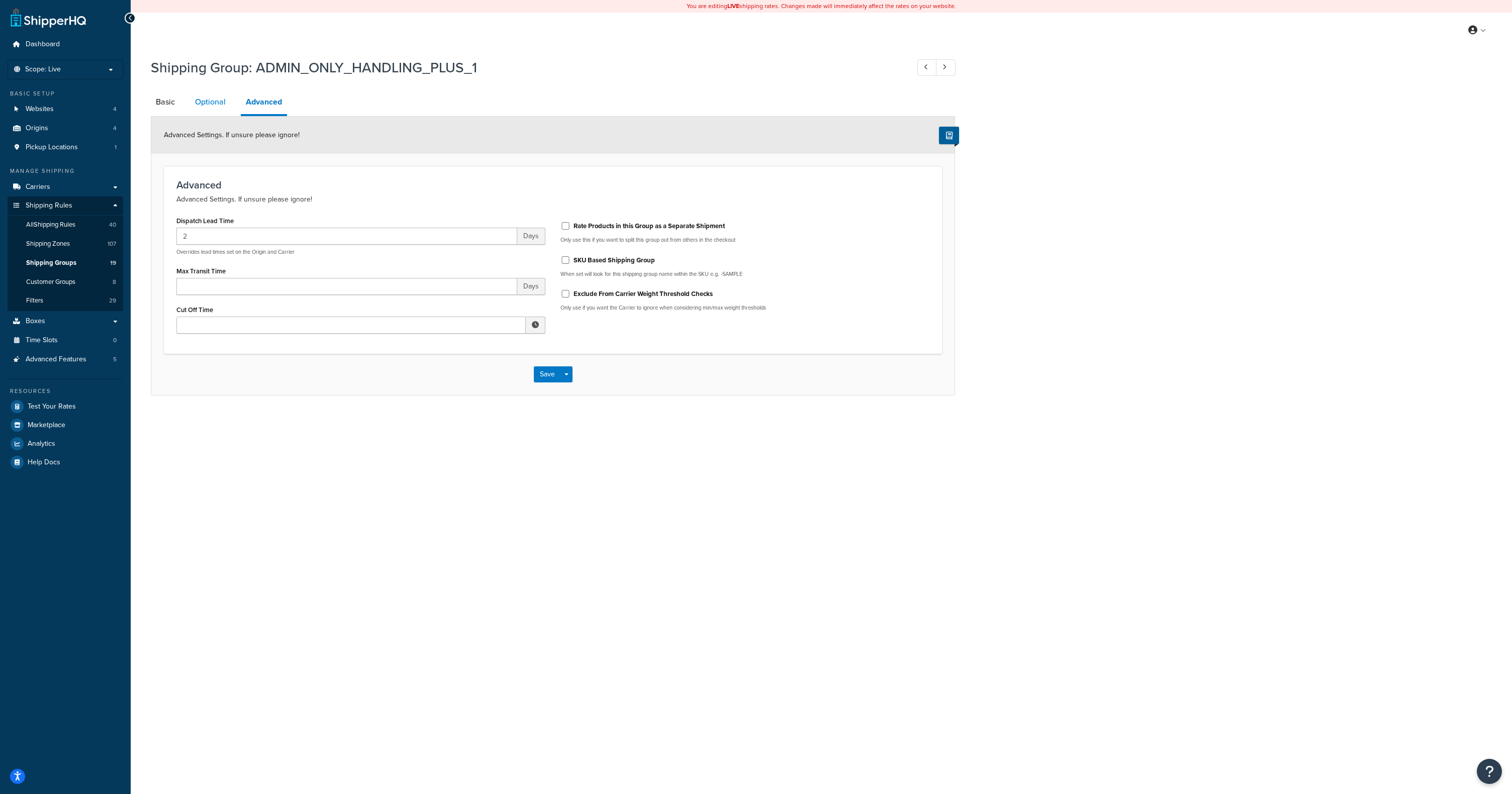
click at [218, 103] on link "Optional" at bounding box center [211, 102] width 41 height 24
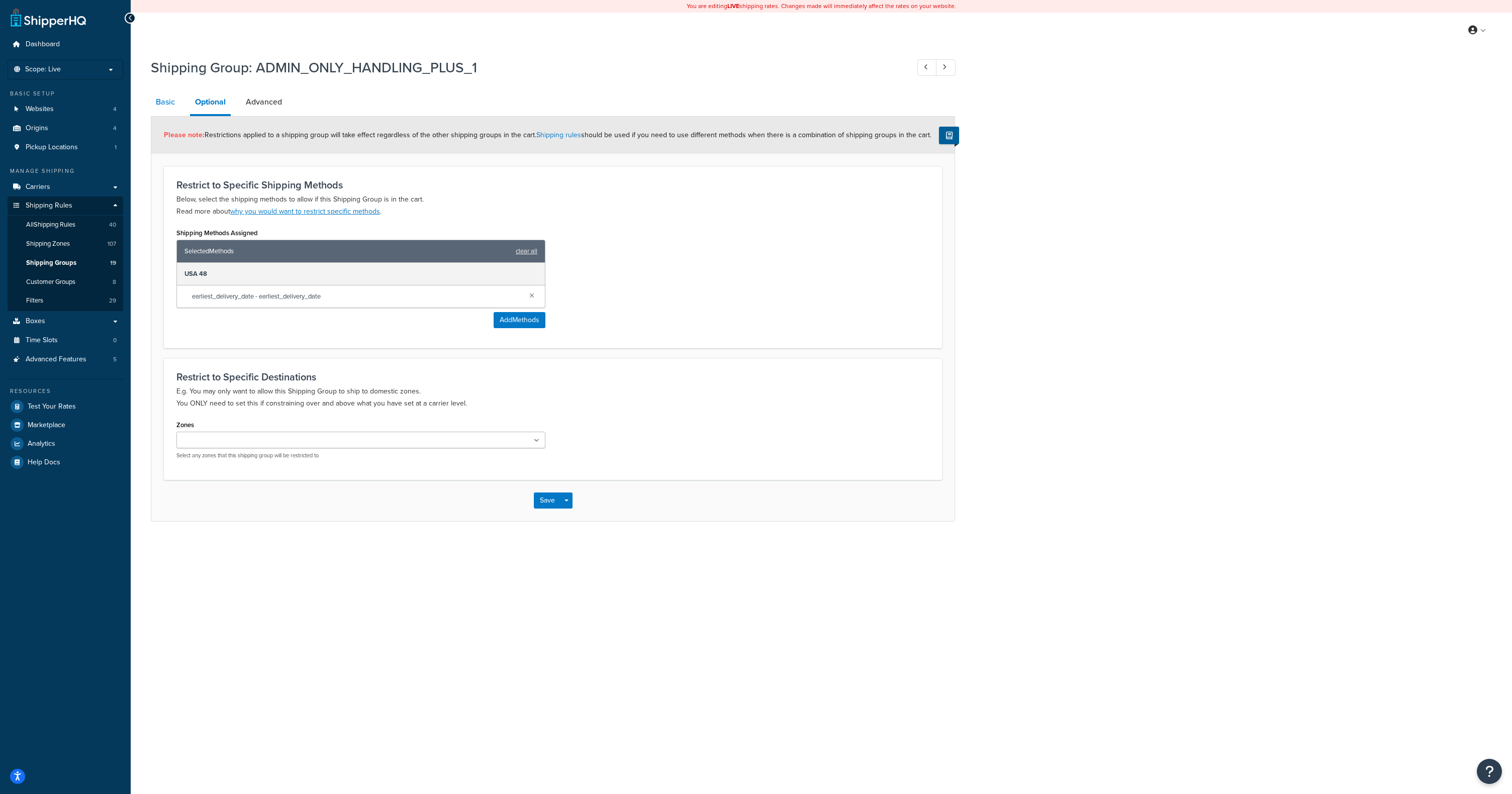
click at [161, 103] on link "Basic" at bounding box center [165, 102] width 29 height 24
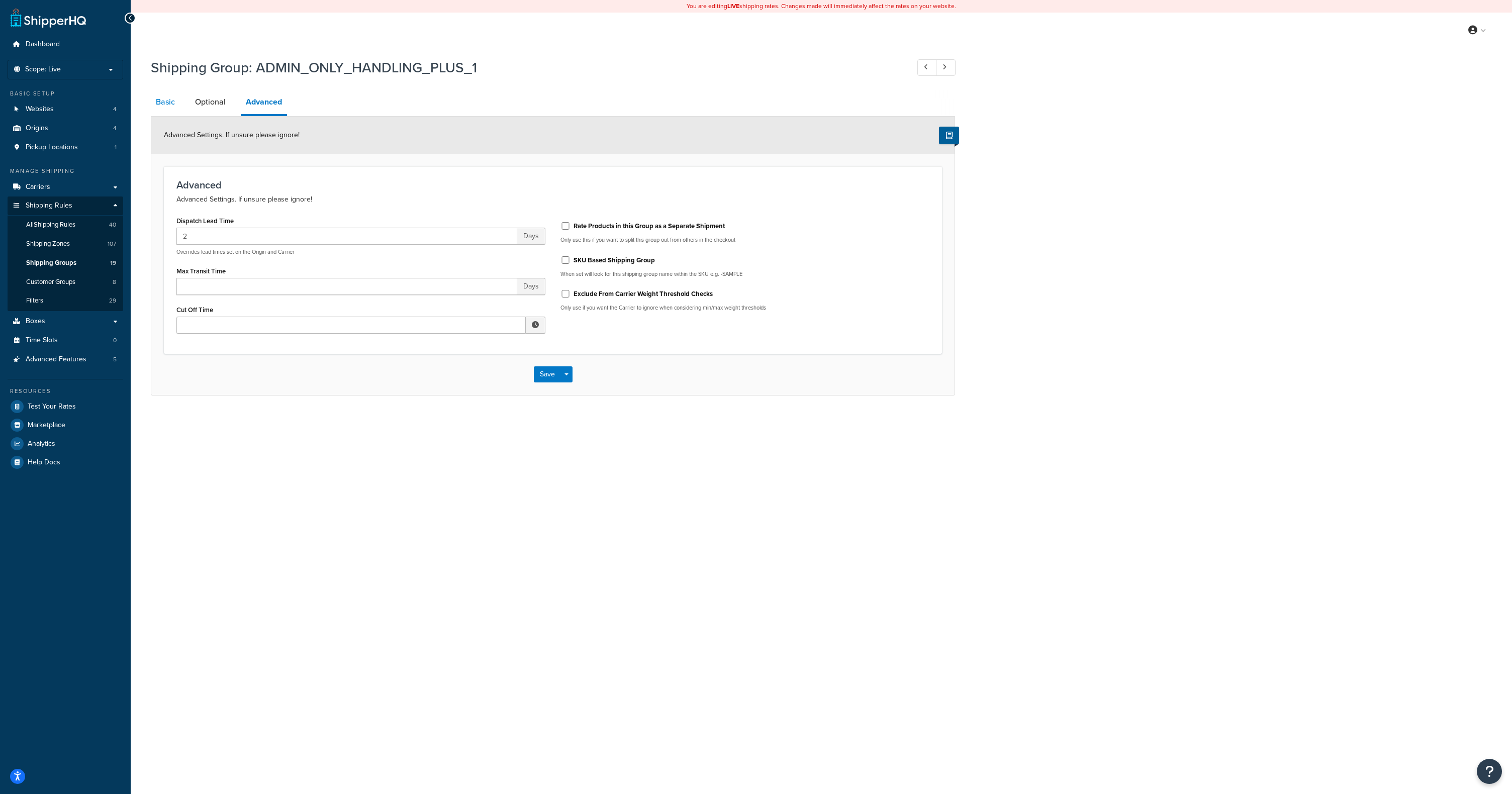
click at [158, 100] on link "Basic" at bounding box center [165, 102] width 29 height 24
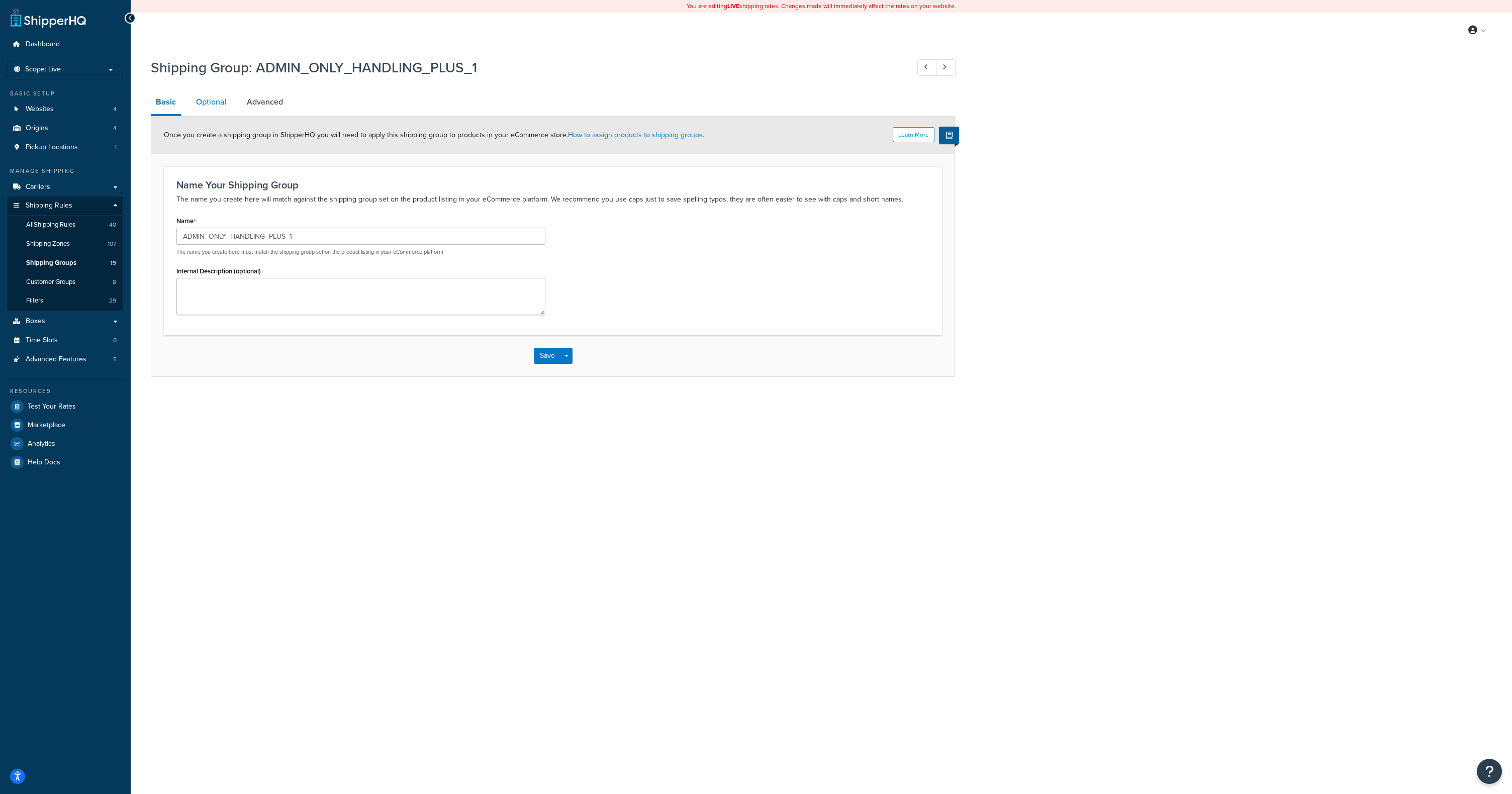
click at [206, 111] on link "Optional" at bounding box center [212, 102] width 41 height 24
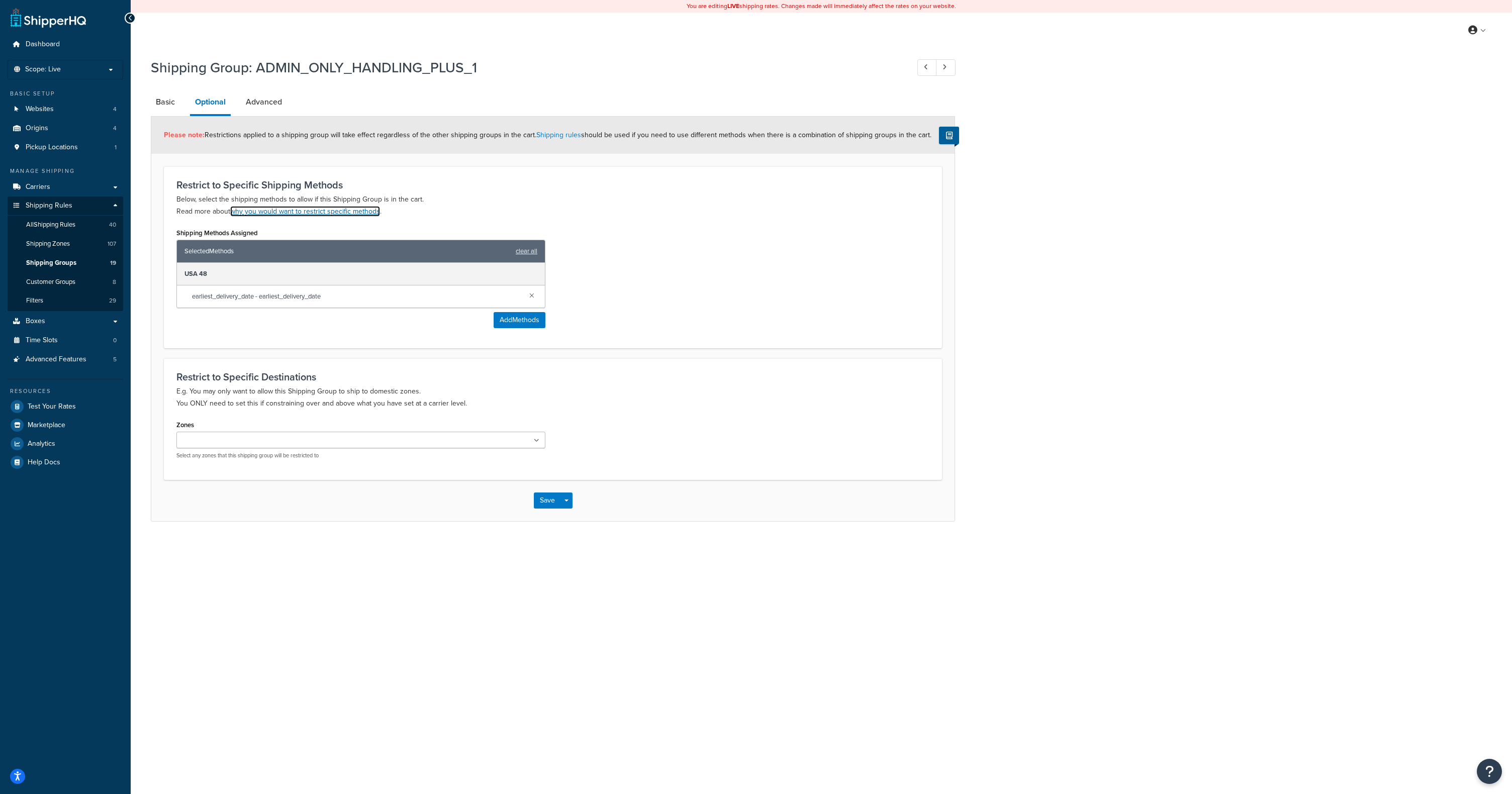
click at [342, 211] on link "why you would want to restrict specific methods" at bounding box center [305, 212] width 150 height 11
click at [165, 100] on link "Basic" at bounding box center [165, 102] width 29 height 24
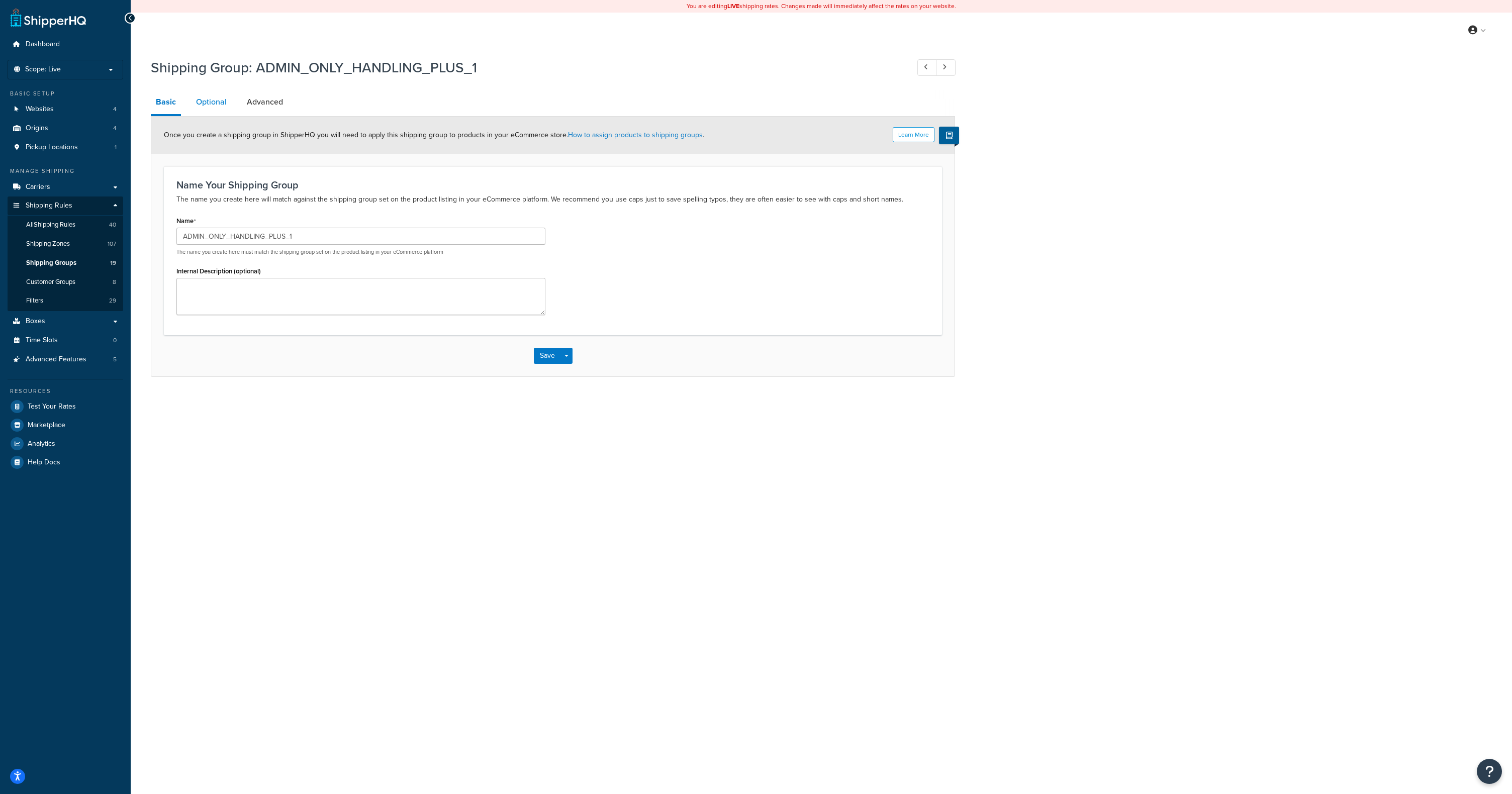
click at [210, 106] on link "Optional" at bounding box center [212, 102] width 41 height 24
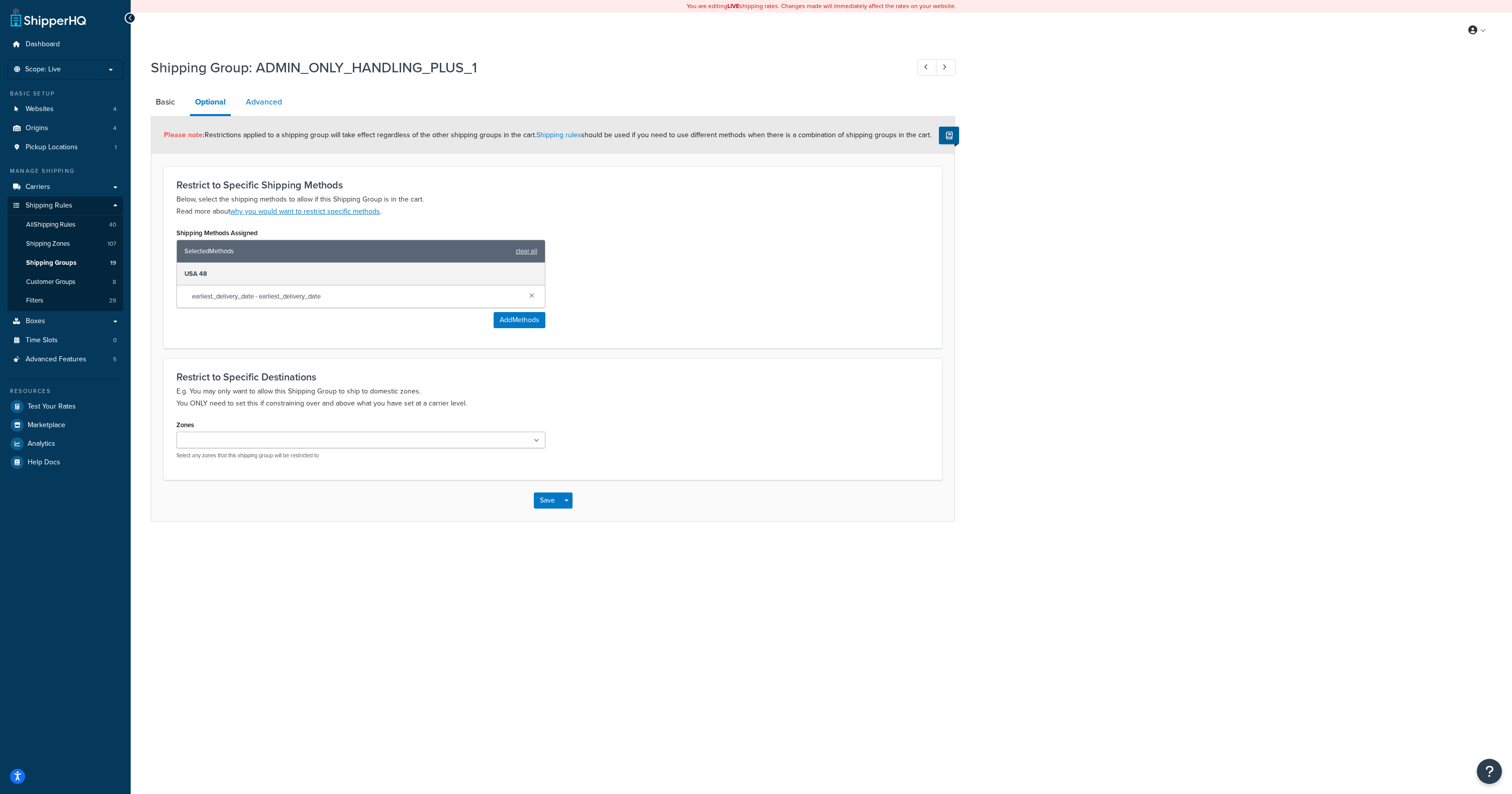
click at [255, 99] on link "Advanced" at bounding box center [263, 102] width 46 height 24
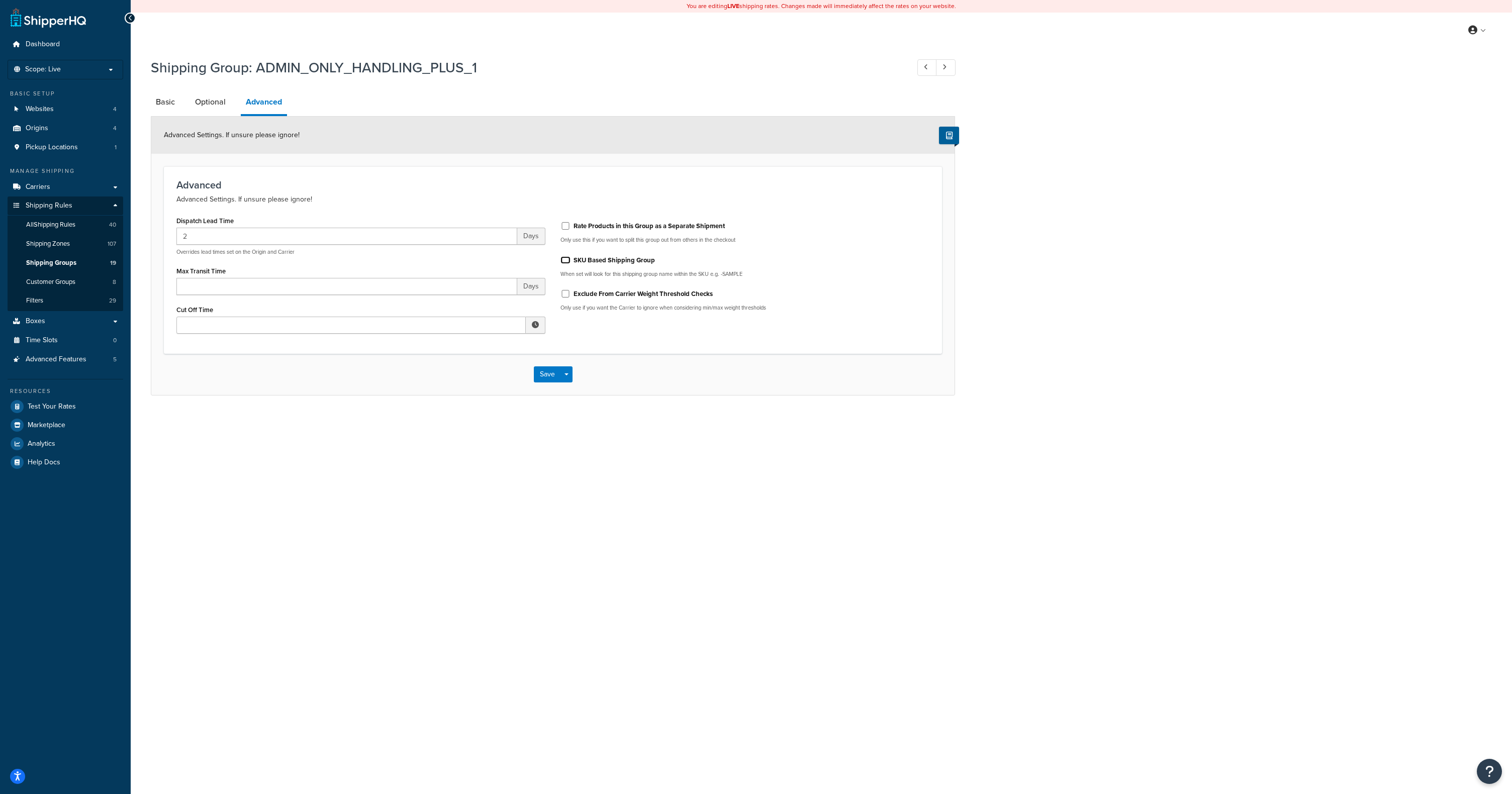
click at [565, 258] on input "SKU Based Shipping Group" at bounding box center [565, 260] width 10 height 8
checkbox input "false"
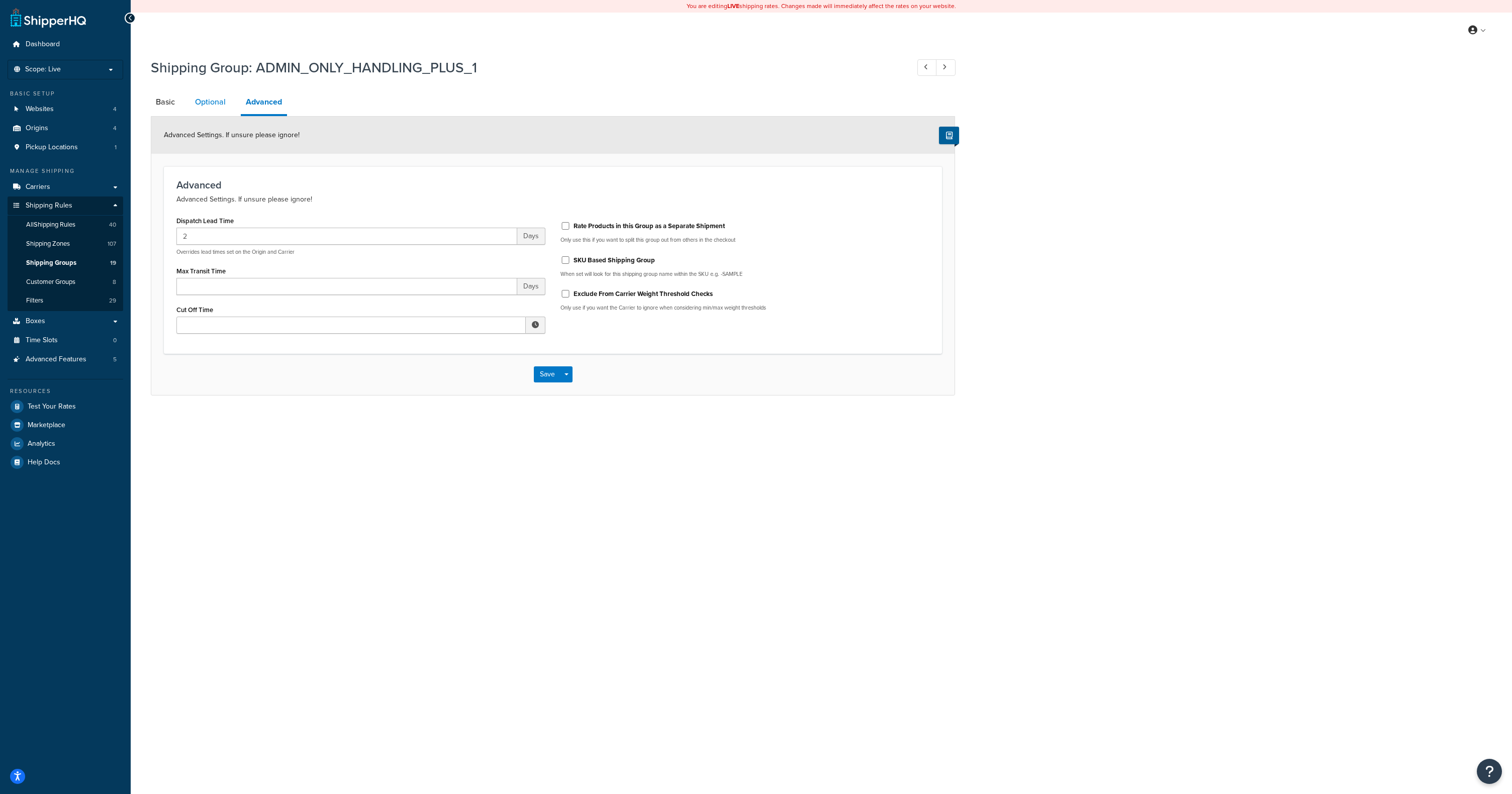
click at [216, 102] on link "Optional" at bounding box center [211, 102] width 41 height 24
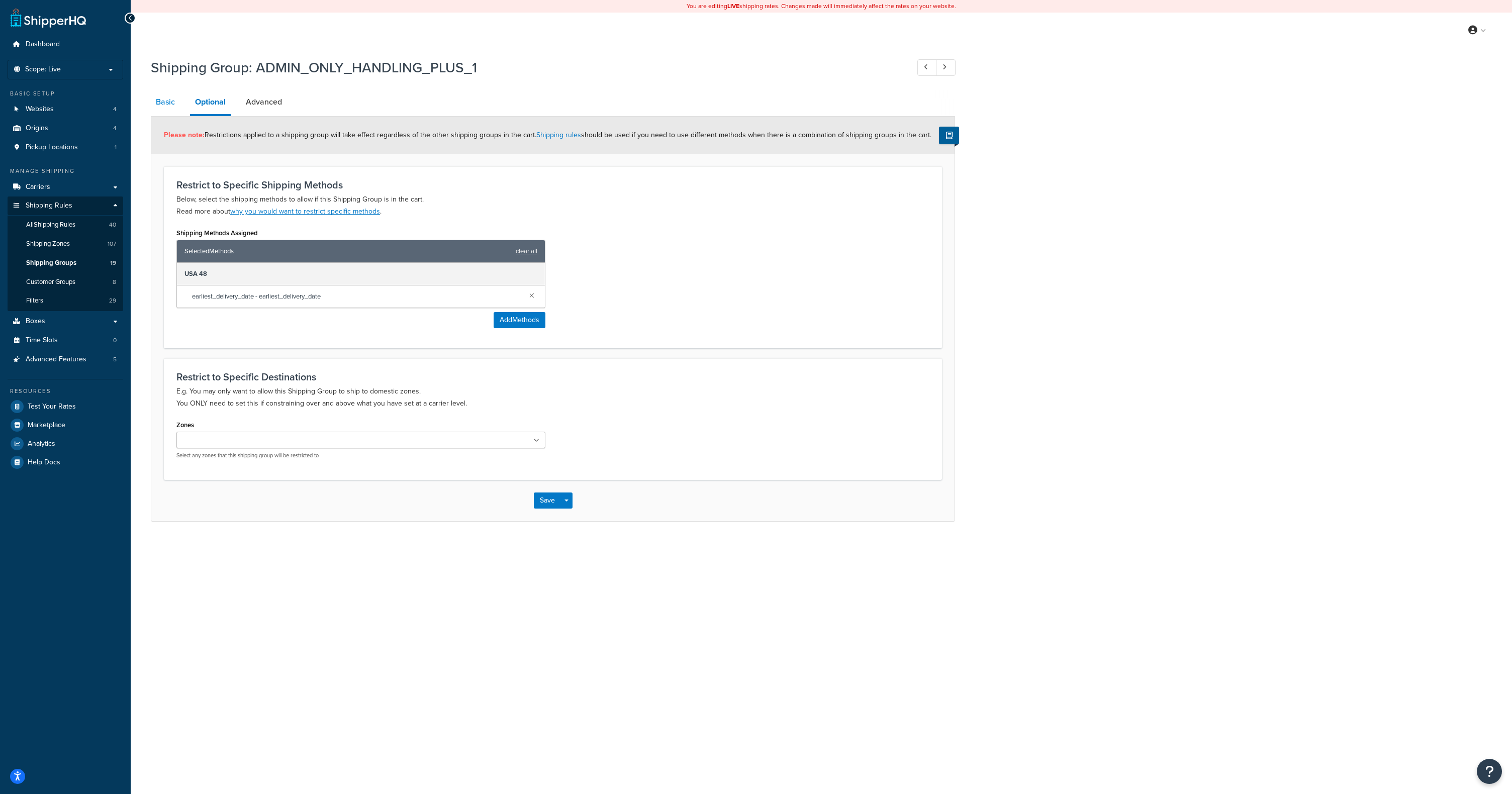
click at [158, 105] on link "Basic" at bounding box center [165, 102] width 29 height 24
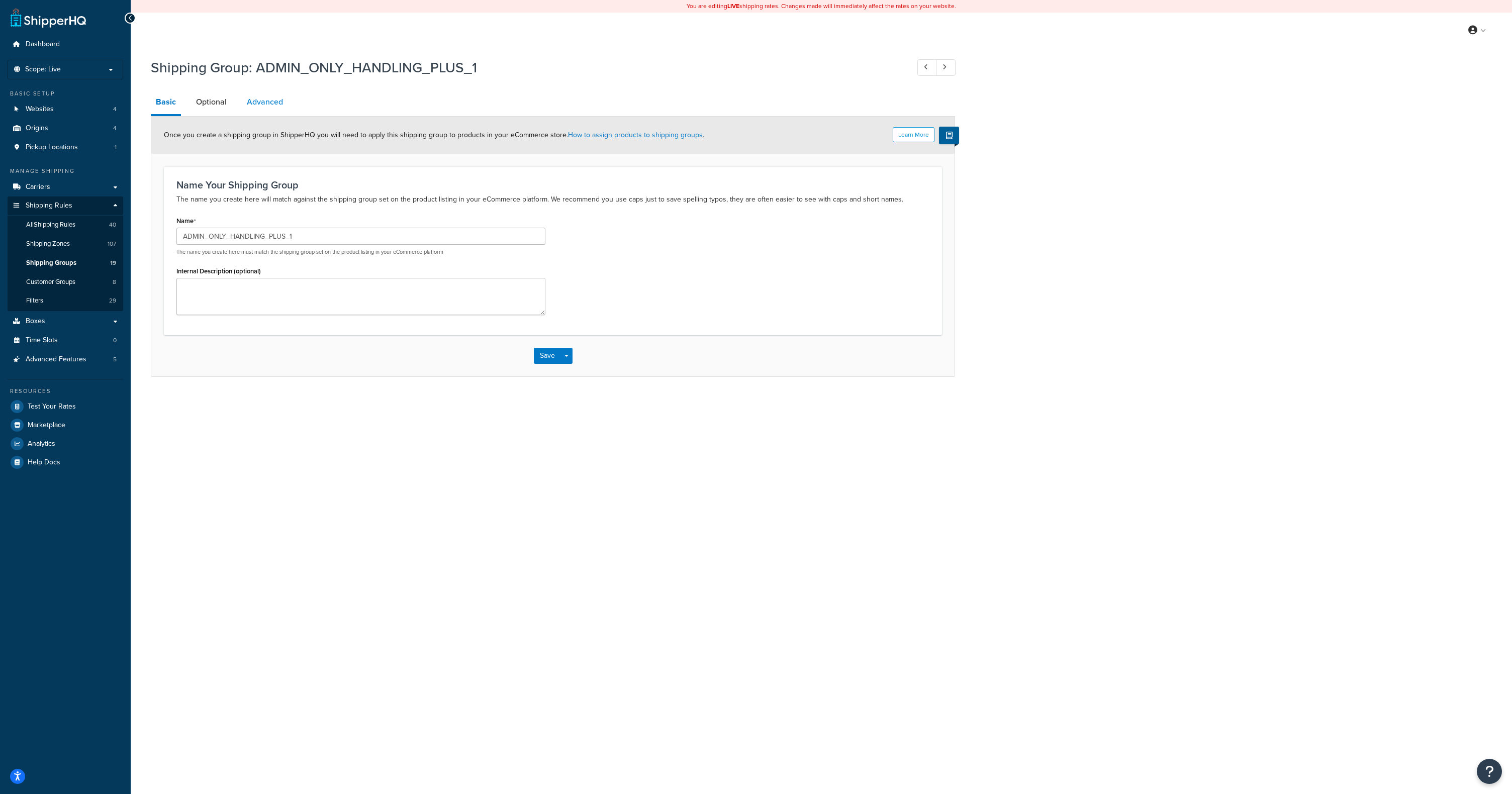
click at [254, 103] on link "Advanced" at bounding box center [265, 102] width 46 height 24
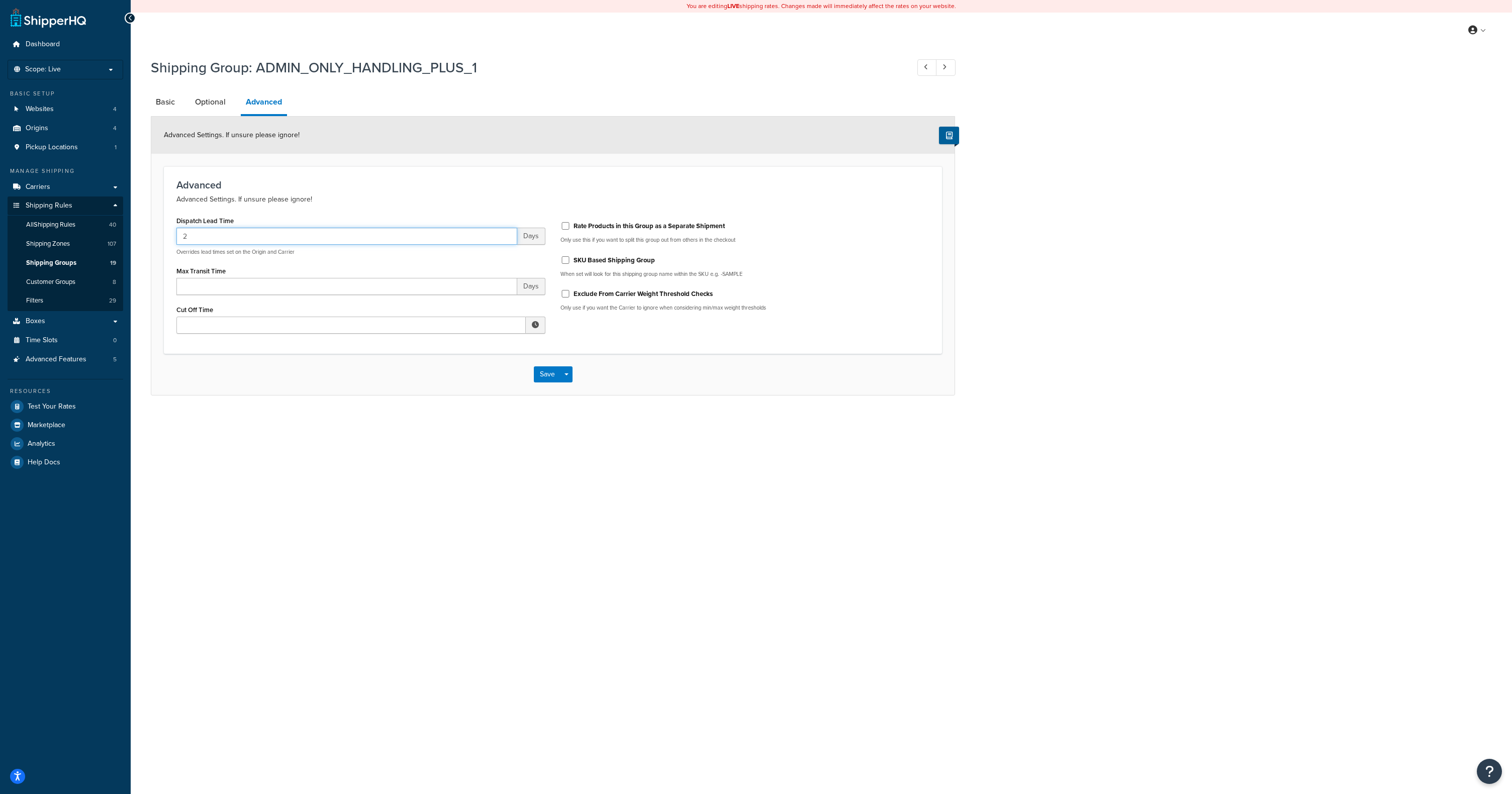
click at [472, 237] on input "2" at bounding box center [346, 236] width 341 height 17
click at [522, 232] on span "Days" at bounding box center [531, 236] width 28 height 17
click at [471, 204] on p "Advanced Settings. If unsure please ignore!" at bounding box center [553, 200] width 753 height 12
click at [132, 17] on div at bounding box center [130, 18] width 11 height 11
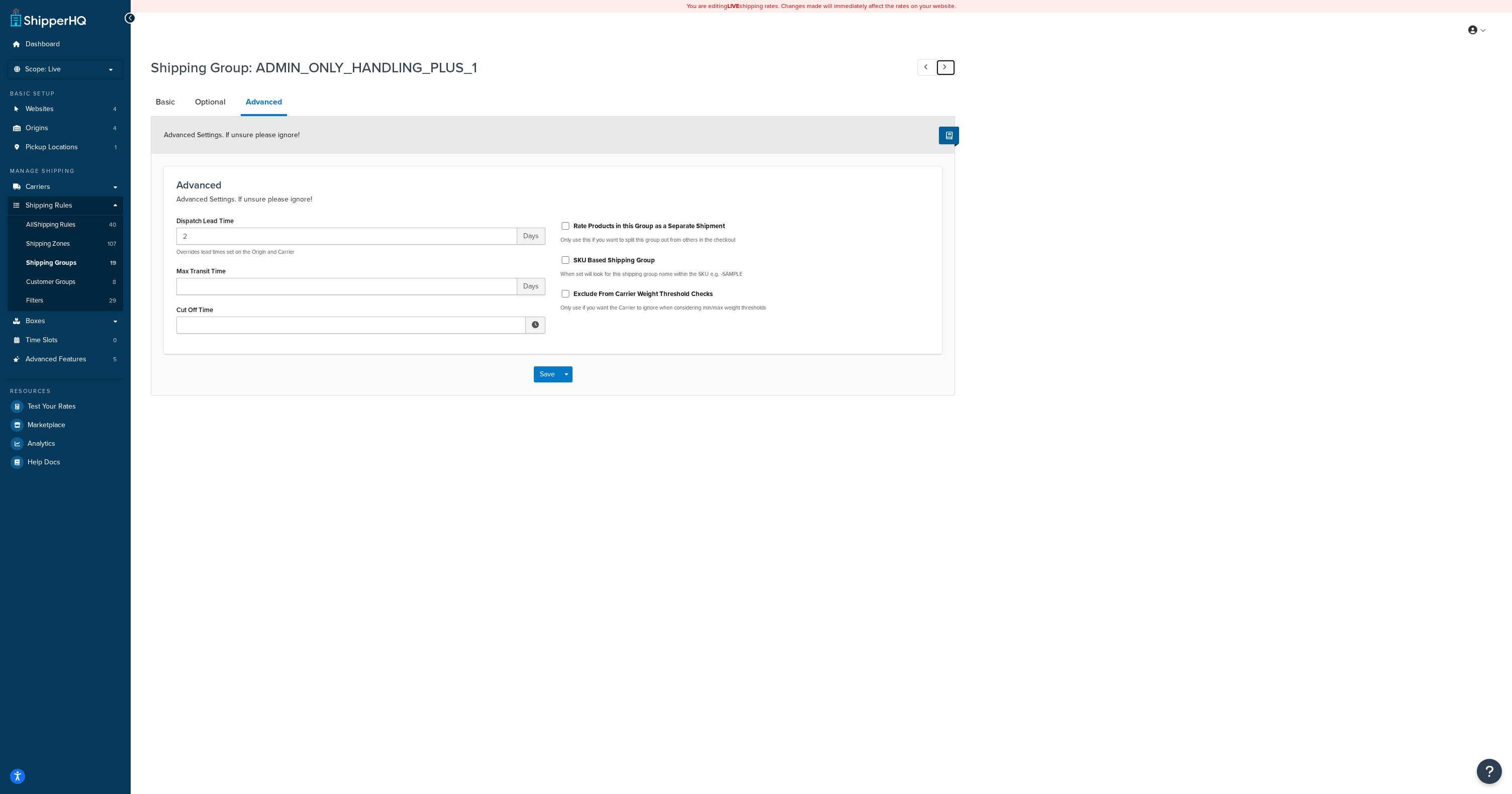
click at [943, 70] on icon at bounding box center [944, 67] width 4 height 7
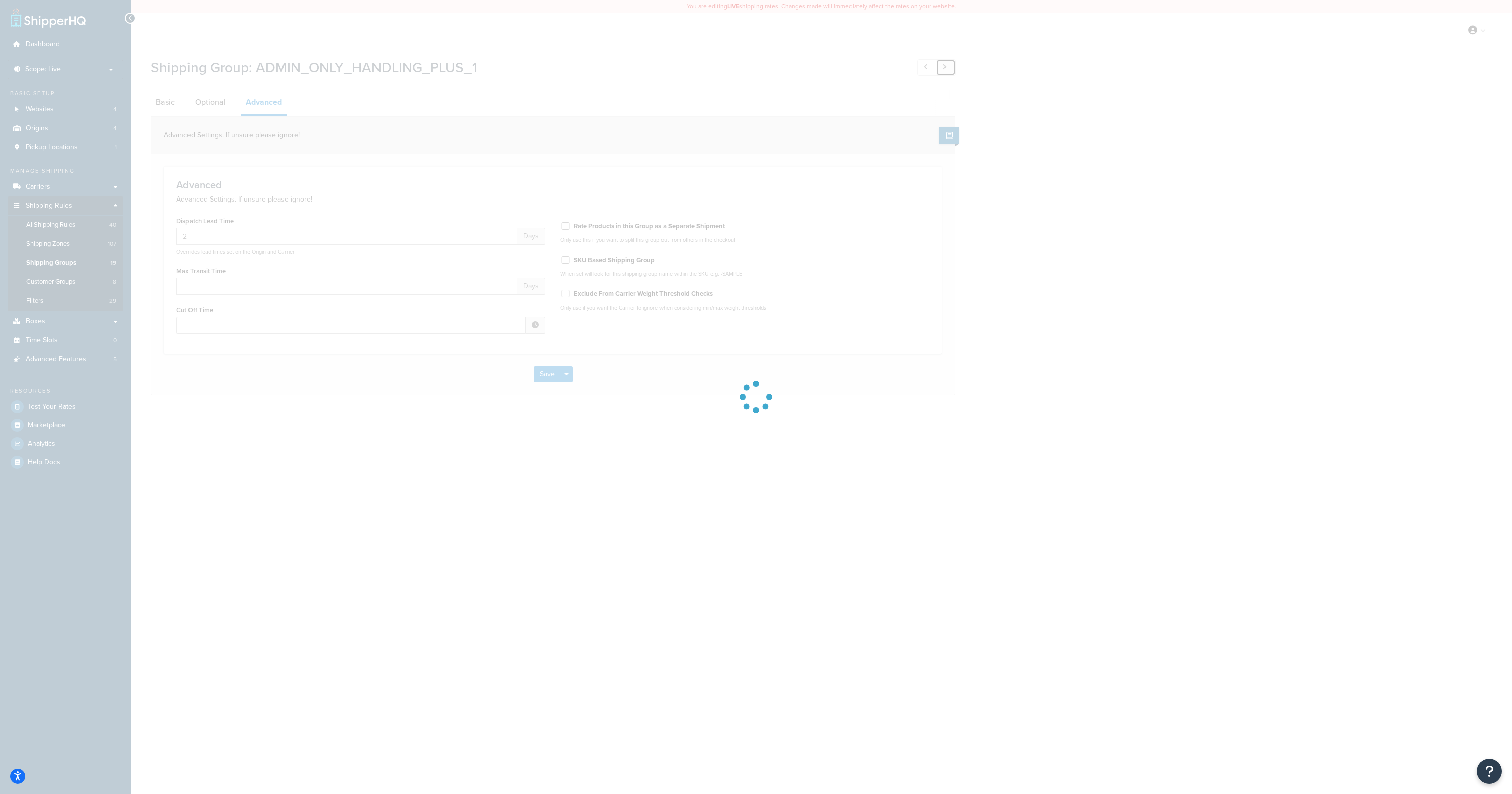
type input "1"
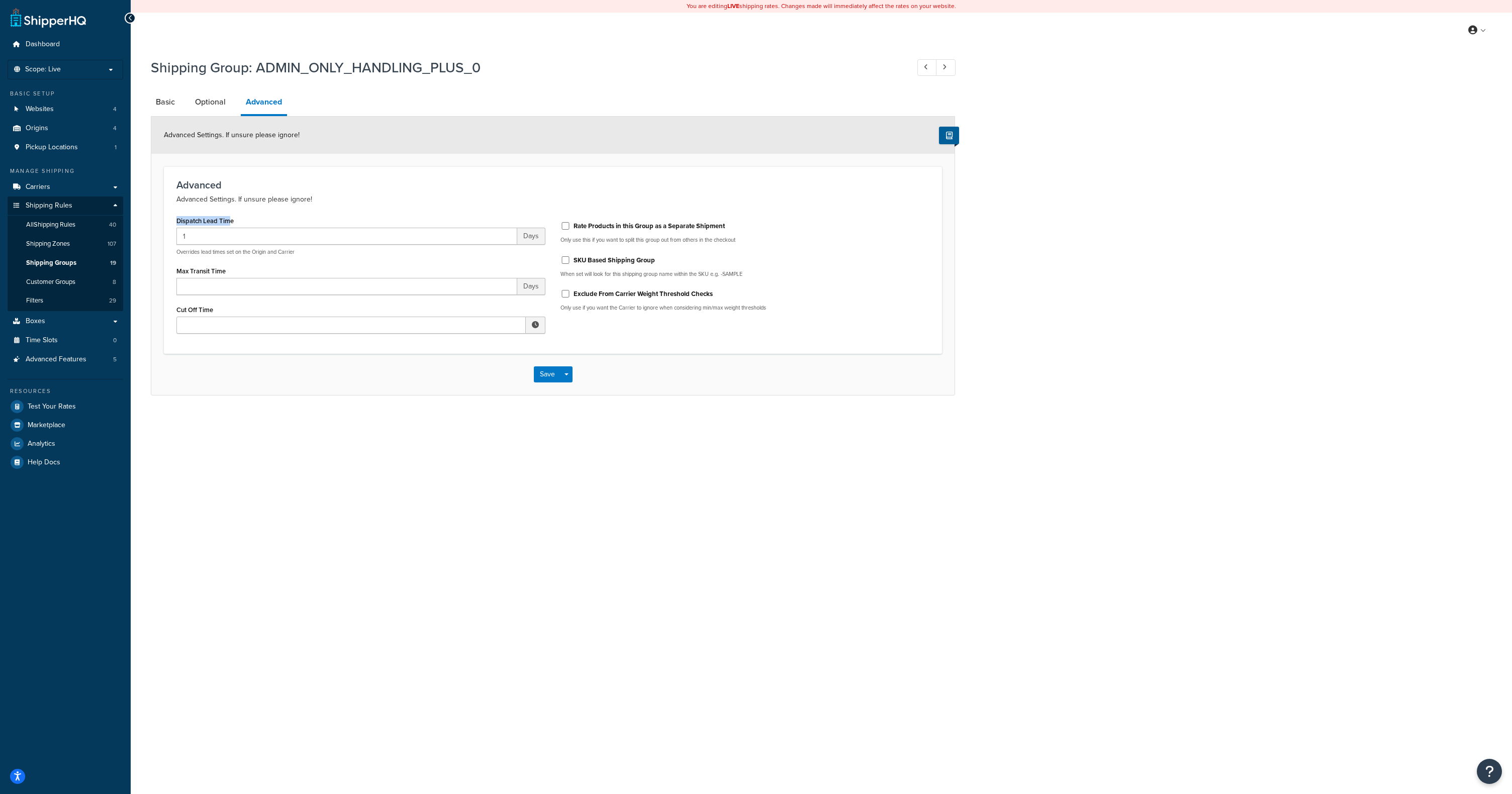
drag, startPoint x: 174, startPoint y: 219, endPoint x: 232, endPoint y: 219, distance: 58.0
click at [232, 219] on div "Dispatch Lead Time 1 Days Overrides lead times set on the Origin and Carrier Ma…" at bounding box center [361, 276] width 384 height 127
click at [250, 219] on div "Dispatch Lead Time 1 Days Overrides lead times set on the Origin and Carrier" at bounding box center [361, 234] width 369 height 42
drag, startPoint x: 176, startPoint y: 222, endPoint x: 253, endPoint y: 221, distance: 77.0
click at [253, 221] on div "Dispatch Lead Time 1 Days Overrides lead times set on the Origin and Carrier Ma…" at bounding box center [361, 276] width 384 height 127
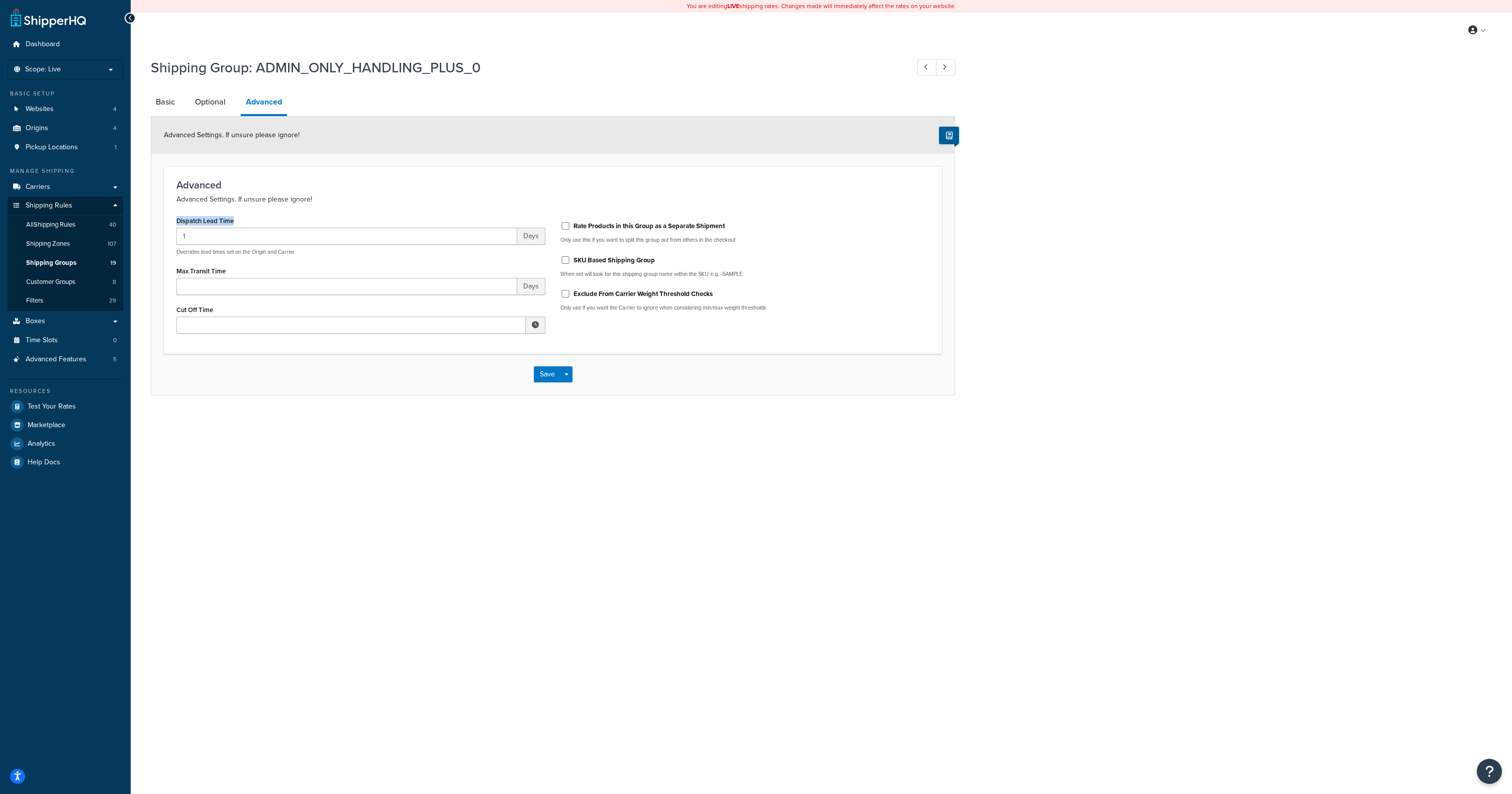
copy label "Dispatch Lead Time"
